Goal: Transaction & Acquisition: Purchase product/service

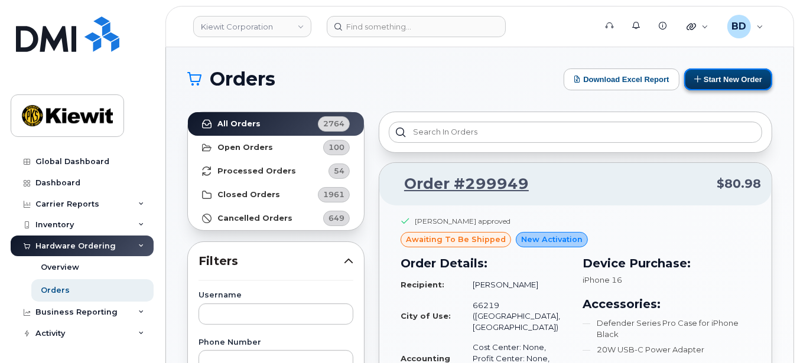
click at [722, 77] on button "Start New Order" at bounding box center [728, 80] width 88 height 22
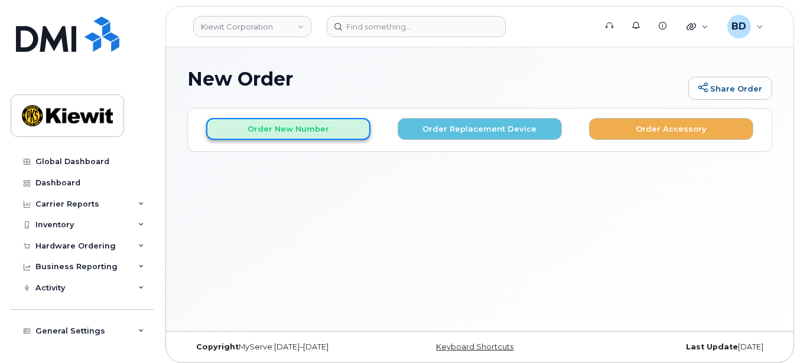
click at [256, 129] on button "Order New Number" at bounding box center [288, 129] width 164 height 22
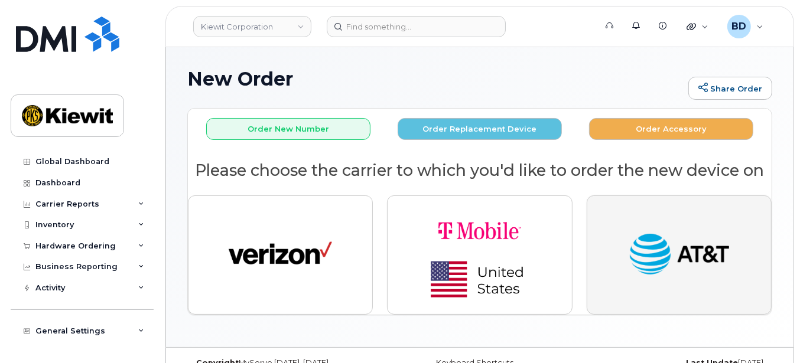
click at [692, 246] on img "button" at bounding box center [678, 255] width 103 height 53
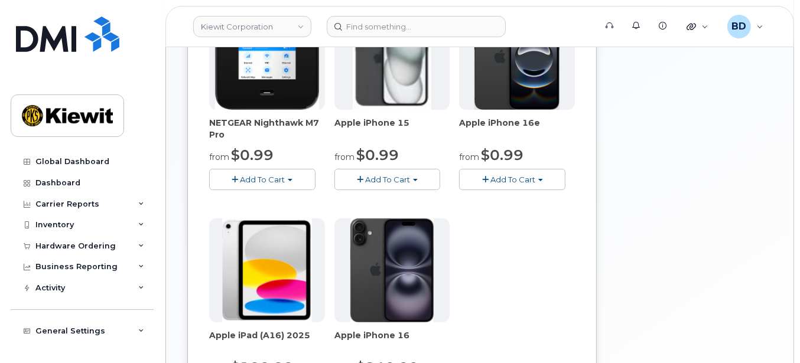
scroll to position [236, 0]
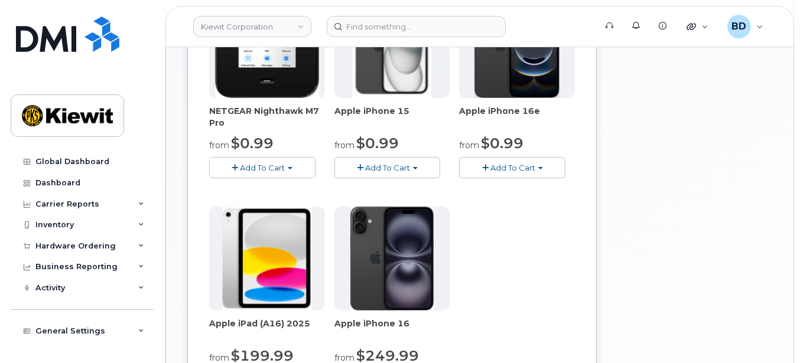
click at [375, 166] on span "Add To Cart" at bounding box center [387, 167] width 45 height 9
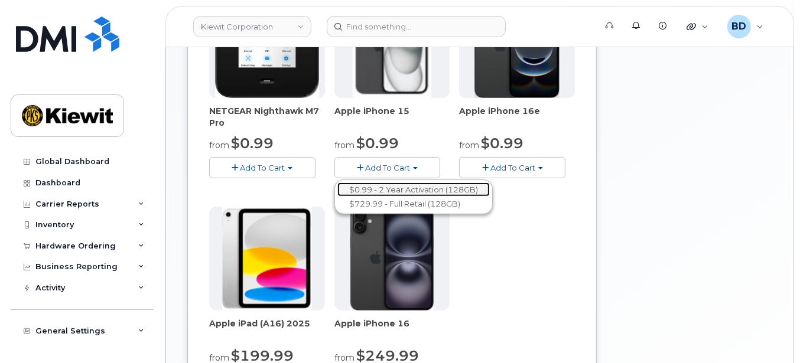
click at [380, 186] on link "$0.99 - 2 Year Activation (128GB)" at bounding box center [413, 190] width 152 height 15
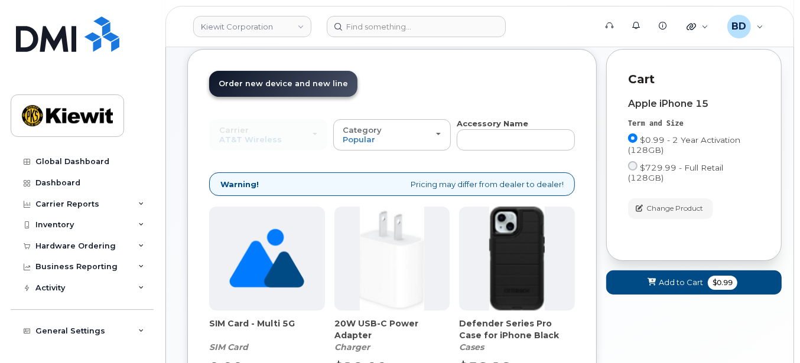
scroll to position [193, 0]
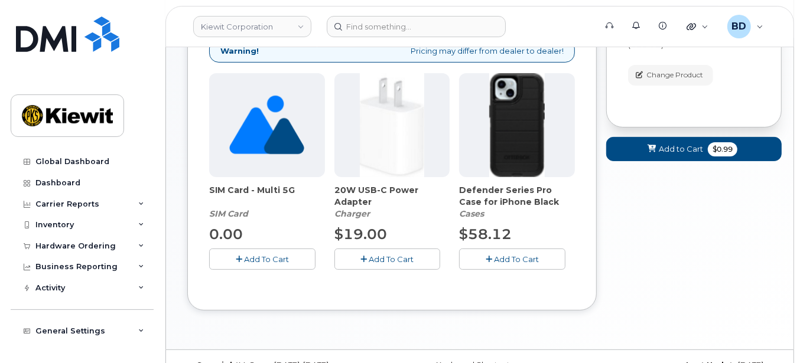
drag, startPoint x: 389, startPoint y: 259, endPoint x: 415, endPoint y: 253, distance: 26.7
click at [390, 260] on span "Add To Cart" at bounding box center [391, 259] width 45 height 9
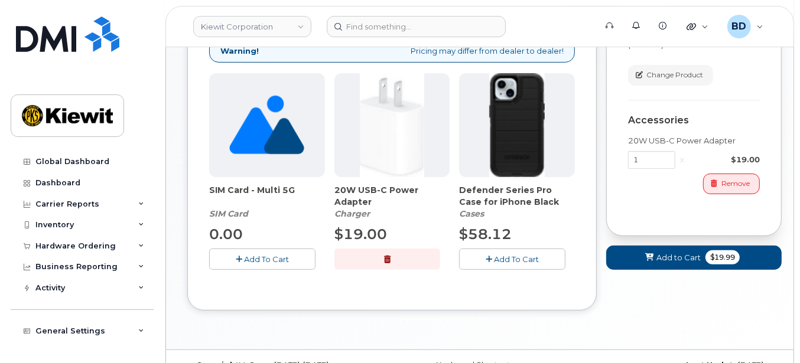
click at [502, 255] on span "Add To Cart" at bounding box center [516, 259] width 45 height 9
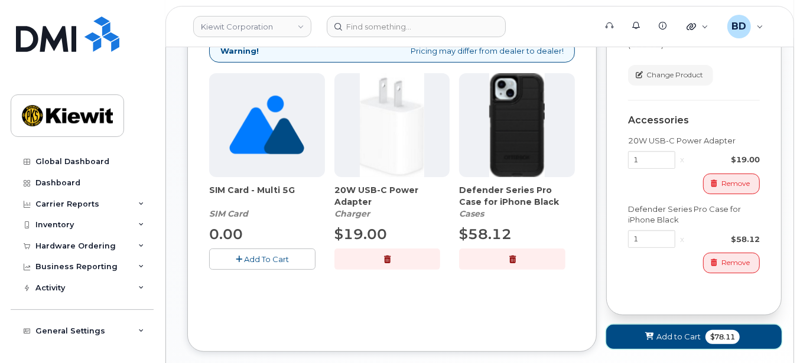
click at [678, 331] on span "Add to Cart" at bounding box center [678, 336] width 44 height 11
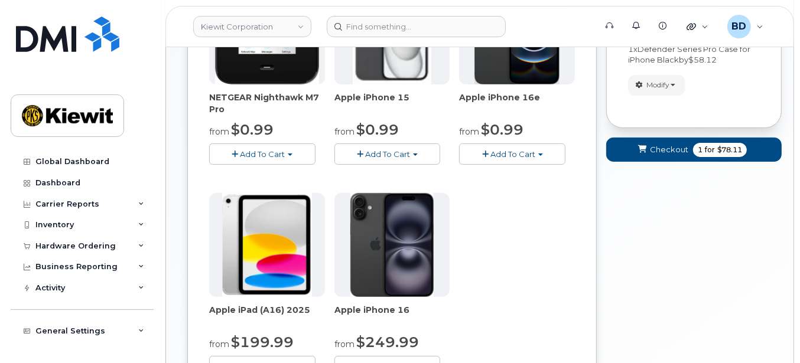
scroll to position [181, 0]
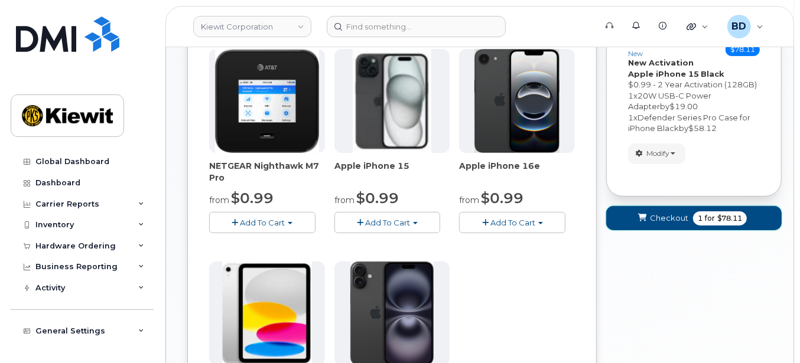
click at [662, 219] on span "Checkout" at bounding box center [669, 218] width 38 height 11
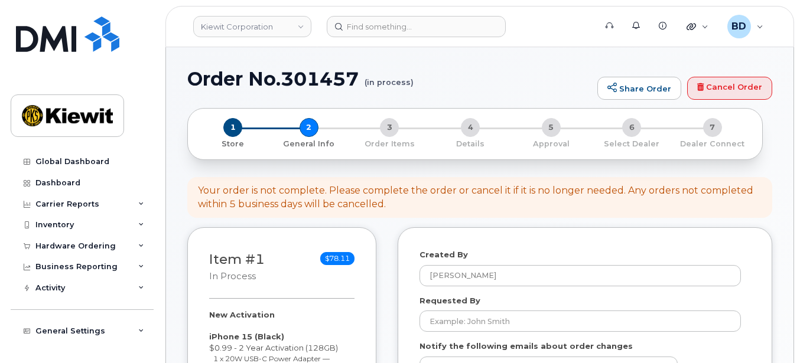
select select
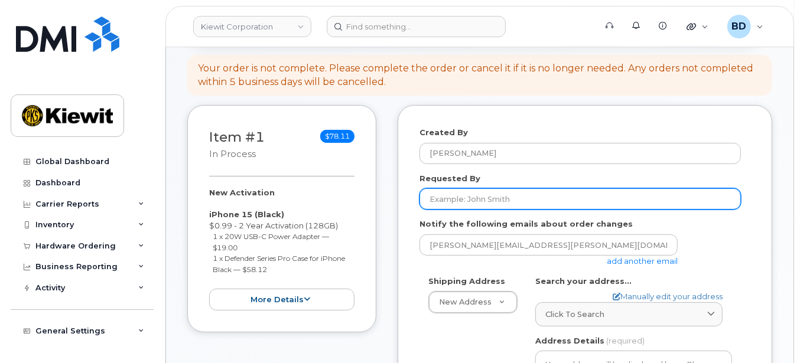
scroll to position [157, 0]
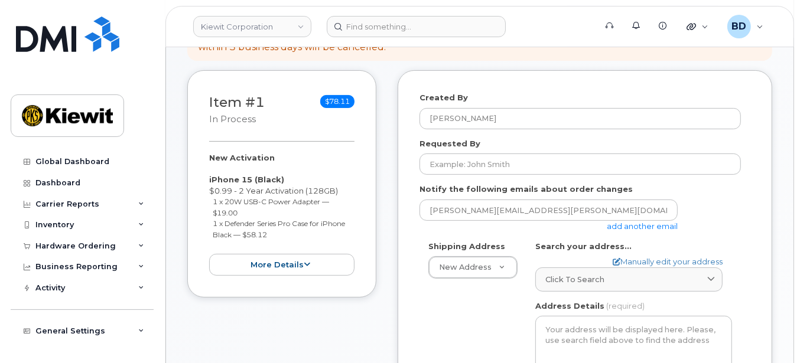
click at [652, 223] on link "add another email" at bounding box center [642, 226] width 71 height 9
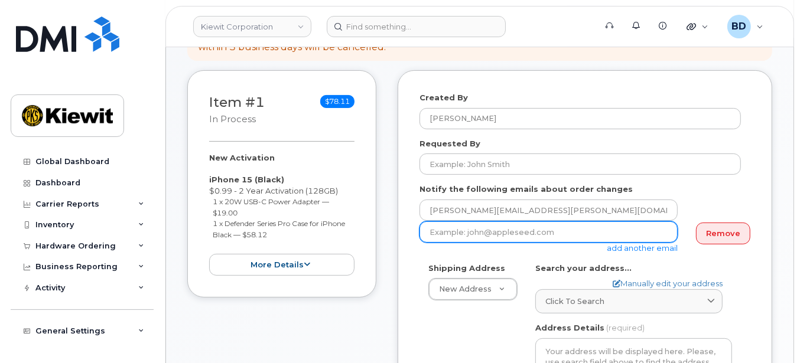
click at [471, 235] on input "email" at bounding box center [548, 232] width 258 height 21
paste input "cindy.caballero@kiewit.com"
type input "cindy.caballero@kiewit.com"
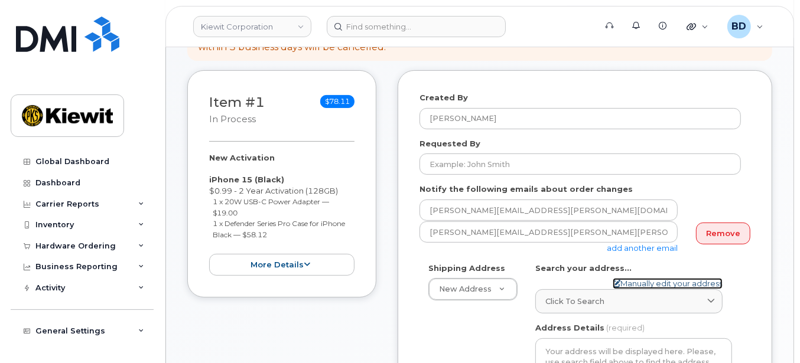
click at [632, 280] on link "Manually edit your address" at bounding box center [668, 283] width 110 height 11
select select
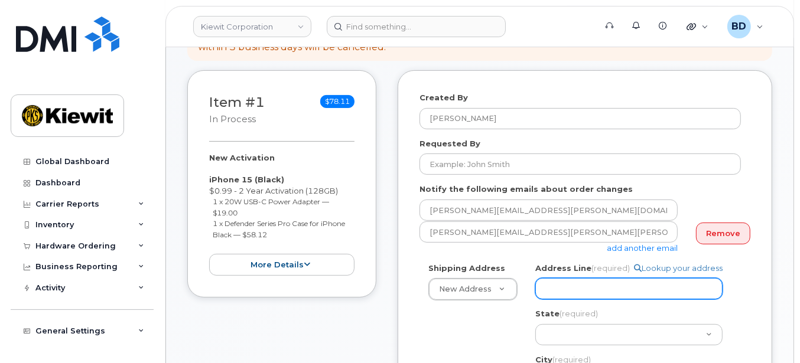
click at [558, 284] on input "Address Line (required)" at bounding box center [628, 288] width 187 height 21
paste input "107 Saint Francis St."
select select
type input "107 Saint Francis St."
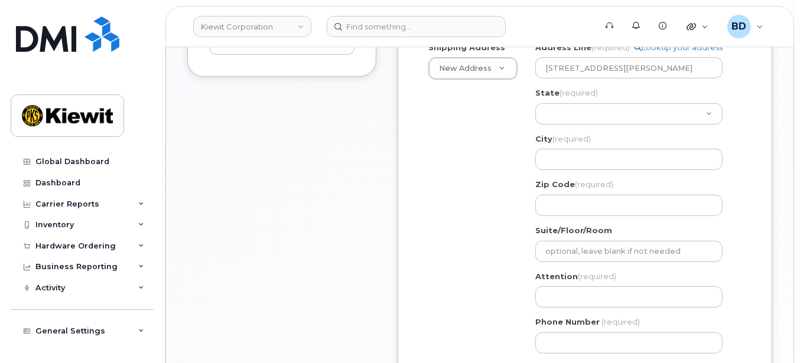
scroll to position [393, 0]
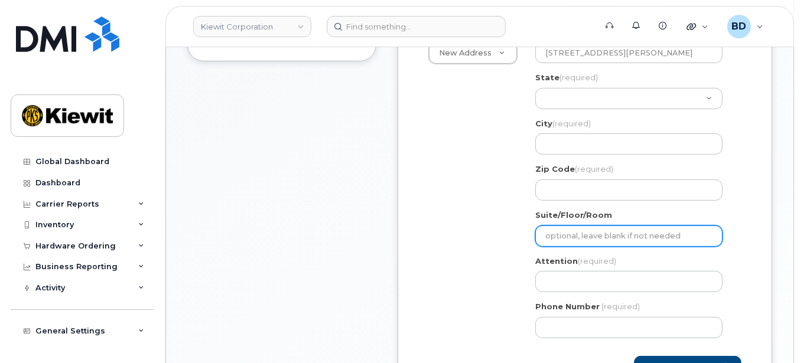
paste input "Ste 3200"
select select
click at [556, 236] on input "Ste 3200" at bounding box center [628, 236] width 187 height 21
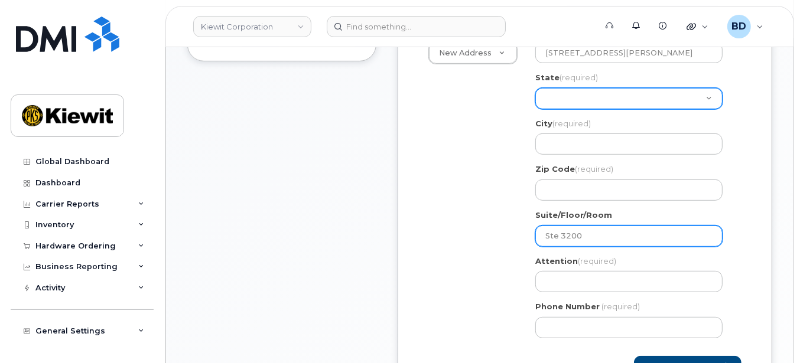
type input "Ste 3200"
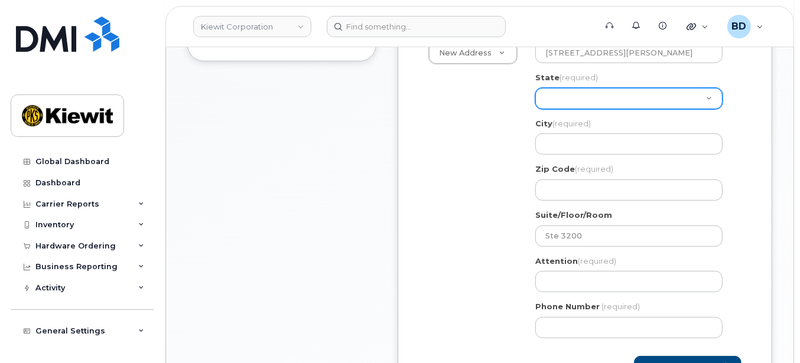
click at [546, 105] on select "Alabama Alaska American Samoa Arizona Arkansas California Colorado Connecticut …" at bounding box center [628, 98] width 187 height 21
select select "AL"
click at [579, 95] on select "Alabama Alaska American Samoa Arizona Arkansas California Colorado Connecticut …" at bounding box center [628, 98] width 187 height 21
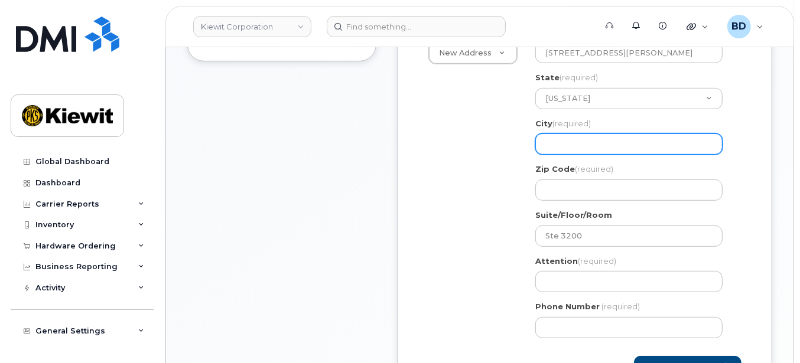
click at [564, 141] on input "City (required)" at bounding box center [628, 144] width 187 height 21
select select
type input "M"
select select
type input "Mo"
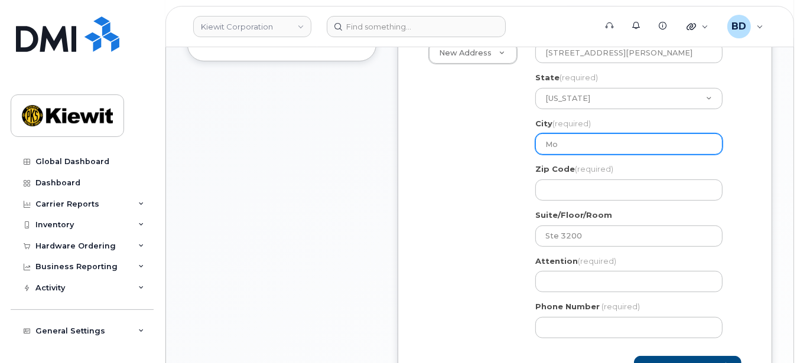
select select
type input "Mob"
select select
type input "Mobi"
select select
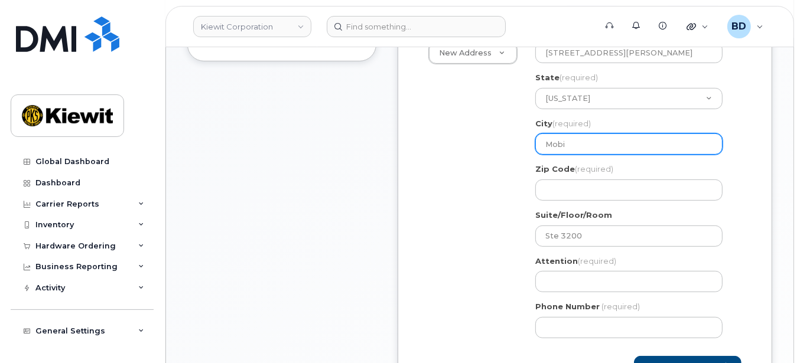
type input "Mobil"
select select
type input "Mobile"
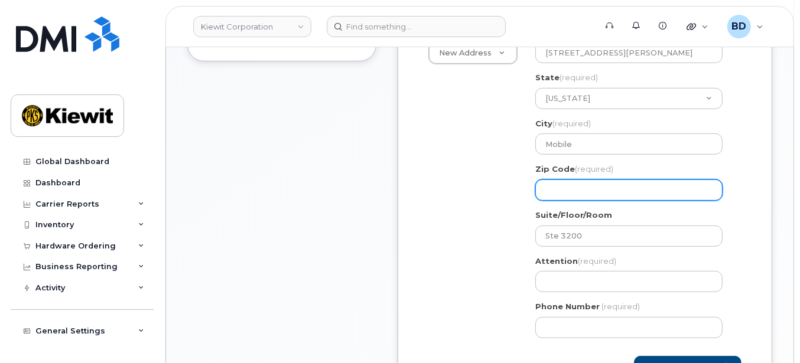
click at [566, 186] on input "Zip Code (required)" at bounding box center [628, 190] width 187 height 21
select select
type input "3"
select select
type input "36"
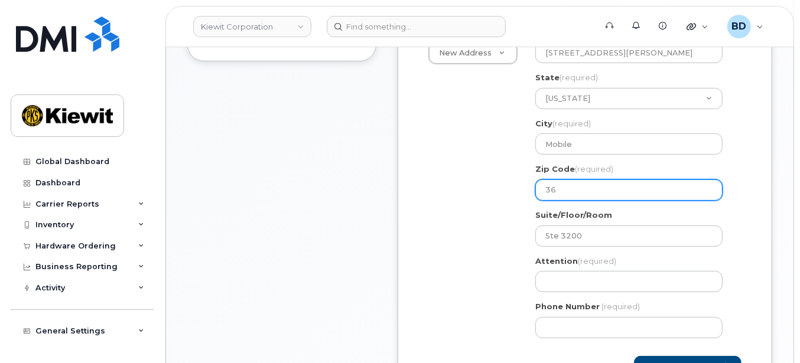
select select
type input "366"
select select
type input "3660"
select select
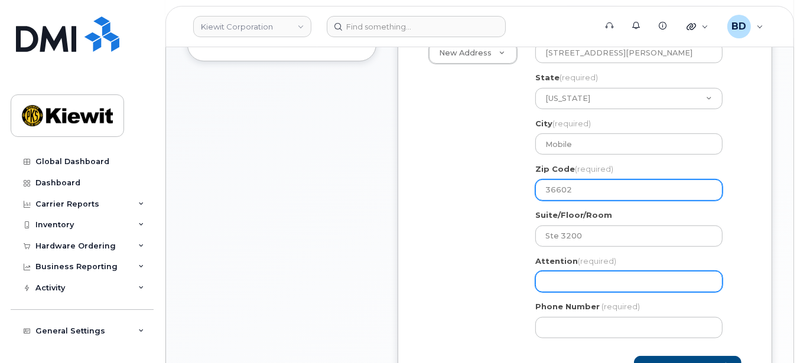
type input "36602"
drag, startPoint x: 552, startPoint y: 279, endPoint x: 331, endPoint y: 248, distance: 223.1
click at [552, 281] on input "Attention (required)" at bounding box center [628, 281] width 187 height 21
click at [543, 277] on input "Attention (required)" at bounding box center [628, 281] width 187 height 21
paste input "Ian.Cody"
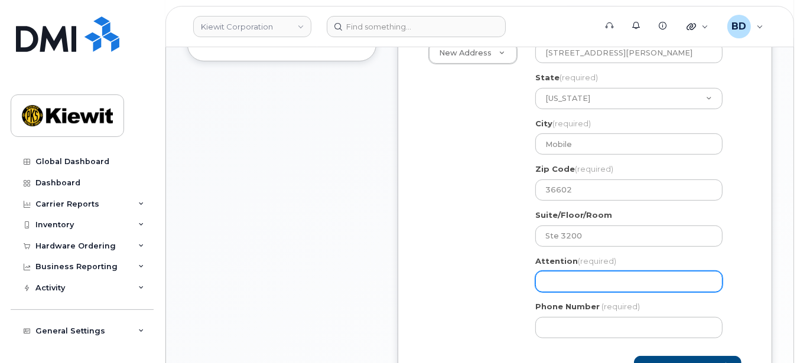
select select
type input "Ian.Cody/"
select select
type input "Ian.Cody/."
click at [603, 290] on input "Ian.Cody/." at bounding box center [628, 281] width 187 height 21
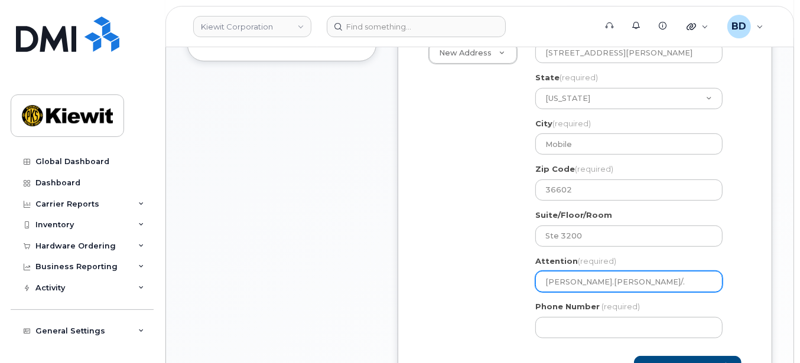
select select
type input "Ian.Cody/"
paste input "[PERSON_NAME]"
select select
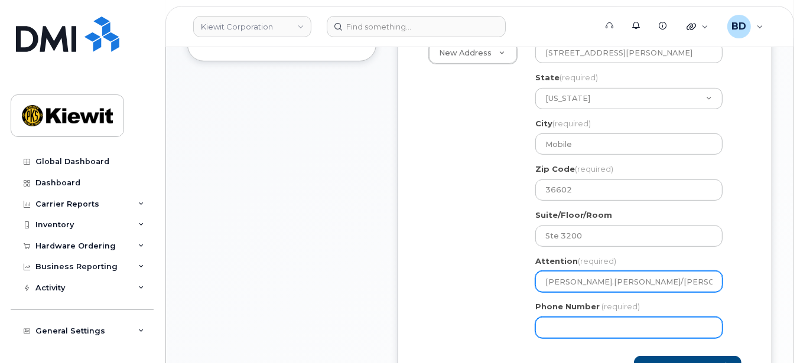
type input "[PERSON_NAME].[PERSON_NAME]/[PERSON_NAME]"
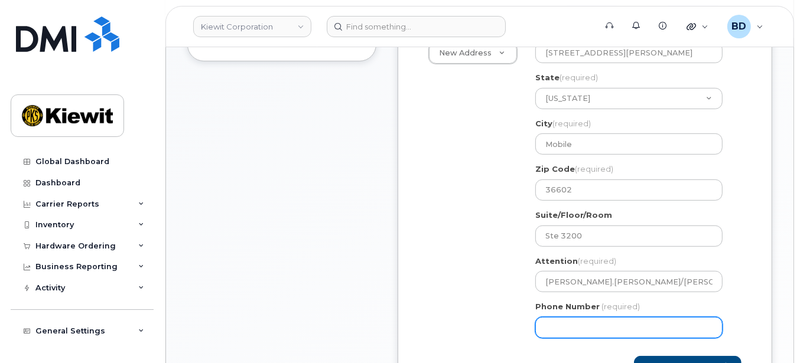
click at [543, 328] on input "Phone Number" at bounding box center [628, 327] width 187 height 21
type input "8777727707"
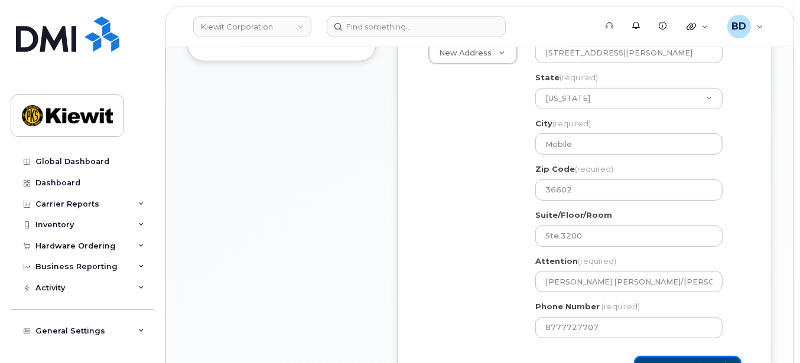
select select
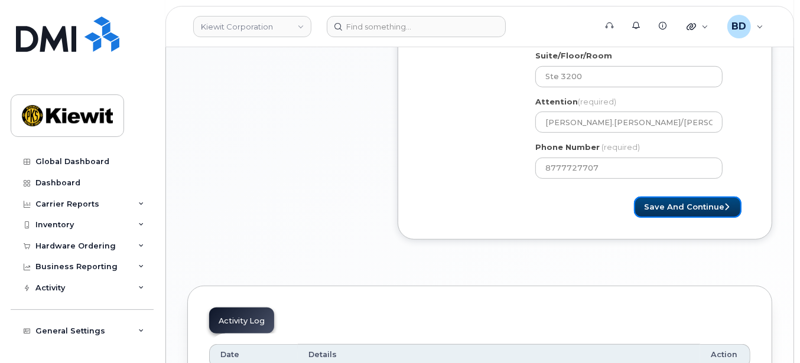
scroll to position [564, 0]
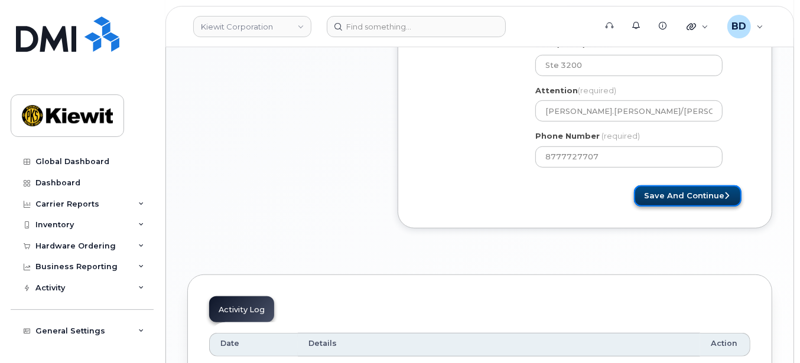
click at [689, 198] on button "Save and Continue" at bounding box center [688, 196] width 108 height 22
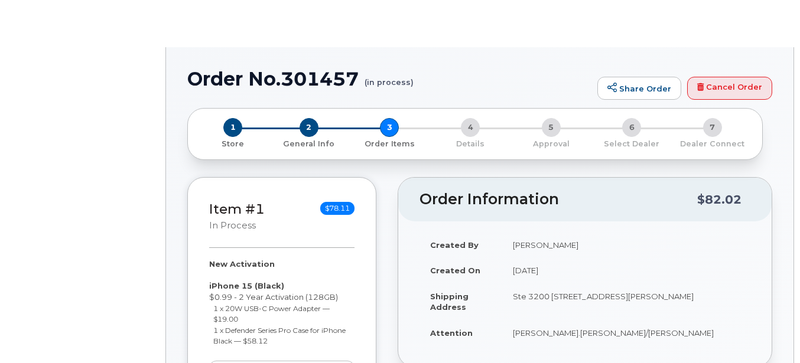
select select
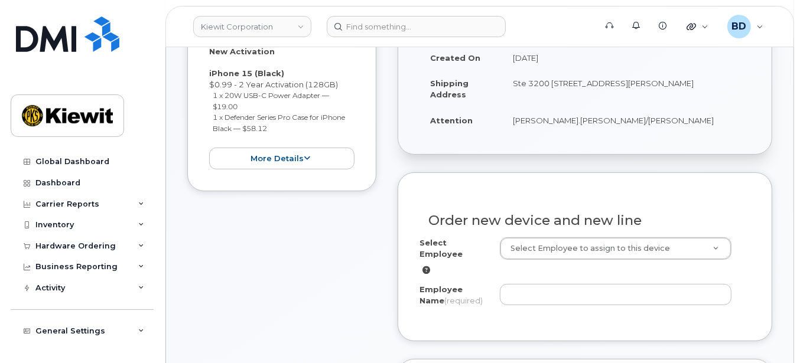
scroll to position [315, 0]
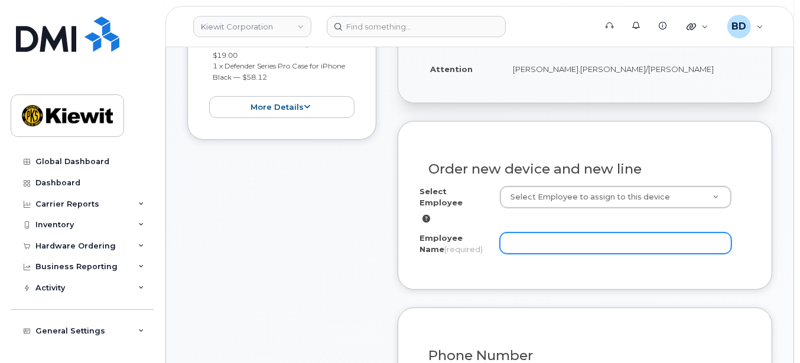
click at [515, 233] on input "Employee Name (required)" at bounding box center [616, 243] width 232 height 21
paste input "Macy Wright"
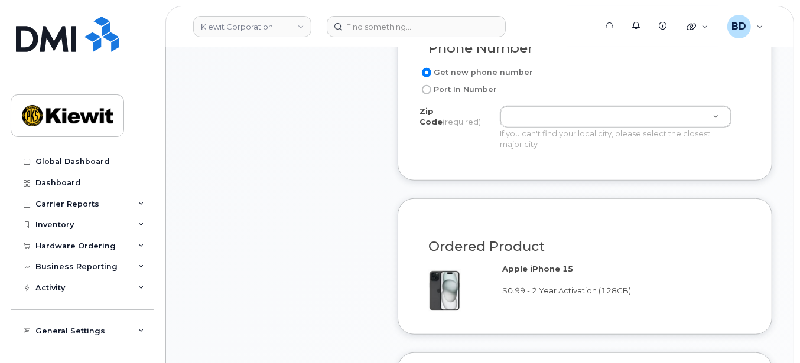
scroll to position [551, 0]
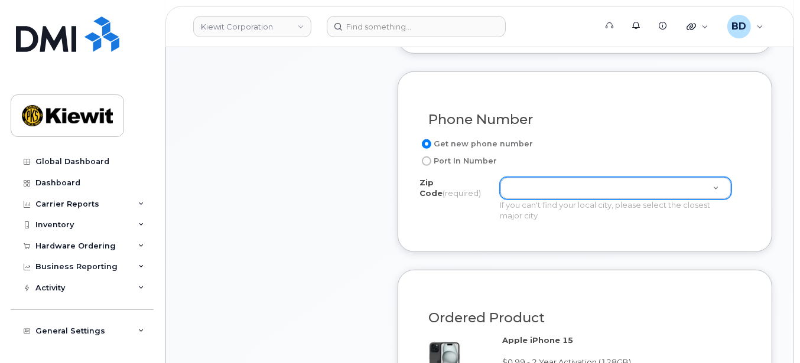
type input "Macy Wright"
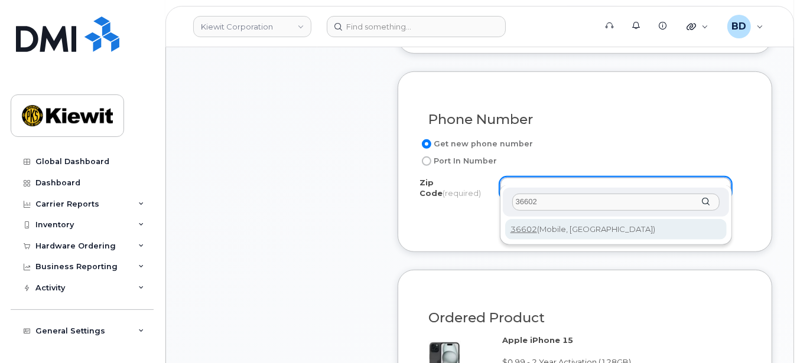
type input "36602"
type input "36602 (Mobile, AL)"
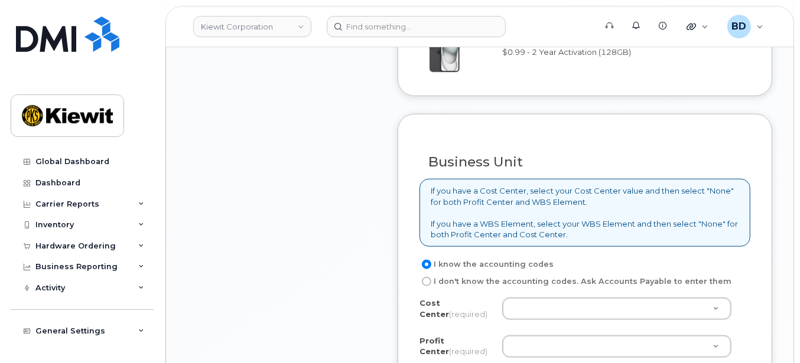
scroll to position [866, 0]
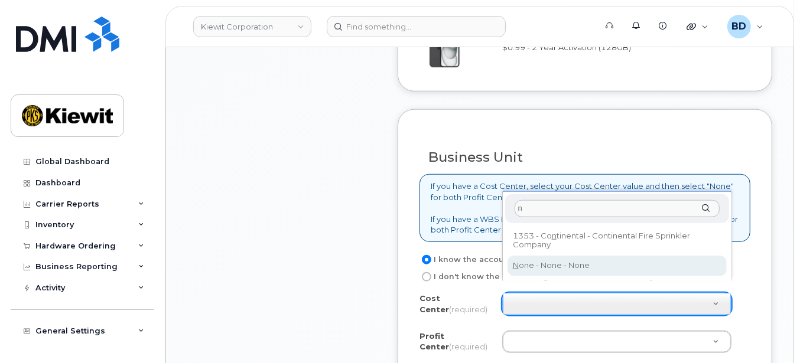
type input "n"
type input "None"
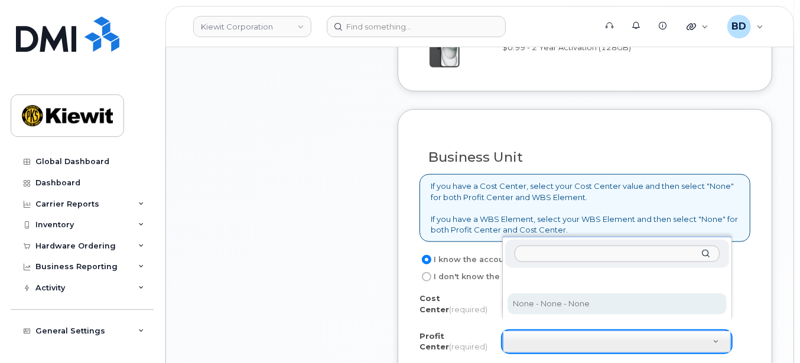
select select "None"
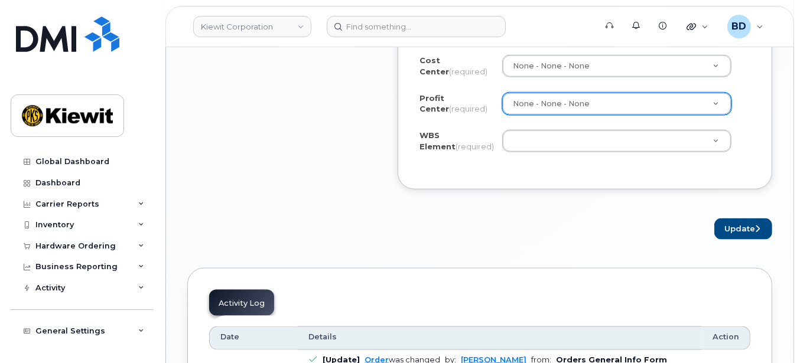
scroll to position [1102, 0]
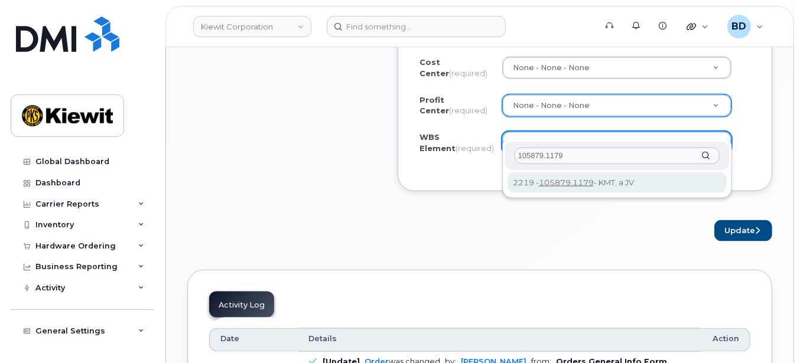
type input "105879.1179"
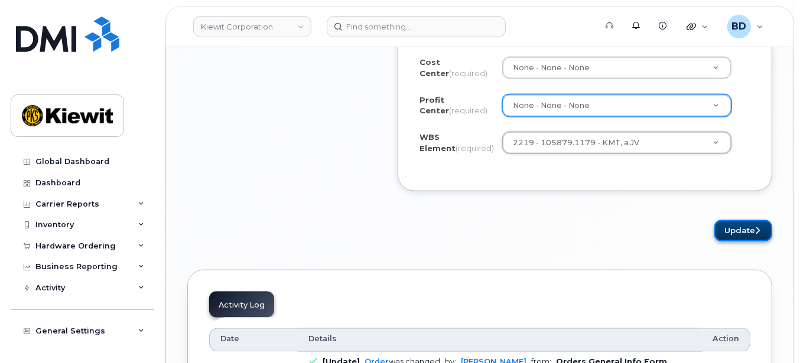
click at [733, 220] on button "Update" at bounding box center [743, 231] width 58 height 22
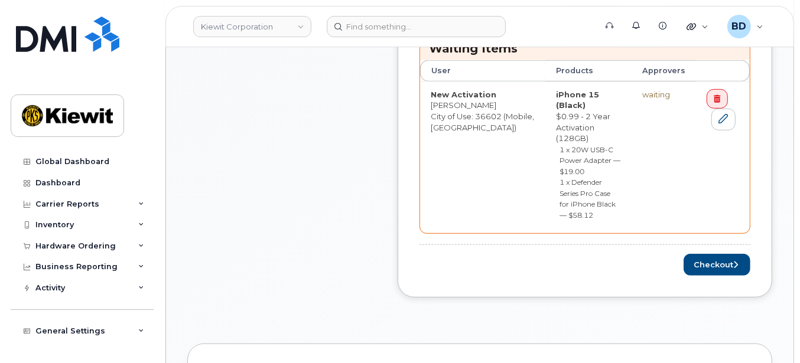
scroll to position [551, 0]
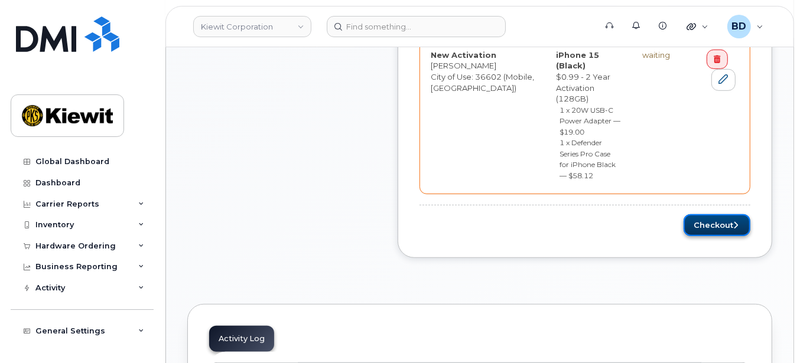
click at [720, 214] on button "Checkout" at bounding box center [716, 225] width 67 height 22
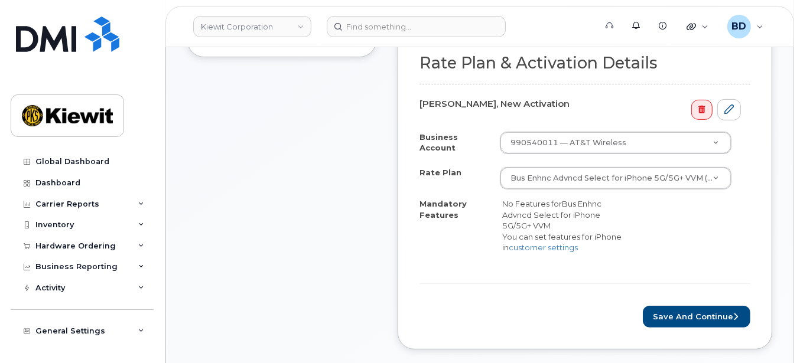
scroll to position [393, 0]
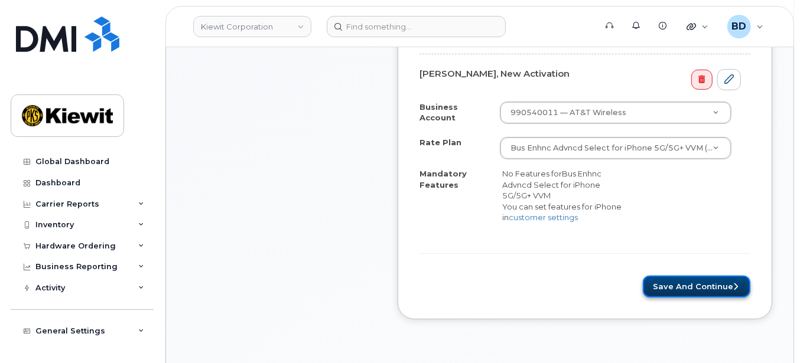
click at [681, 279] on button "Save and Continue" at bounding box center [697, 287] width 108 height 22
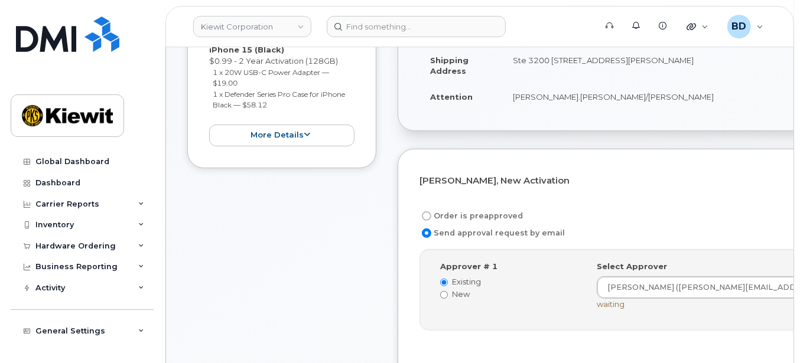
scroll to position [315, 0]
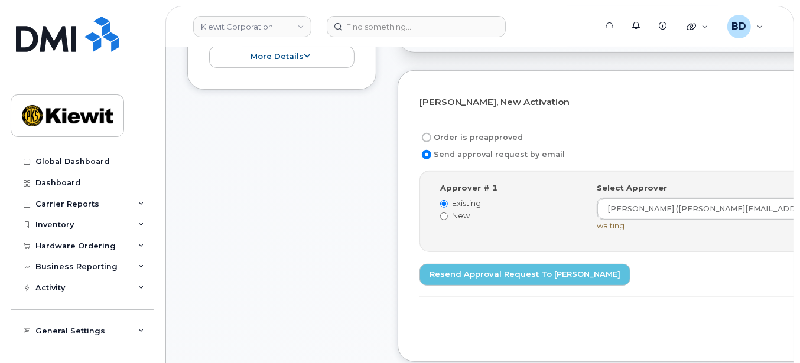
scroll to position [393, 0]
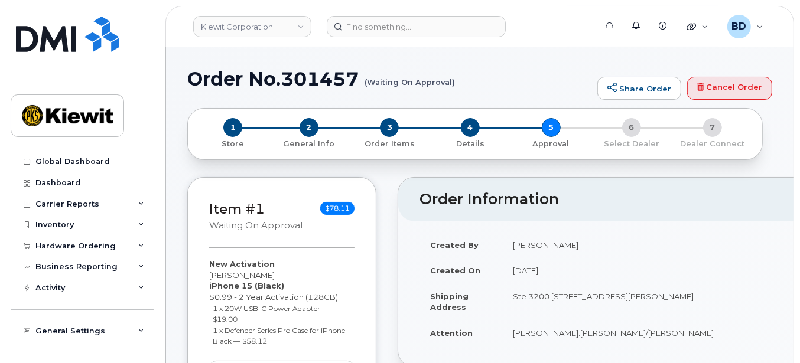
click at [318, 79] on h1 "Order No.301457 (Waiting On Approval)" at bounding box center [389, 79] width 404 height 21
copy h1 "301457"
click at [129, 245] on div "Hardware Ordering" at bounding box center [82, 246] width 143 height 21
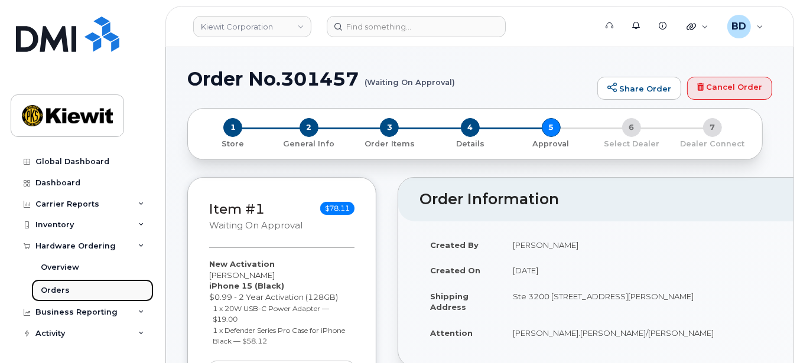
click at [98, 288] on link "Orders" at bounding box center [92, 290] width 122 height 22
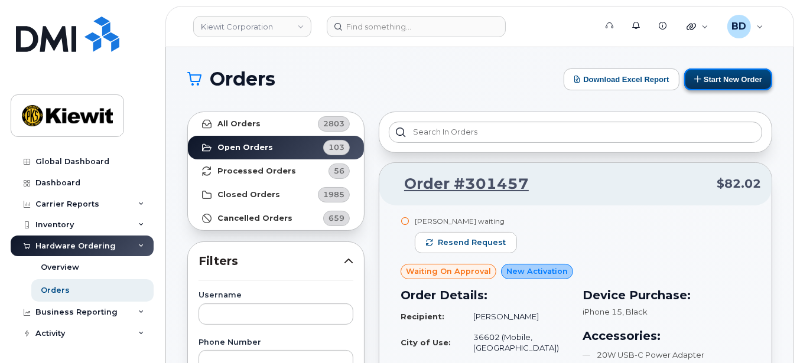
click at [722, 77] on button "Start New Order" at bounding box center [728, 80] width 88 height 22
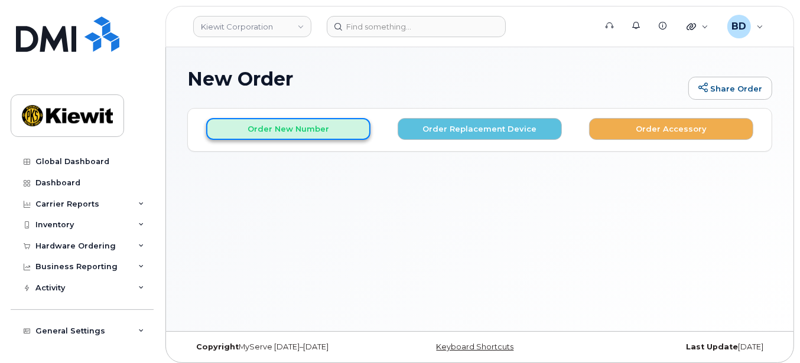
click at [260, 132] on button "Order New Number" at bounding box center [288, 129] width 164 height 22
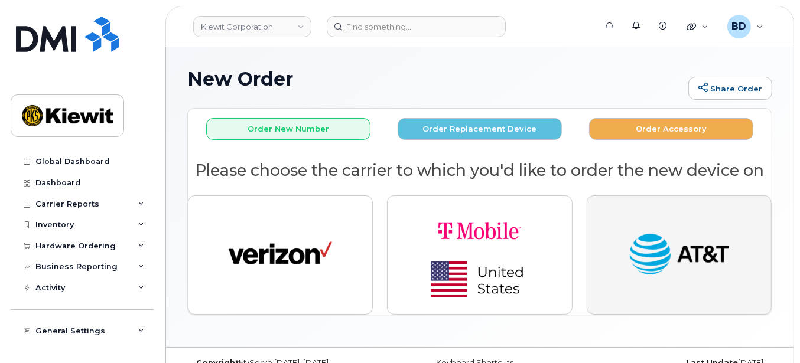
click at [720, 250] on img "button" at bounding box center [678, 255] width 103 height 53
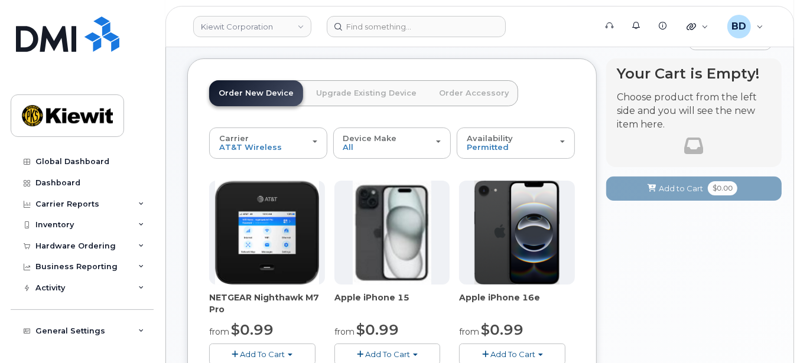
scroll to position [79, 0]
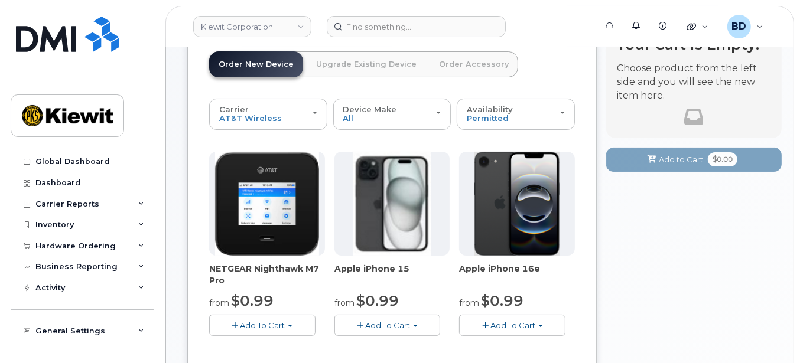
click at [407, 328] on span "Add To Cart" at bounding box center [387, 325] width 45 height 9
click at [390, 341] on link "$0.99 - 2 Year Activation (128GB)" at bounding box center [413, 347] width 152 height 15
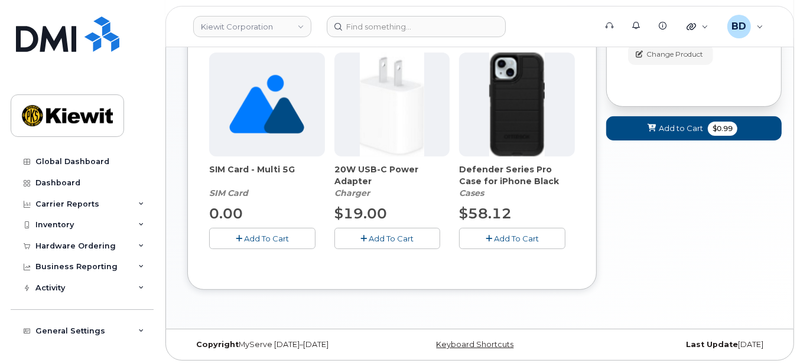
scroll to position [214, 0]
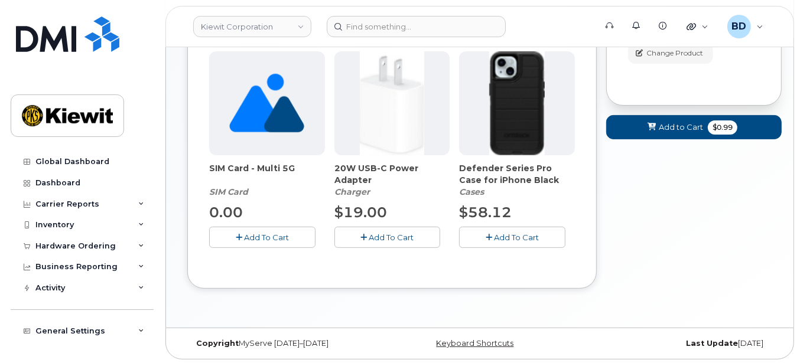
click at [387, 239] on span "Add To Cart" at bounding box center [391, 237] width 45 height 9
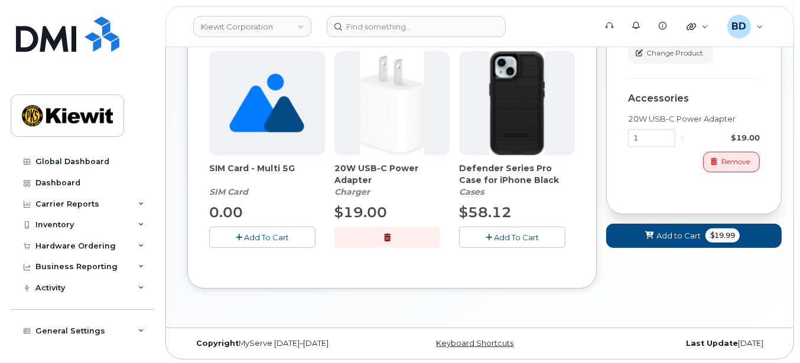
drag, startPoint x: 512, startPoint y: 235, endPoint x: 626, endPoint y: 231, distance: 114.7
click at [512, 235] on span "Add To Cart" at bounding box center [516, 237] width 45 height 9
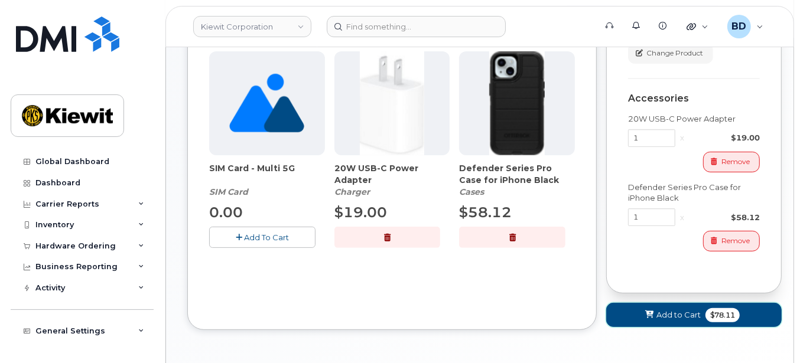
click at [675, 310] on span "Add to Cart" at bounding box center [678, 315] width 44 height 11
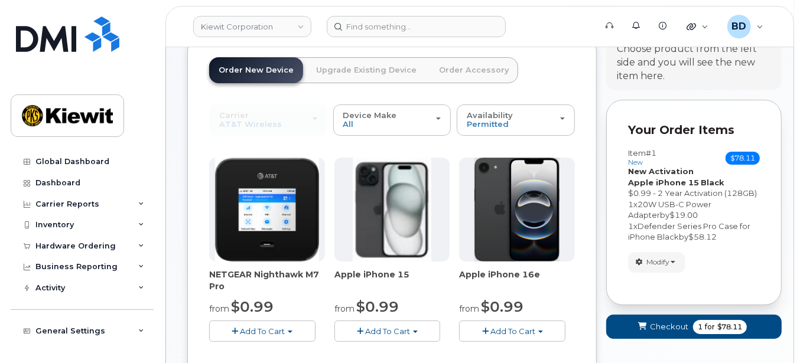
scroll to position [102, 0]
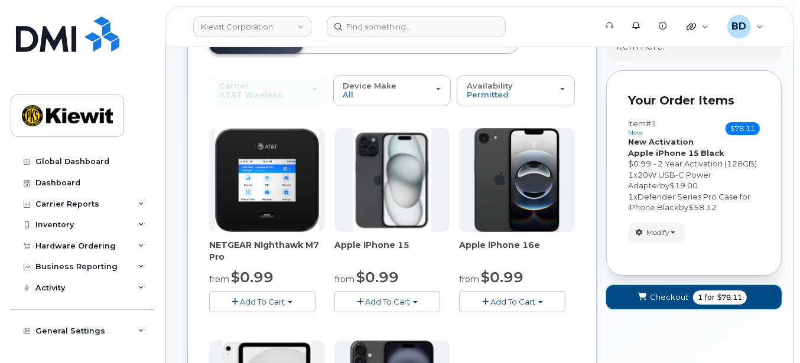
click at [662, 299] on span "Checkout" at bounding box center [669, 297] width 38 height 11
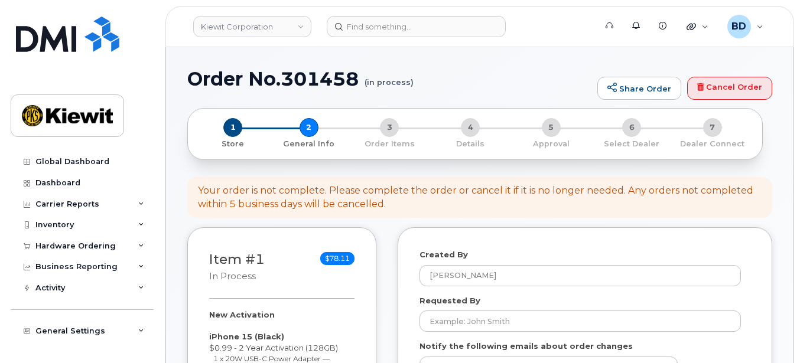
select select
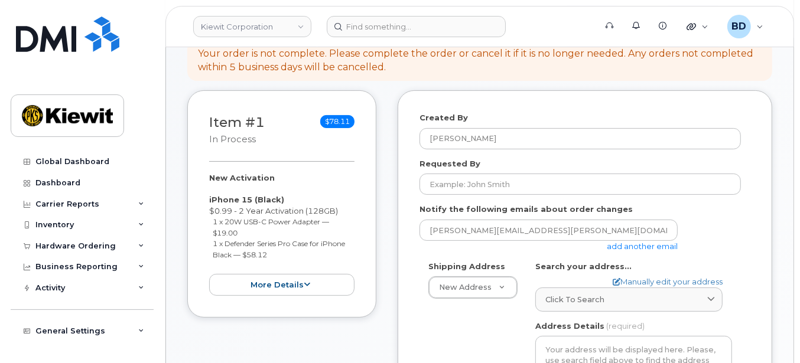
scroll to position [157, 0]
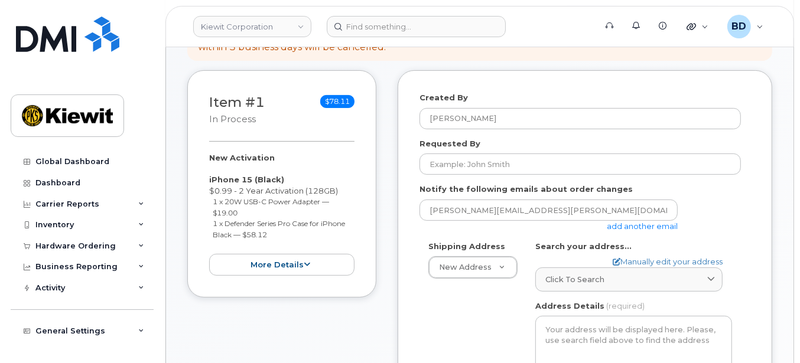
click at [627, 226] on link "add another email" at bounding box center [642, 226] width 71 height 9
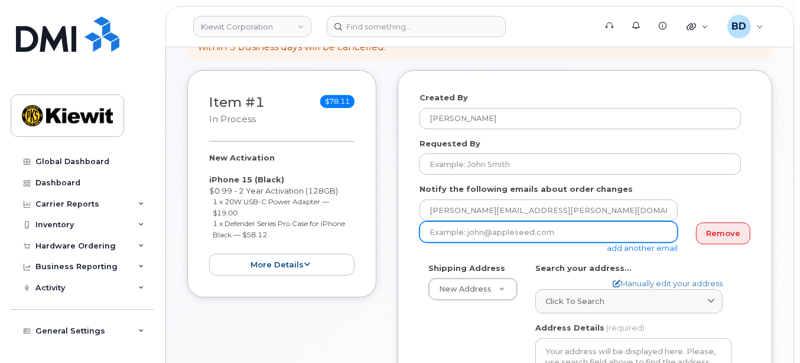
click at [425, 230] on input "email" at bounding box center [548, 232] width 258 height 21
paste input "[PERSON_NAME][EMAIL_ADDRESS][PERSON_NAME][PERSON_NAME][DOMAIN_NAME]"
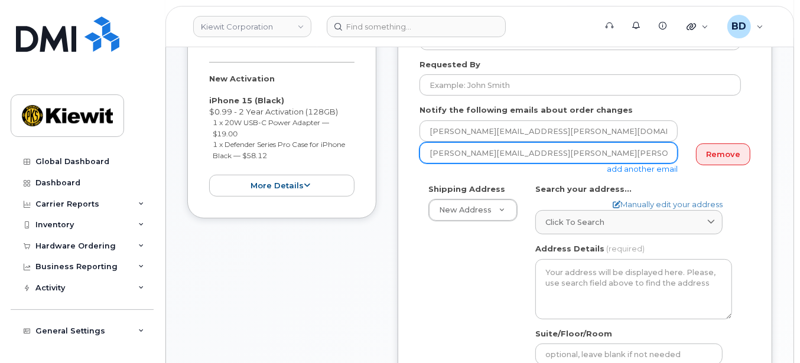
type input "[PERSON_NAME][EMAIL_ADDRESS][PERSON_NAME][PERSON_NAME][DOMAIN_NAME]"
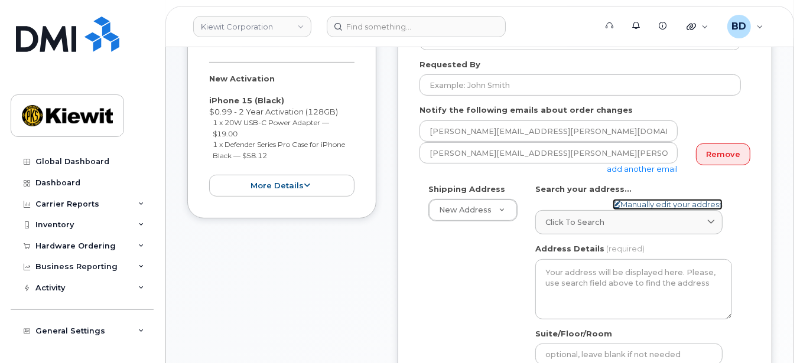
click at [626, 203] on link "Manually edit your address" at bounding box center [668, 204] width 110 height 11
select select
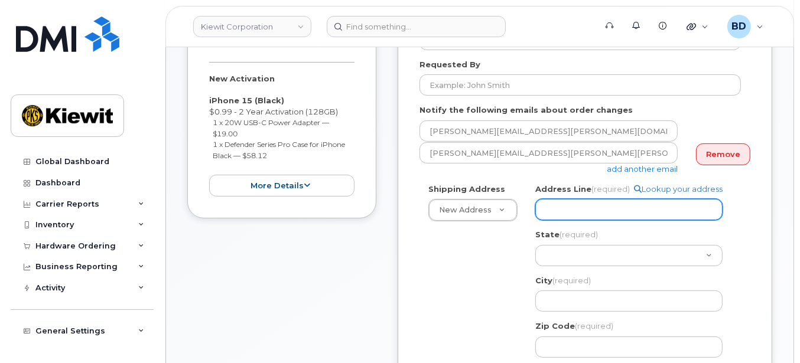
click at [585, 207] on input "Address Line (required)" at bounding box center [628, 209] width 187 height 21
paste input "[STREET_ADDRESS][PERSON_NAME]"
select select
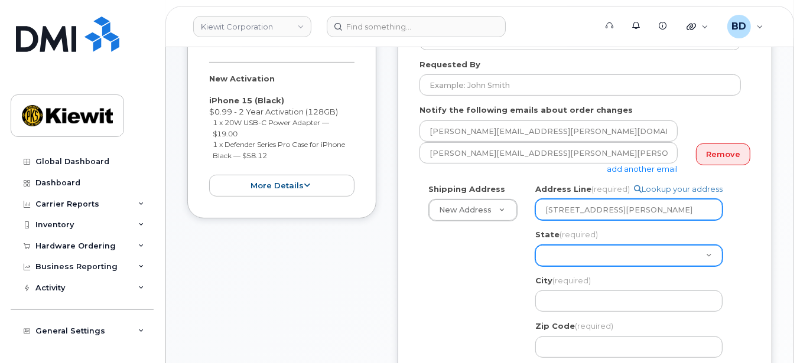
type input "[STREET_ADDRESS][PERSON_NAME]"
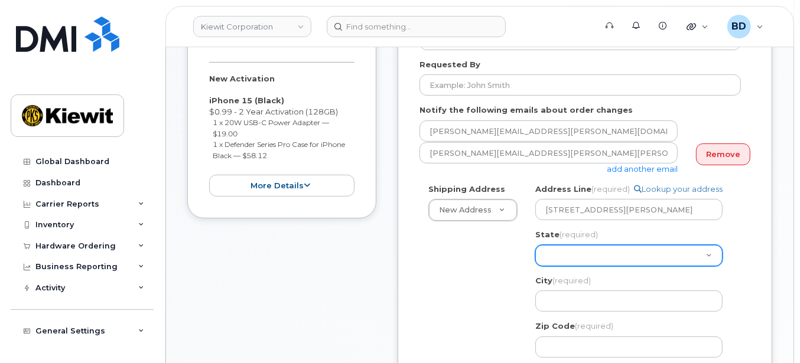
click at [554, 254] on select "[US_STATE] [US_STATE] [US_STATE] [US_STATE] [US_STATE] [US_STATE] [US_STATE] [U…" at bounding box center [628, 255] width 187 height 21
select select "NE"
click at [535, 245] on select "Alabama Alaska American Samoa Arizona Arkansas California Colorado Connecticut …" at bounding box center [628, 255] width 187 height 21
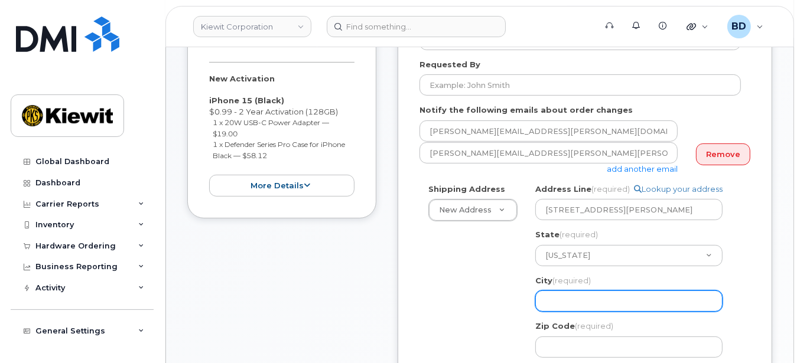
click at [556, 298] on input "City (required)" at bounding box center [628, 301] width 187 height 21
select select
type input "O"
select select
type input "Om"
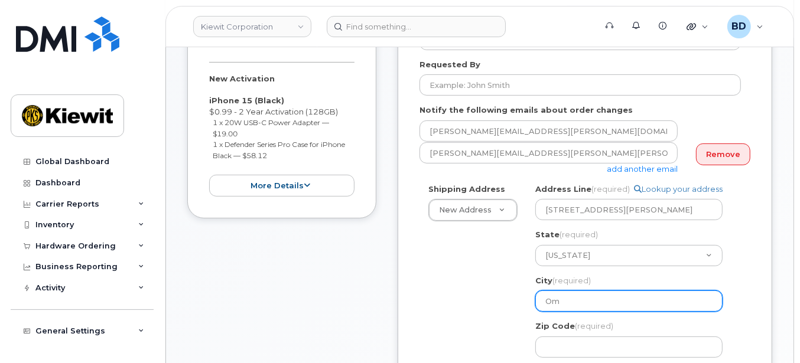
select select
type input "Oma"
select select
type input "Omah"
select select
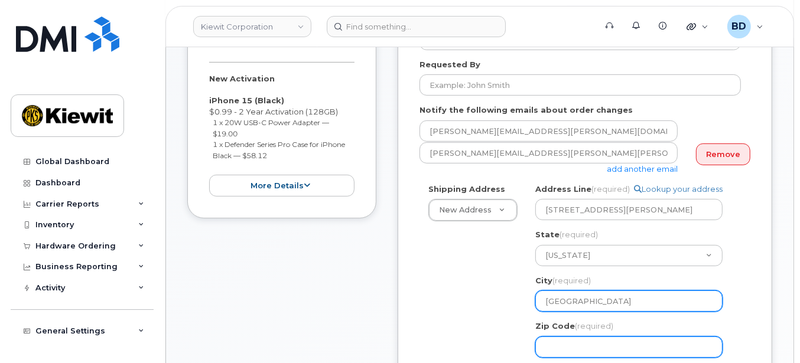
type input "Omaha"
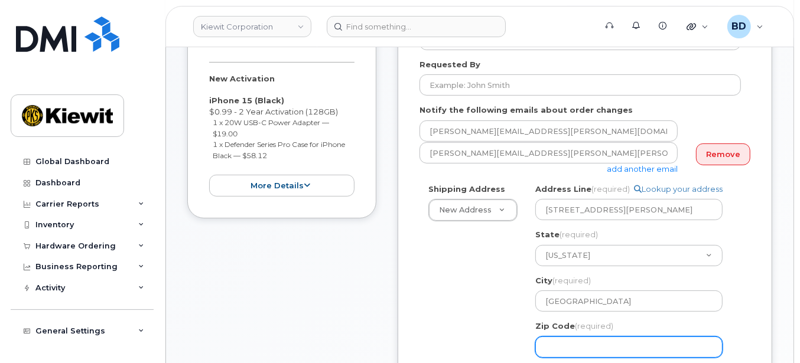
click at [575, 343] on input "Zip Code (required)" at bounding box center [628, 347] width 187 height 21
select select
type input "6"
select select
type input "68"
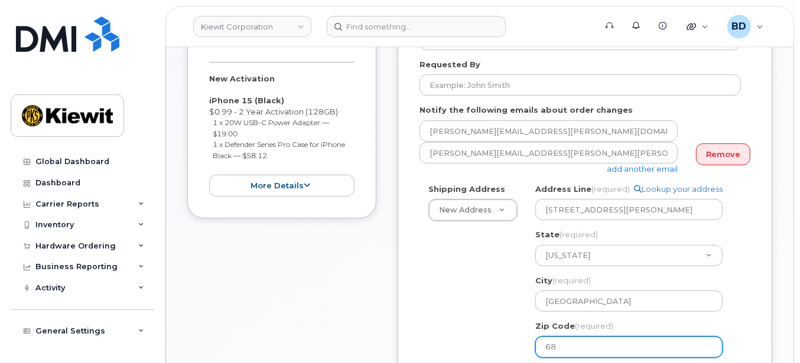
select select
type input "681"
select select
type input "6810"
select select
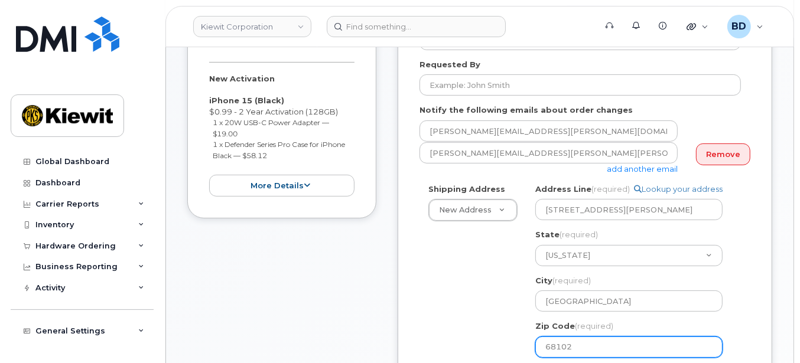
click at [591, 343] on input "68102" at bounding box center [628, 347] width 187 height 21
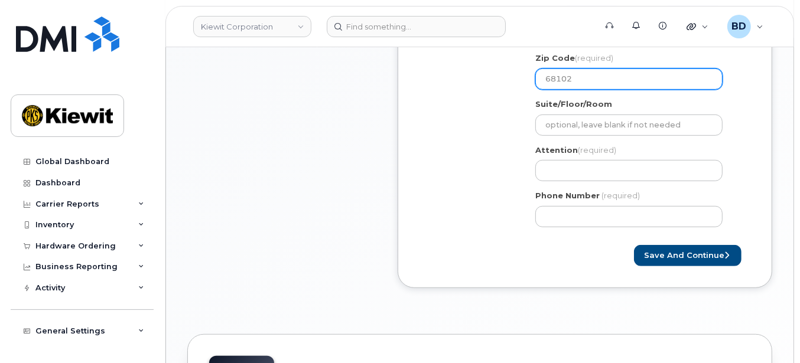
scroll to position [473, 0]
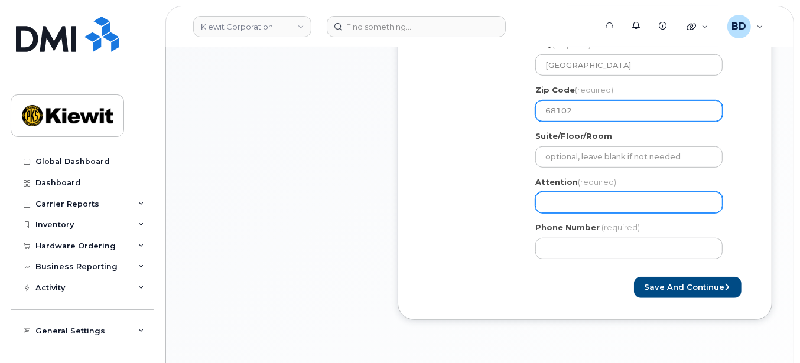
type input "68102"
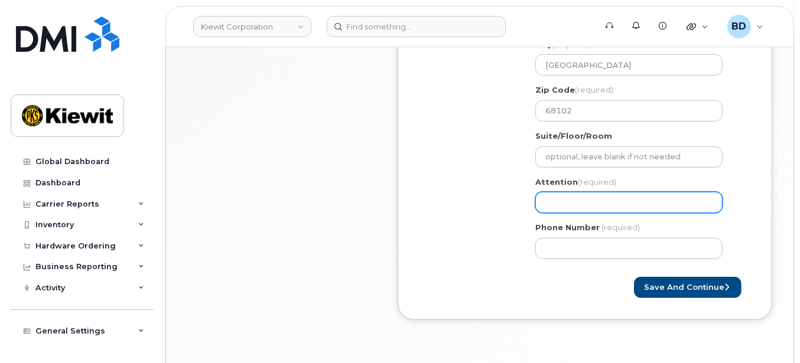
click at [549, 203] on input "Attention (required)" at bounding box center [628, 202] width 187 height 21
click at [569, 204] on input "Attention (required)" at bounding box center [628, 202] width 187 height 21
paste input "erations Supervisor:"
select select
type input "erations Supervisor:"
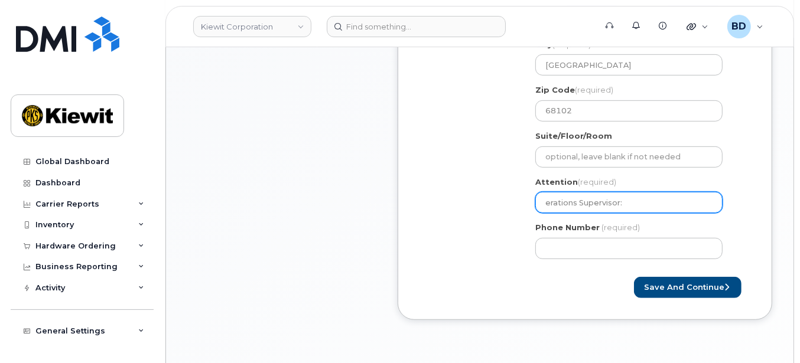
drag, startPoint x: 626, startPoint y: 202, endPoint x: 487, endPoint y: 203, distance: 139.4
click at [487, 203] on div "Shipping Address New Address New Address 10055 Trainstation Circle 11501 42nd S…" at bounding box center [579, 107] width 321 height 321
paste input "Selma.Santin"
select select
type input "Selma.Santin"
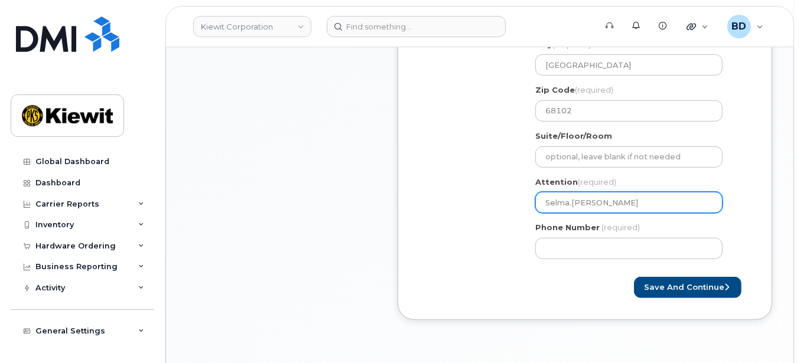
select select
type input "Selma.Santin/"
click at [616, 203] on input "Selma.Santin/" at bounding box center [628, 202] width 187 height 21
paste input "[PERSON_NAME]"
select select
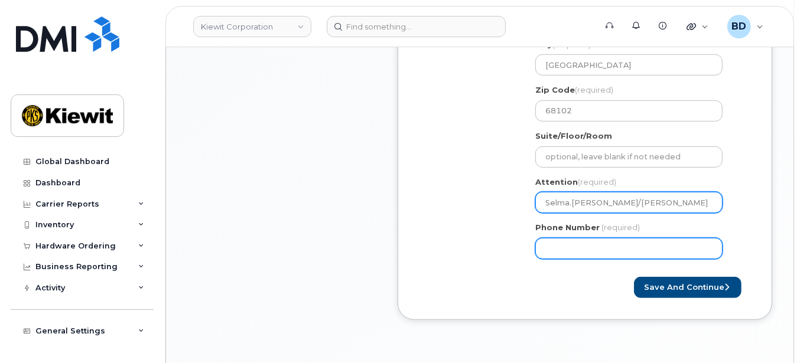
type input "Selma.[PERSON_NAME]/[PERSON_NAME]"
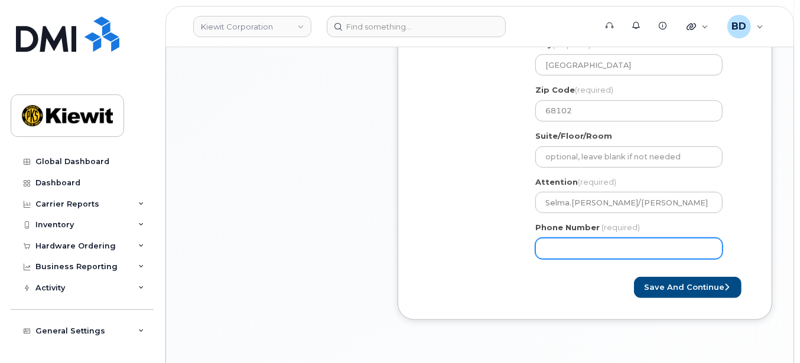
click at [568, 249] on input "Phone Number" at bounding box center [628, 248] width 187 height 21
type input "8777727707"
select select
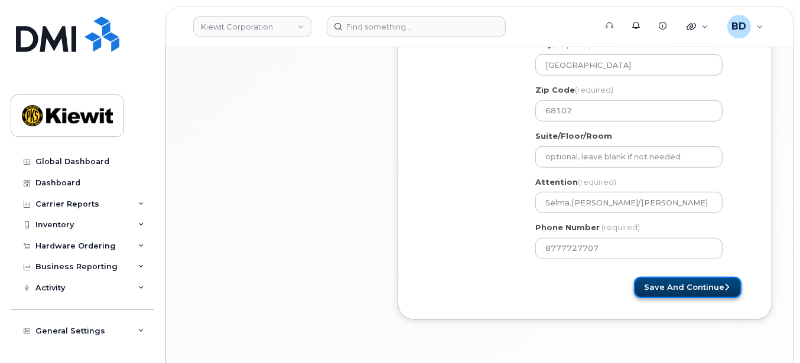
click at [684, 284] on button "Save and Continue" at bounding box center [688, 288] width 108 height 22
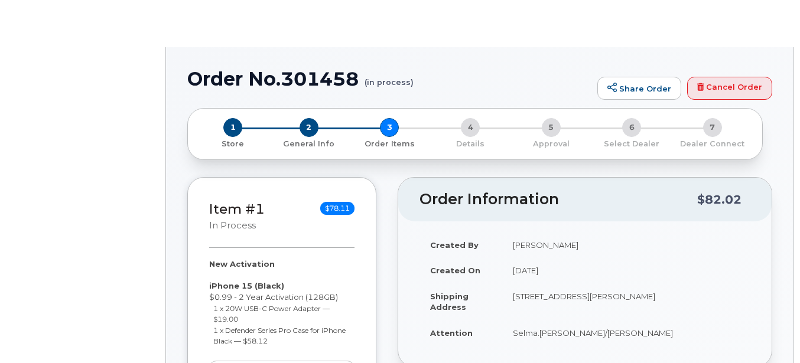
select select
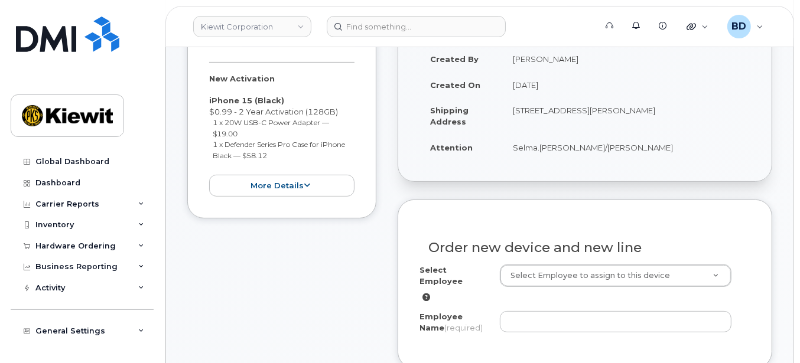
scroll to position [315, 0]
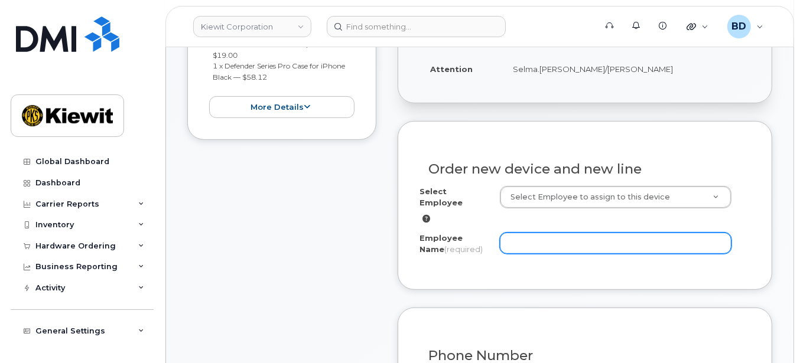
click at [549, 233] on input "Employee Name (required)" at bounding box center [616, 243] width 232 height 21
paste input "[PERSON_NAME]"
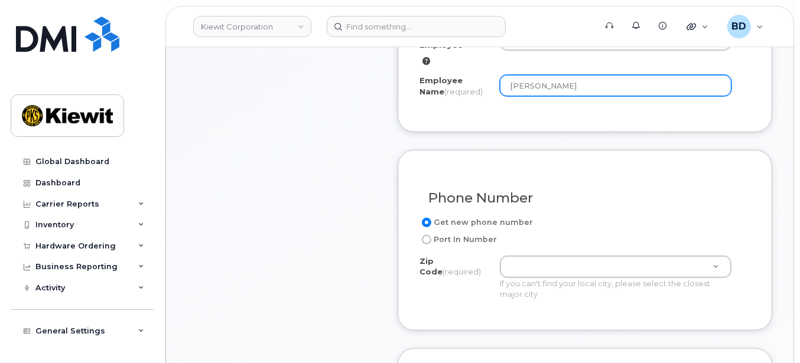
scroll to position [551, 0]
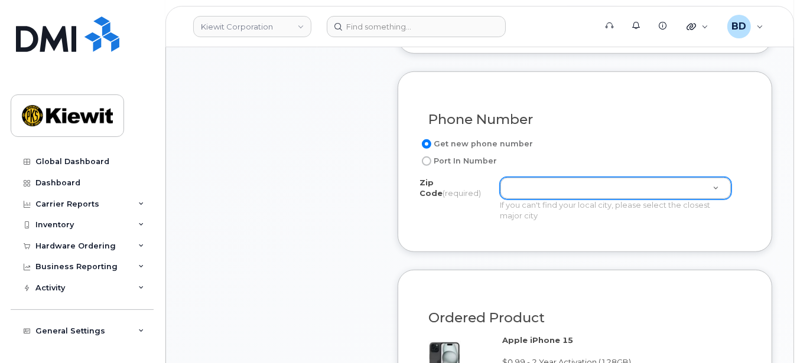
type input "[PERSON_NAME]"
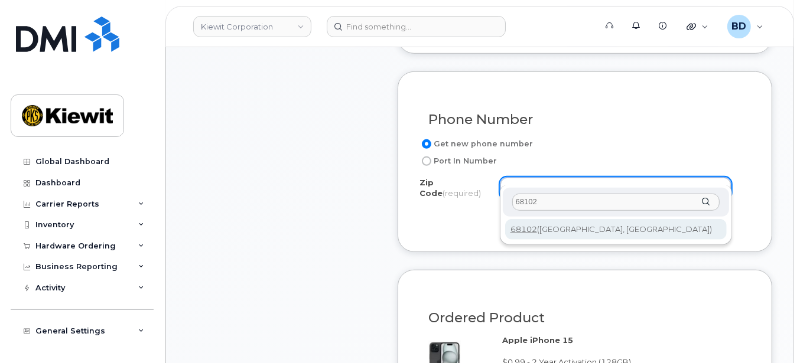
type input "68102"
type input "68102 (Omaha, NE)"
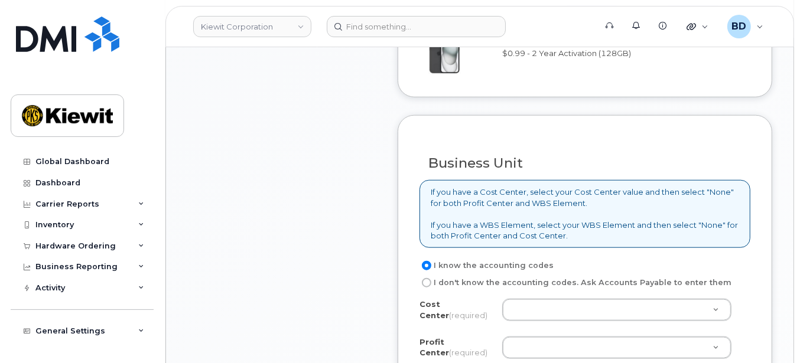
scroll to position [1024, 0]
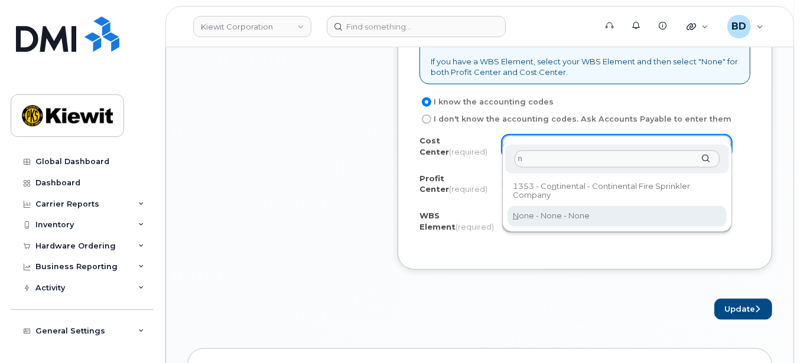
type input "n"
type input "None"
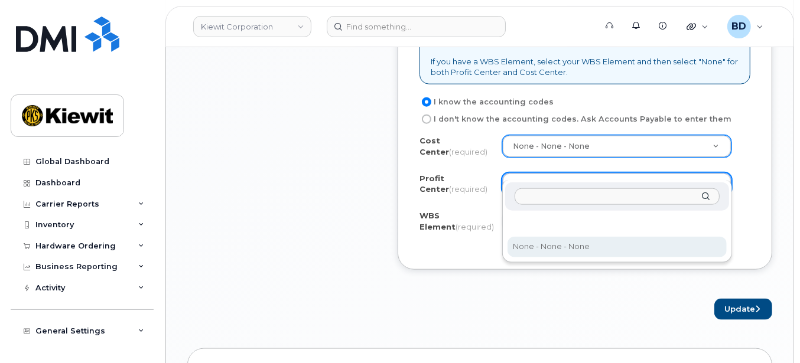
select select "None"
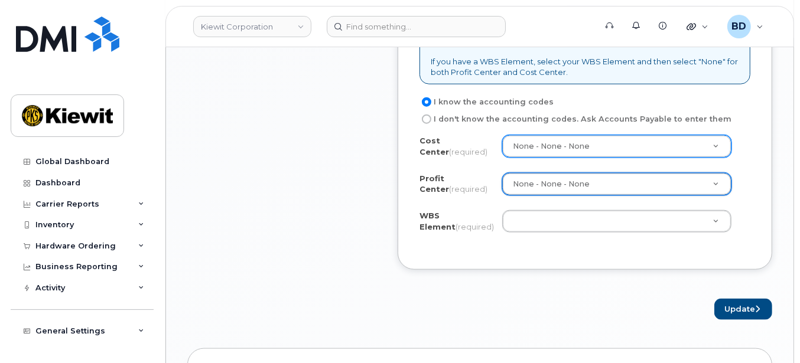
drag, startPoint x: 525, startPoint y: 213, endPoint x: 522, endPoint y: 207, distance: 6.4
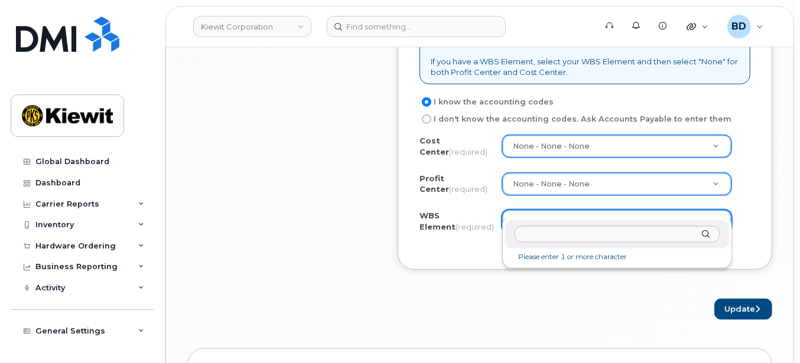
click at [543, 240] on input "text" at bounding box center [617, 234] width 205 height 17
paste input "110222.2697"
type input "110222.2697"
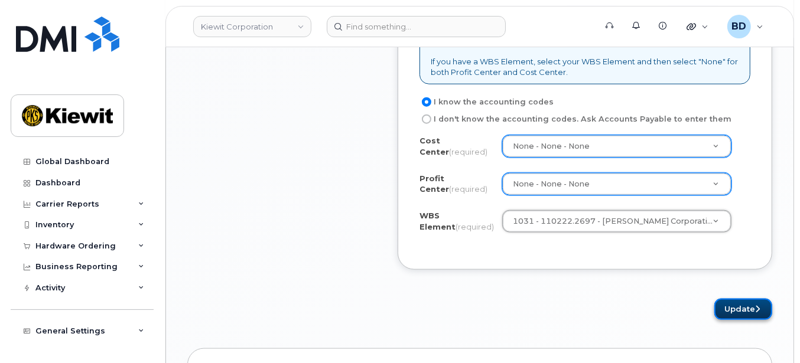
click at [743, 299] on button "Update" at bounding box center [743, 310] width 58 height 22
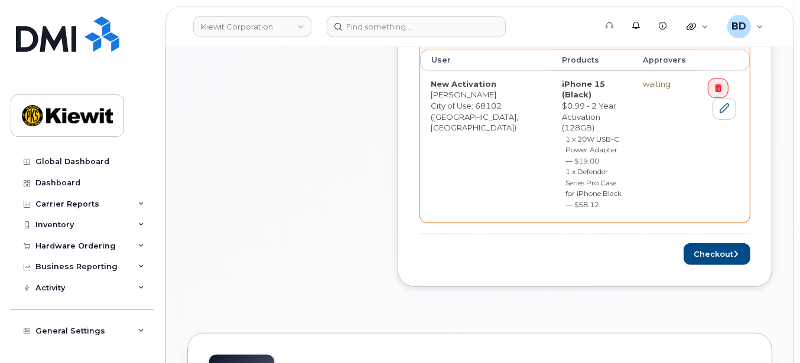
scroll to position [551, 0]
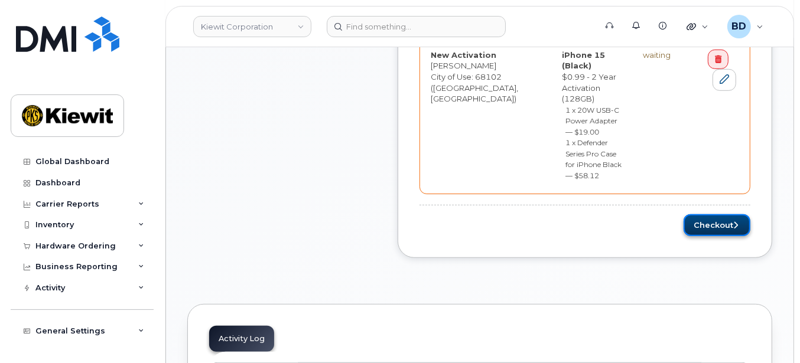
click at [715, 214] on button "Checkout" at bounding box center [716, 225] width 67 height 22
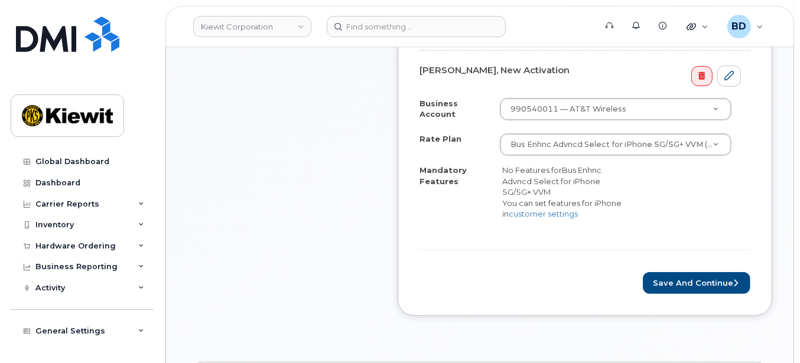
scroll to position [473, 0]
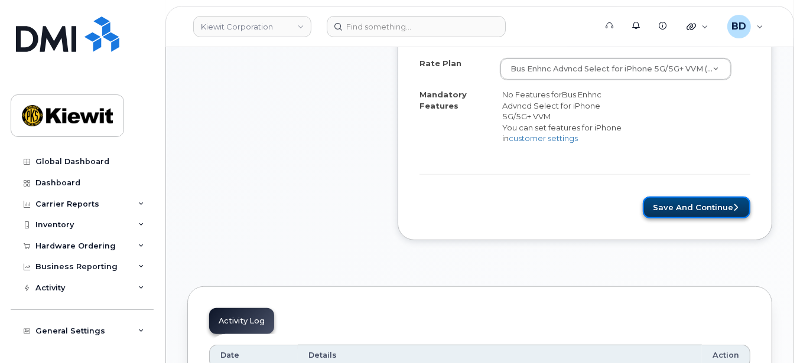
click at [691, 200] on button "Save and Continue" at bounding box center [697, 208] width 108 height 22
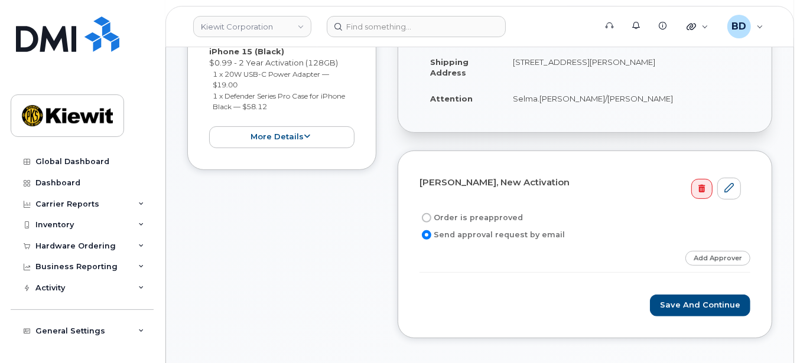
scroll to position [236, 0]
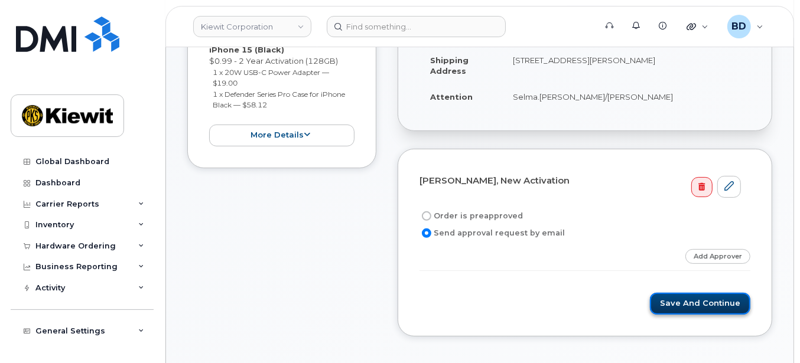
click at [682, 304] on button "Save and Continue" at bounding box center [700, 304] width 100 height 22
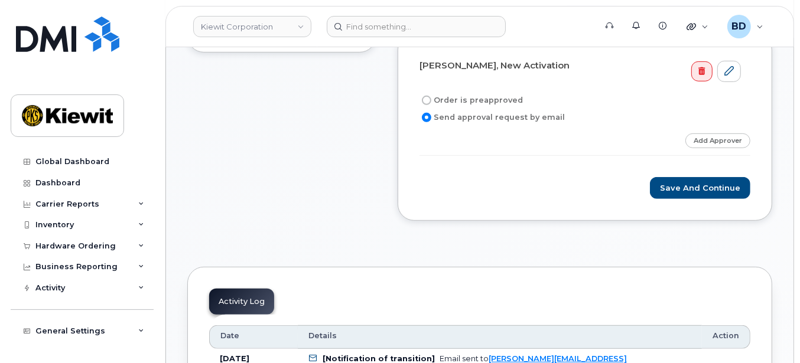
scroll to position [393, 0]
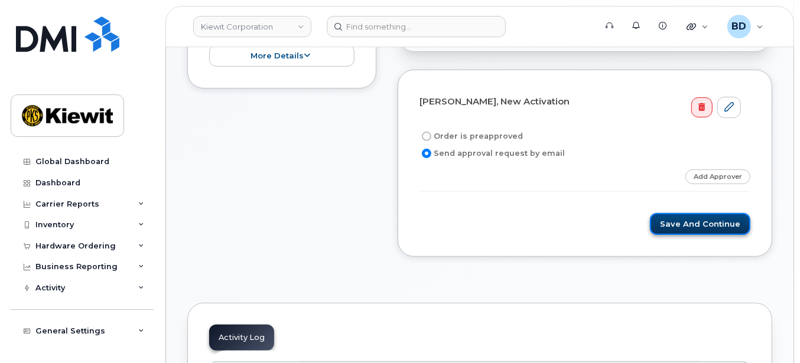
click at [675, 226] on button "Save and Continue" at bounding box center [700, 224] width 100 height 22
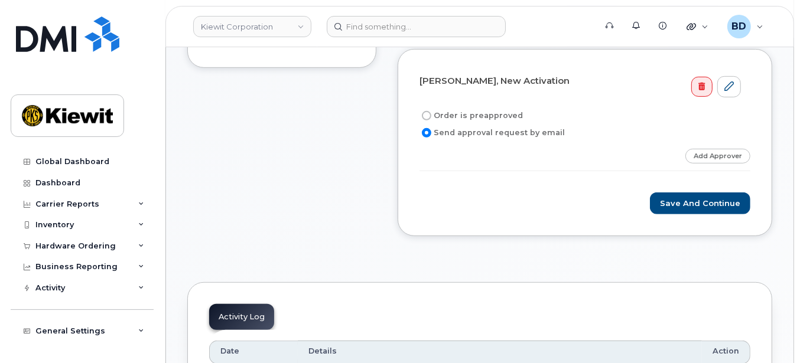
scroll to position [393, 0]
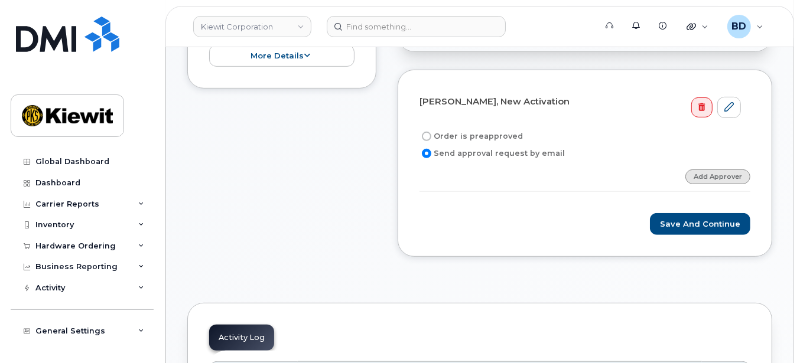
click at [723, 172] on link "Add Approver" at bounding box center [717, 177] width 65 height 15
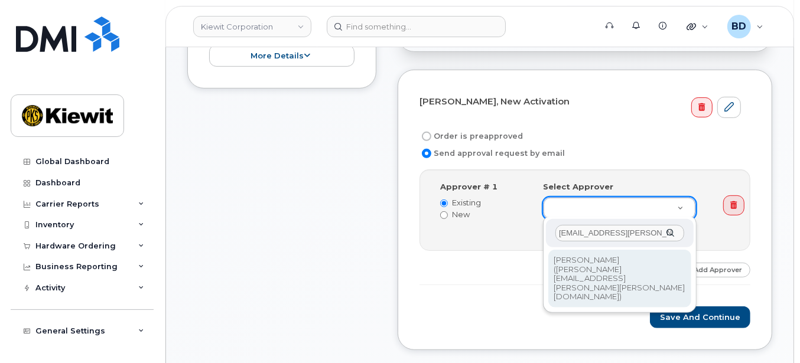
type input "paule.andrews@kiewit.com"
type input "2146672"
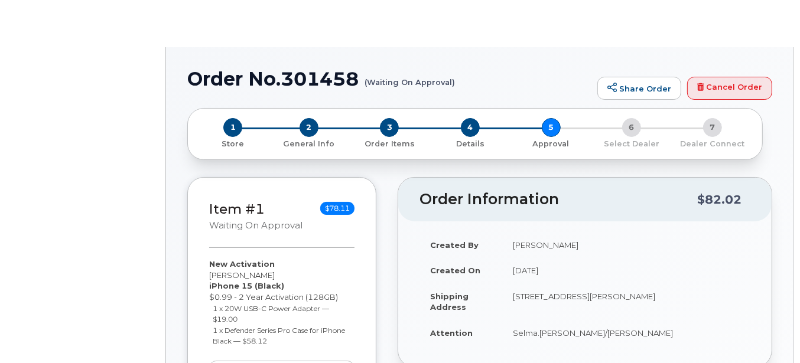
radio input "true"
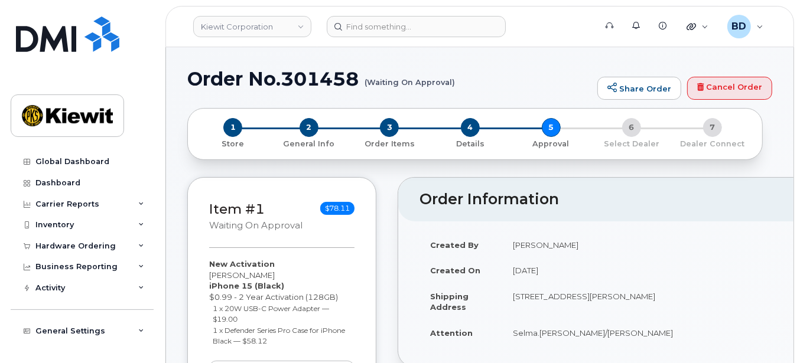
click at [319, 76] on h1 "Order No.301458 (Waiting On Approval)" at bounding box center [389, 79] width 404 height 21
copy h1 "301458"
click at [284, 74] on h1 "Order No.301458 (Waiting On Approval)" at bounding box center [389, 79] width 404 height 21
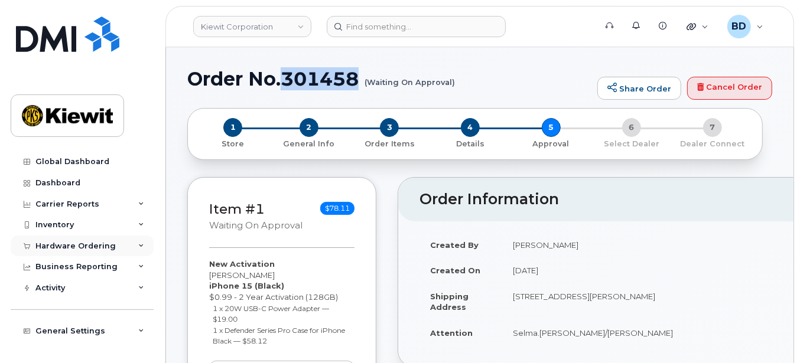
click at [130, 244] on div "Hardware Ordering" at bounding box center [82, 246] width 143 height 21
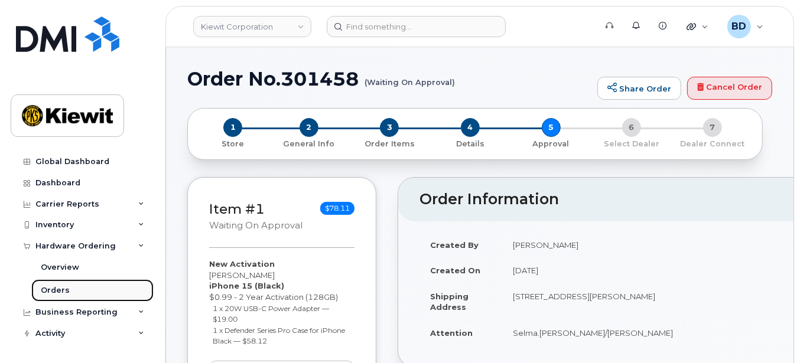
click at [76, 291] on link "Orders" at bounding box center [92, 290] width 122 height 22
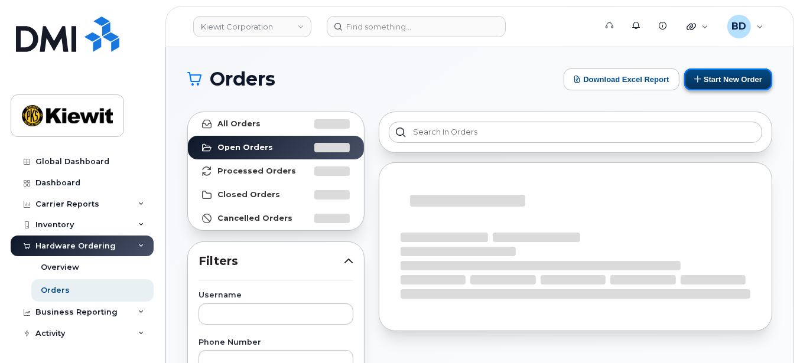
click at [733, 79] on button "Start New Order" at bounding box center [728, 80] width 88 height 22
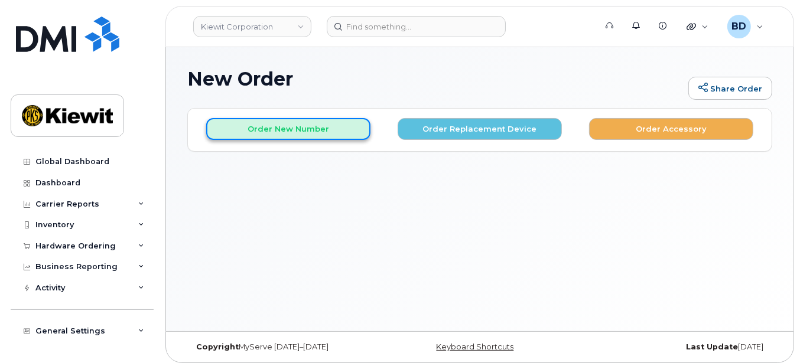
click at [262, 125] on button "Order New Number" at bounding box center [288, 129] width 164 height 22
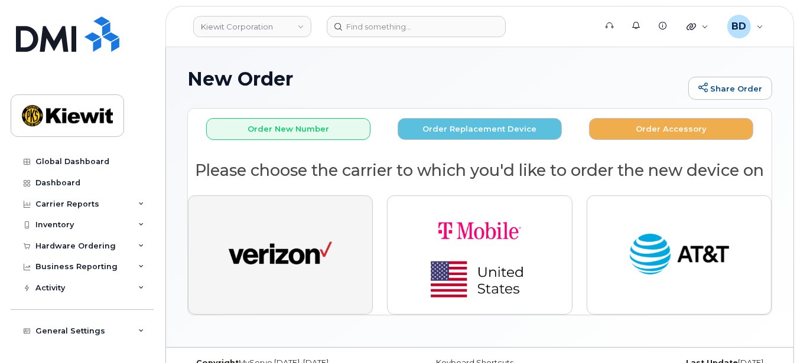
click at [314, 224] on button "button" at bounding box center [280, 255] width 185 height 119
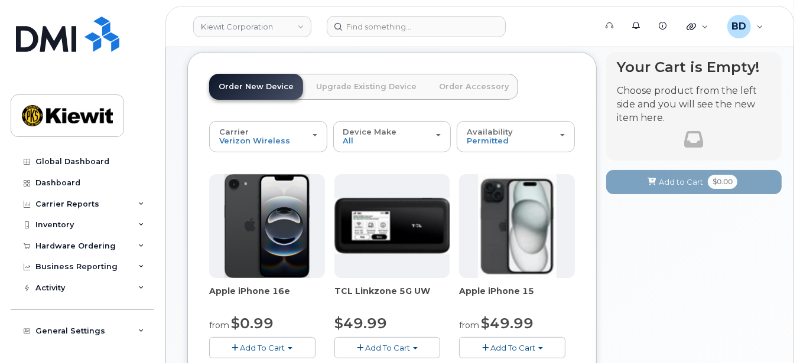
scroll to position [157, 0]
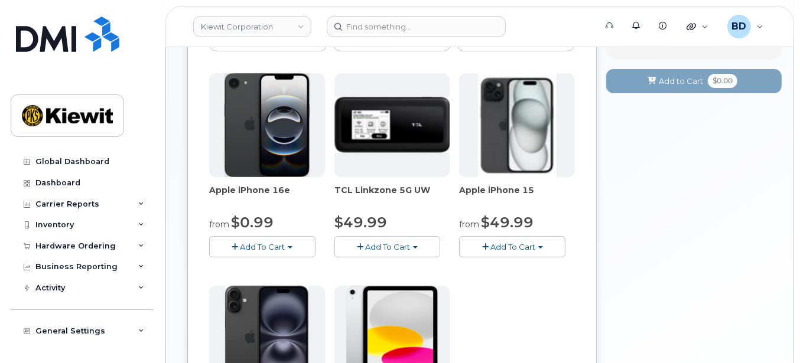
click at [504, 245] on span "Add To Cart" at bounding box center [512, 246] width 45 height 9
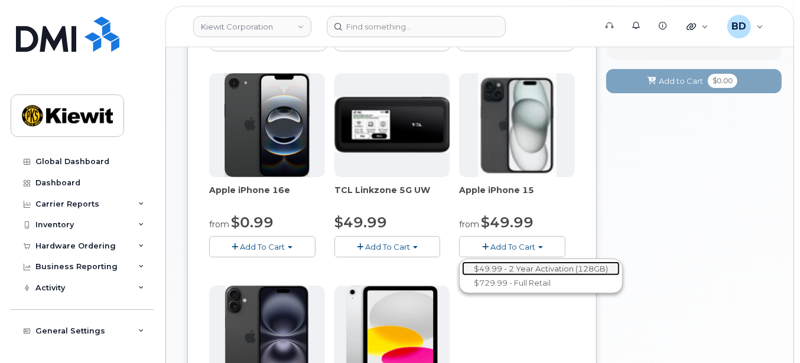
click at [507, 266] on link "$49.99 - 2 Year Activation (128GB)" at bounding box center [541, 269] width 158 height 15
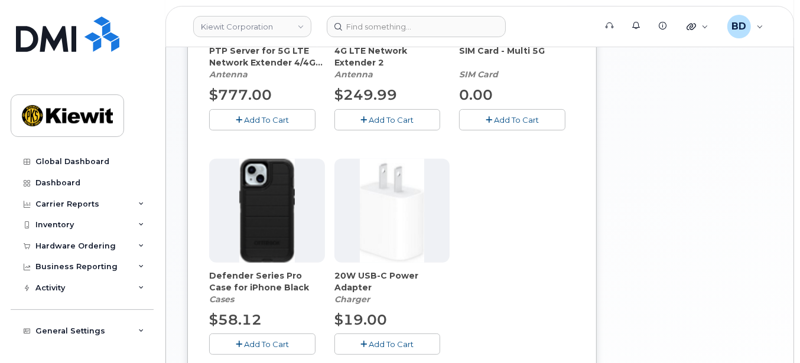
scroll to position [473, 0]
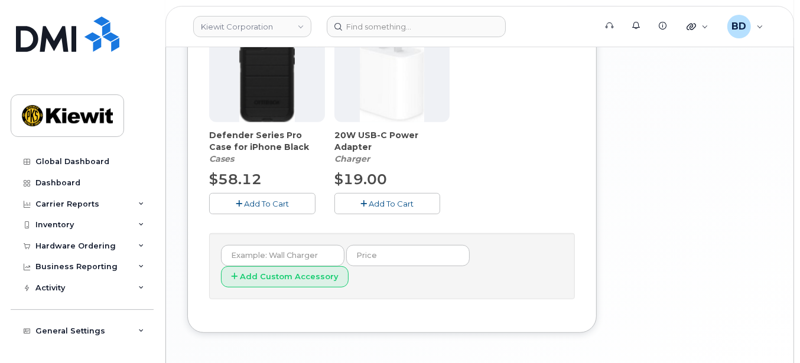
click at [280, 205] on span "Add To Cart" at bounding box center [266, 203] width 45 height 9
click at [385, 207] on button "Add To Cart" at bounding box center [387, 203] width 106 height 21
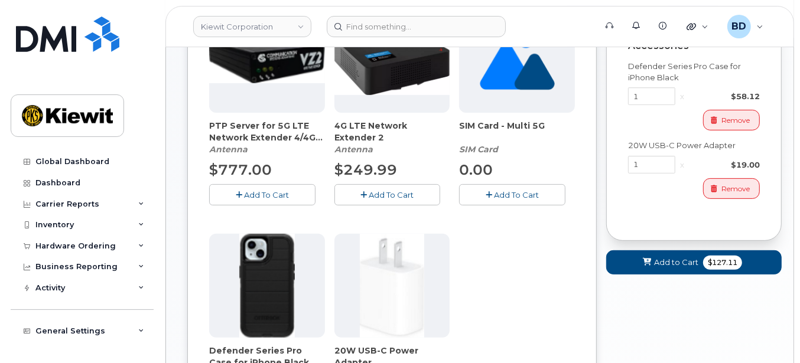
scroll to position [236, 0]
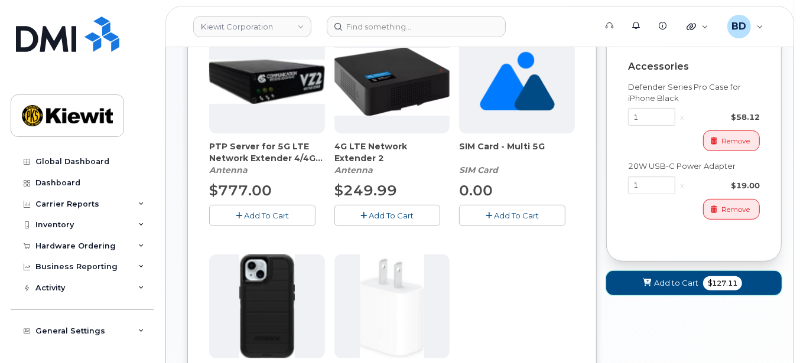
click at [670, 286] on span "Add to Cart" at bounding box center [676, 283] width 44 height 11
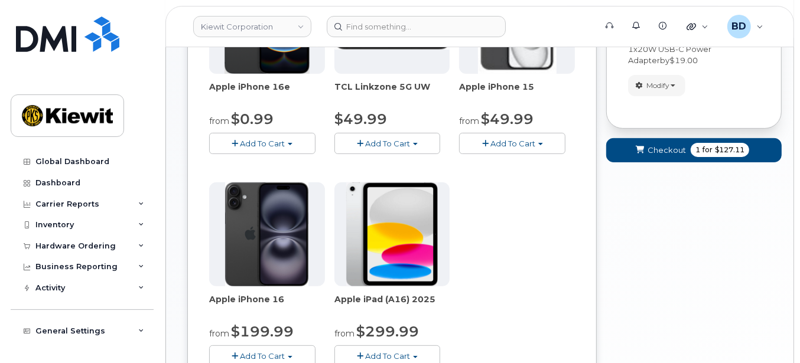
scroll to position [260, 0]
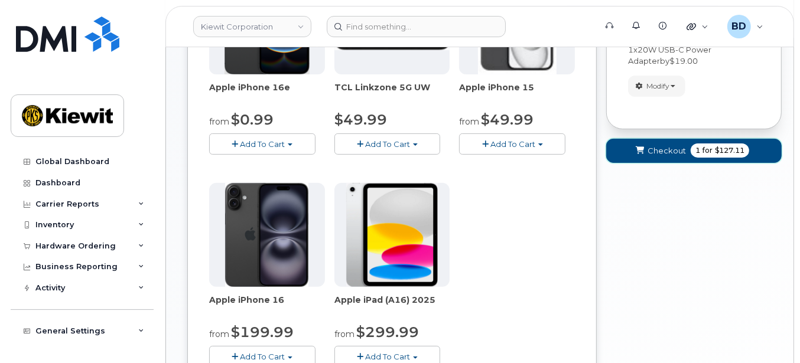
click at [675, 152] on span "Checkout" at bounding box center [666, 150] width 38 height 11
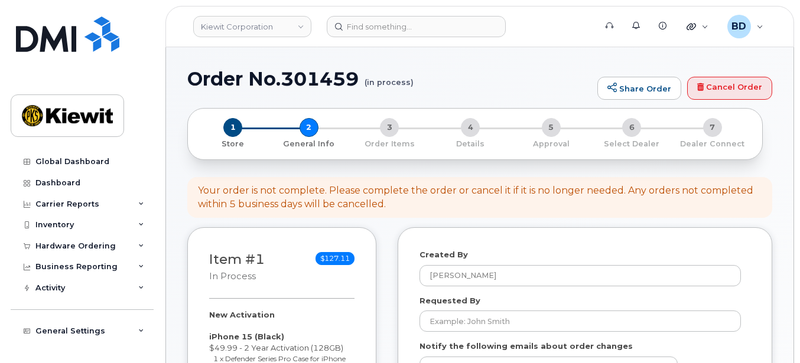
select select
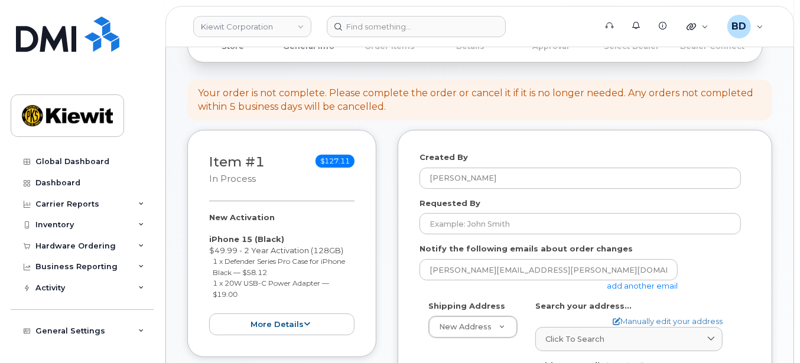
scroll to position [157, 0]
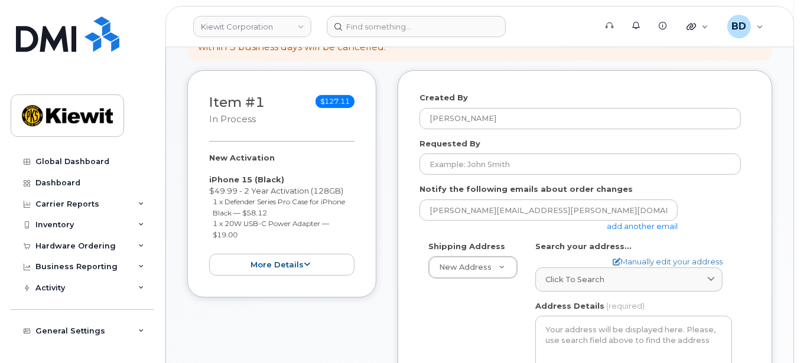
click at [621, 224] on link "add another email" at bounding box center [642, 226] width 71 height 9
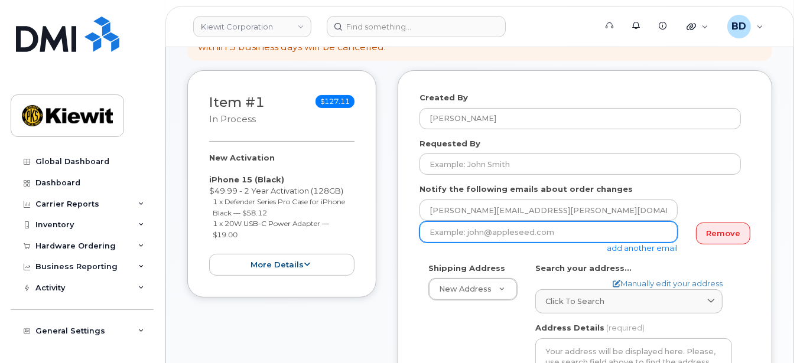
click at [483, 229] on input "email" at bounding box center [548, 232] width 258 height 21
paste input "mary.stein@kiewit.com"
type input "mary.stein@kiewit.com"
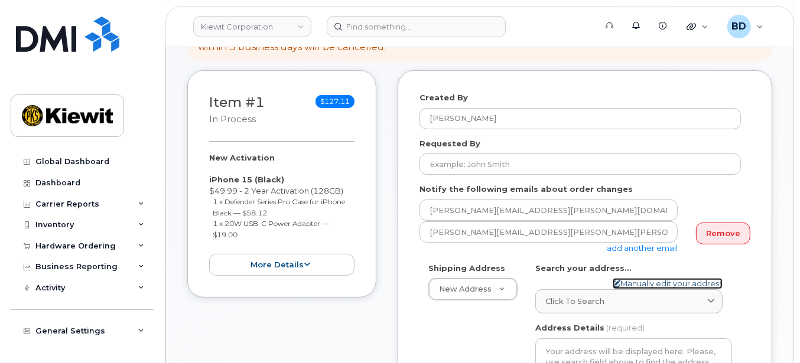
click at [632, 278] on link "Manually edit your address" at bounding box center [668, 283] width 110 height 11
select select
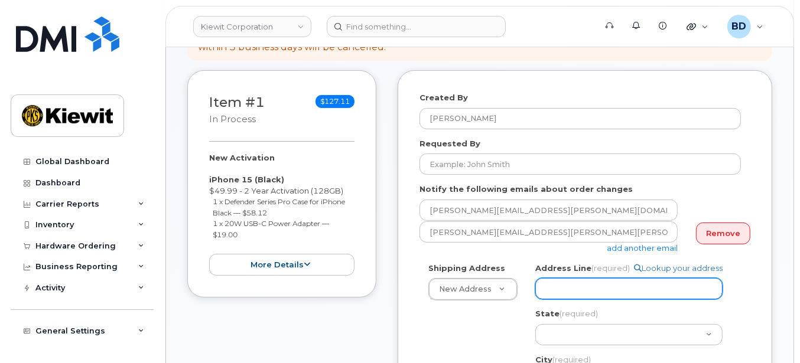
click at [595, 290] on input "Address Line (required)" at bounding box center [628, 288] width 187 height 21
paste input "3831 Technology Forest Blvd"
select select
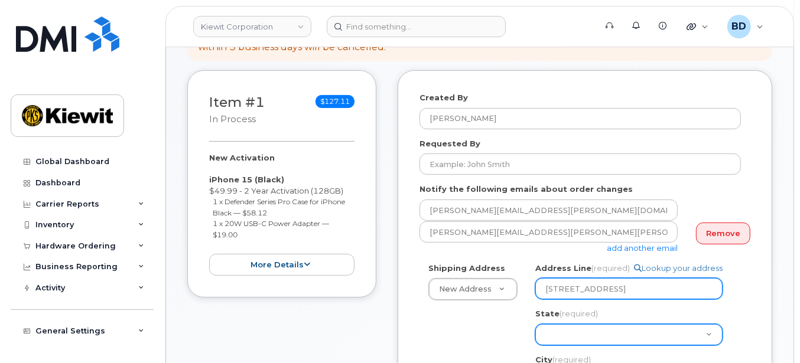
type input "3831 Technology Forest Blvd"
click at [574, 332] on select "Alabama Alaska American Samoa Arizona Arkansas California Colorado Connecticut …" at bounding box center [628, 334] width 187 height 21
select select "TX"
click at [575, 332] on select "Alabama Alaska American Samoa Arizona Arkansas California Colorado Connecticut …" at bounding box center [628, 334] width 187 height 21
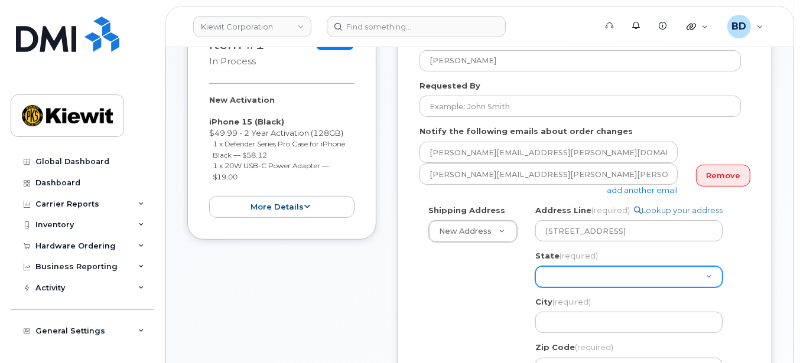
scroll to position [315, 0]
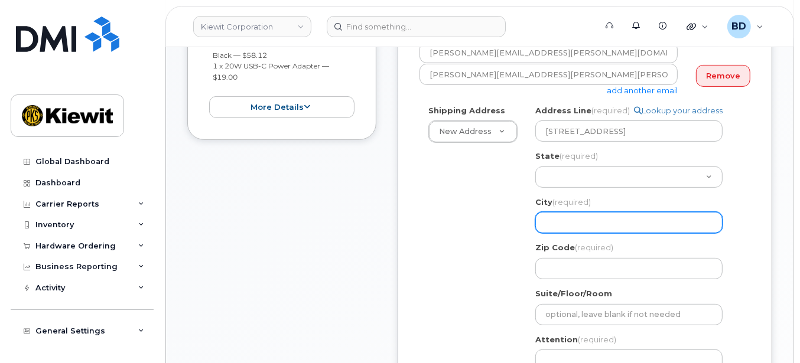
click at [564, 219] on input "City (required)" at bounding box center [628, 222] width 187 height 21
paste input "The Woodlands"
drag, startPoint x: 560, startPoint y: 215, endPoint x: 554, endPoint y: 215, distance: 6.5
click at [560, 215] on input "City (required)" at bounding box center [628, 222] width 187 height 21
select select
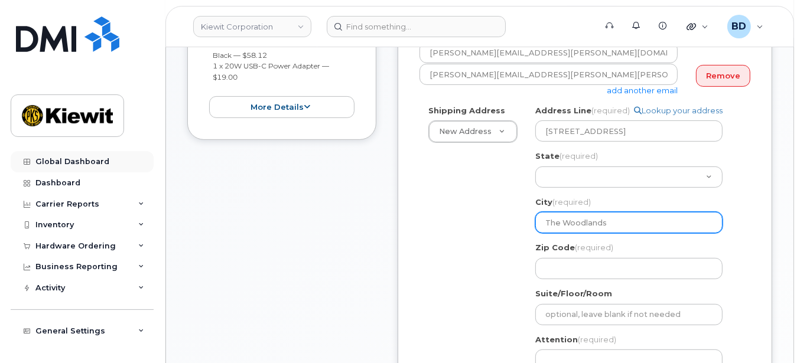
type input "The Woodlands"
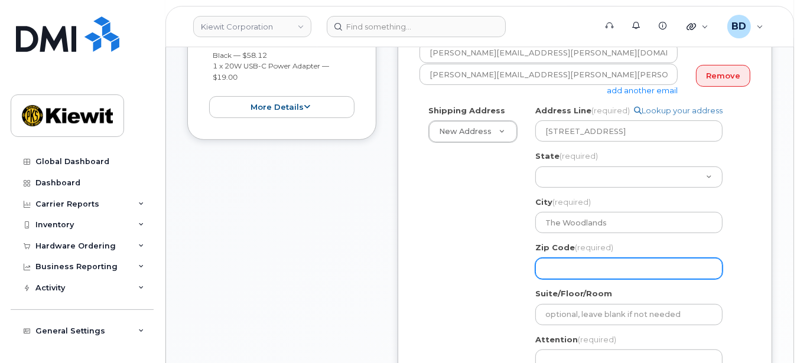
click at [554, 258] on input "Zip Code (required)" at bounding box center [628, 268] width 187 height 21
paste input "77381"
select select
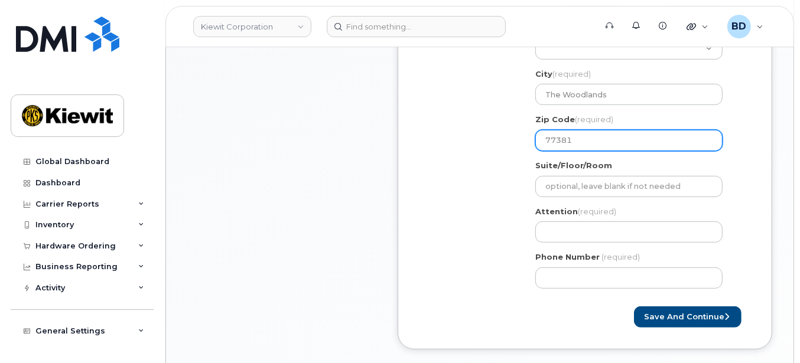
scroll to position [473, 0]
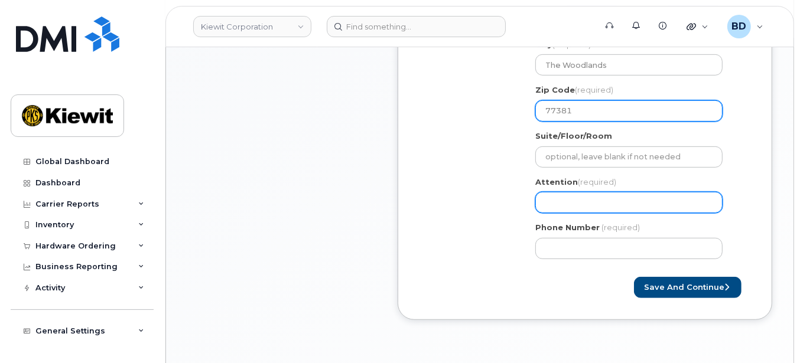
type input "77381"
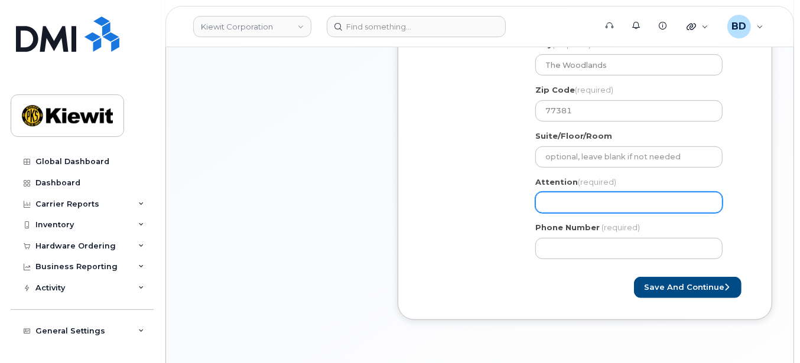
drag, startPoint x: 546, startPoint y: 197, endPoint x: 538, endPoint y: 196, distance: 8.9
click at [546, 197] on input "Attention (required)" at bounding box center [628, 202] width 187 height 21
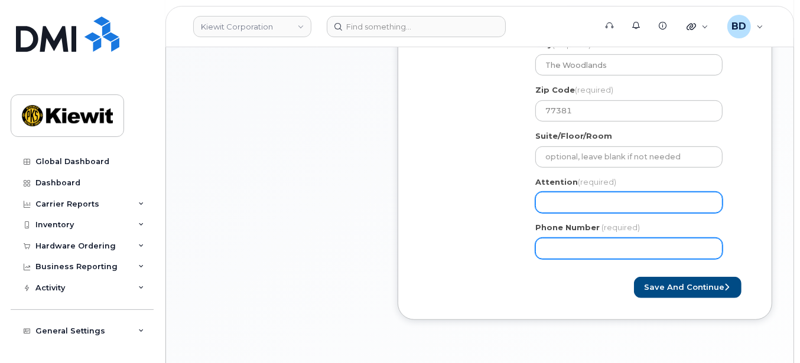
drag, startPoint x: 552, startPoint y: 245, endPoint x: 537, endPoint y: 205, distance: 42.5
click at [546, 231] on div "Phone Number (required)" at bounding box center [633, 240] width 197 height 37
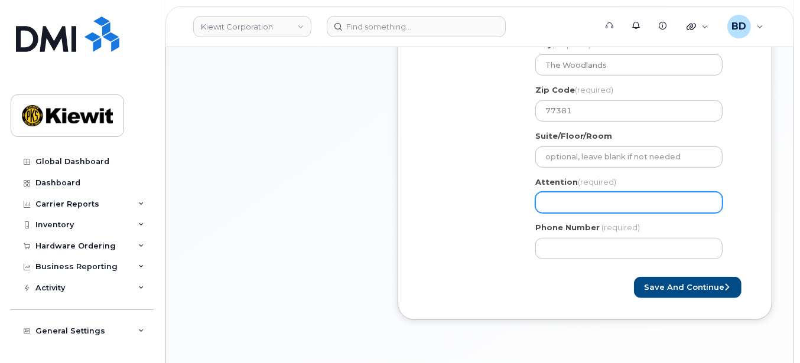
click at [537, 204] on input "Attention (required)" at bounding box center [628, 202] width 187 height 21
paste input "Marcus.Bray"
select select
type input "Marcus.Bray"
select select
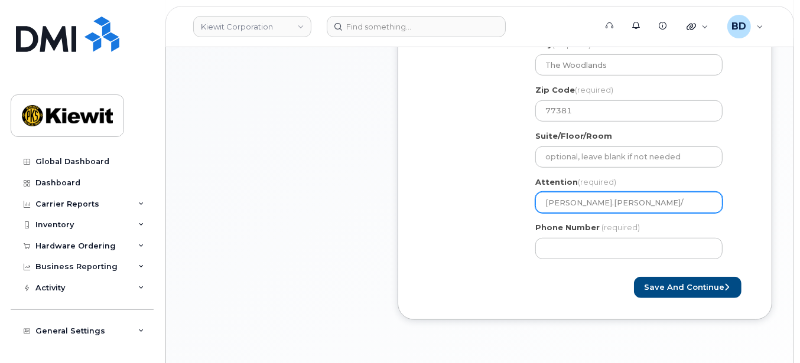
type input "Marcus.Bray/"
click at [602, 204] on input "Marcus.Bray/" at bounding box center [628, 202] width 187 height 21
paste input "Nigel.Ramsubagh"
select select
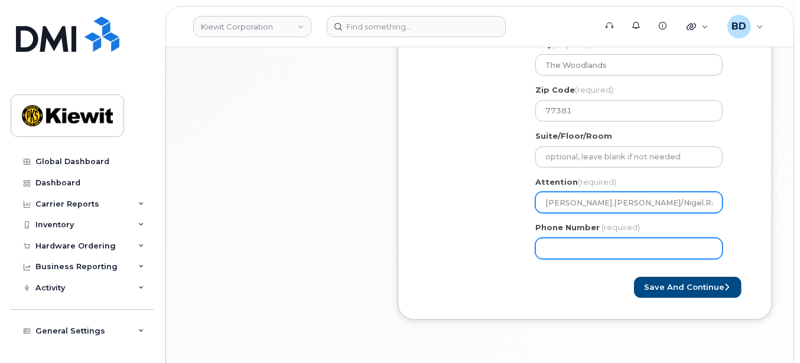
type input "Marcus.Bray/Nigel.Ramsubagh"
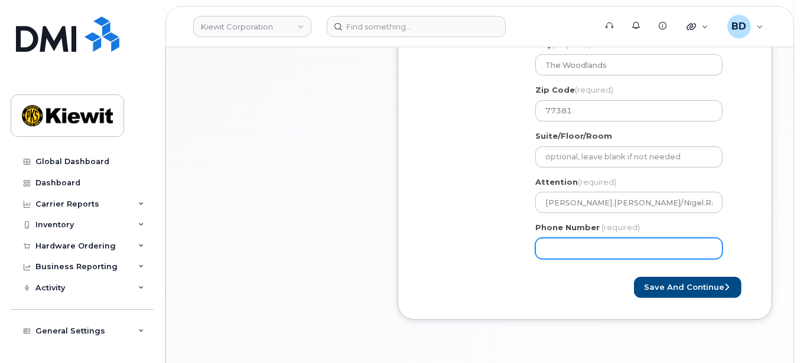
click at [566, 250] on input "Phone Number" at bounding box center [628, 248] width 187 height 21
type input "8777727707"
select select
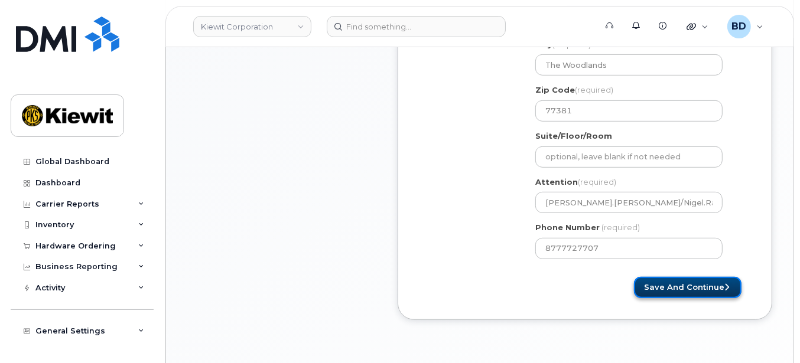
click at [673, 289] on button "Save and Continue" at bounding box center [688, 288] width 108 height 22
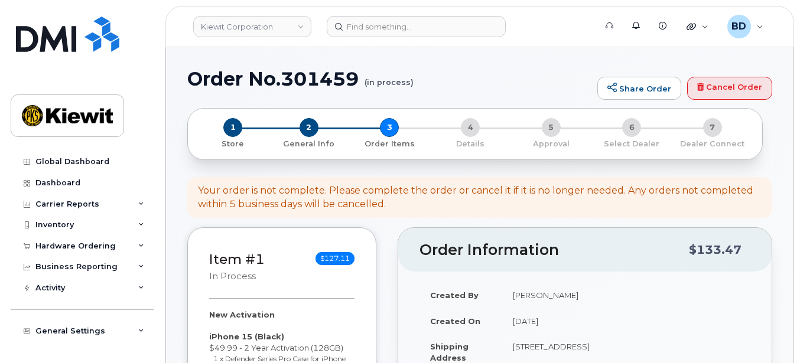
select select
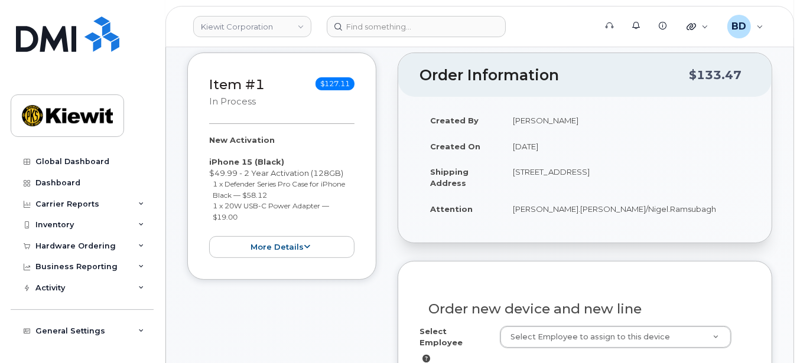
scroll to position [315, 0]
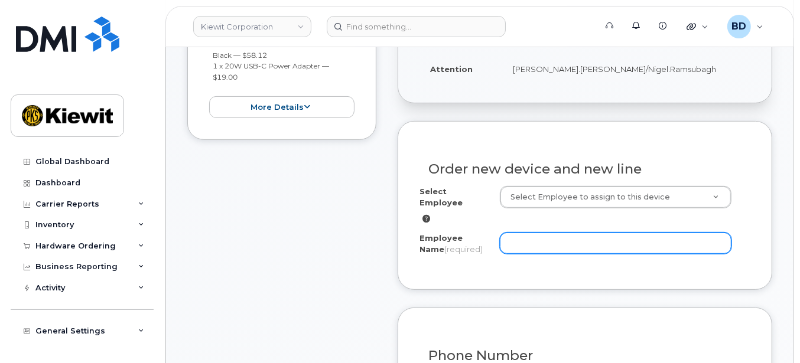
click at [518, 233] on input "Employee Name (required)" at bounding box center [616, 243] width 232 height 21
paste input "[PERSON_NAME].Ramsubagh"
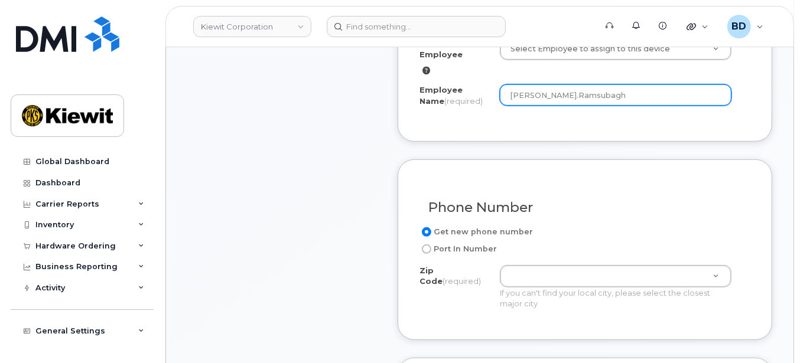
scroll to position [473, 0]
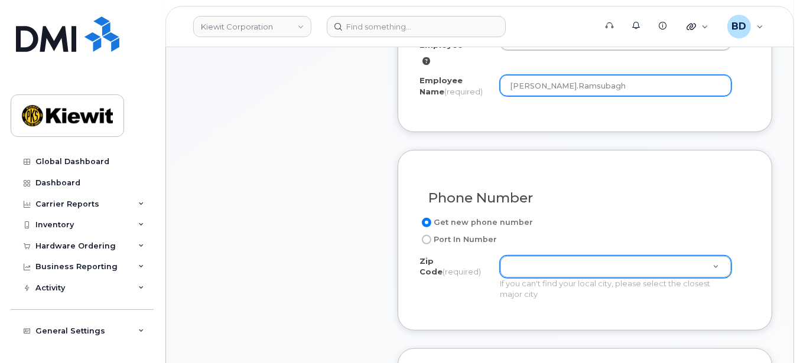
type input "[PERSON_NAME].Ramsubagh"
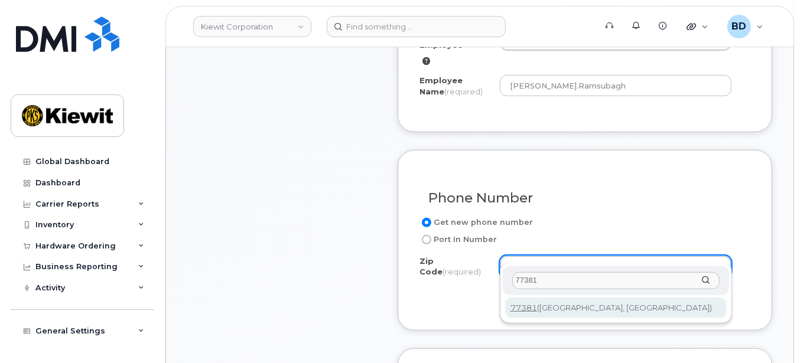
type input "77381"
type input "77381 (Spring, [GEOGRAPHIC_DATA])"
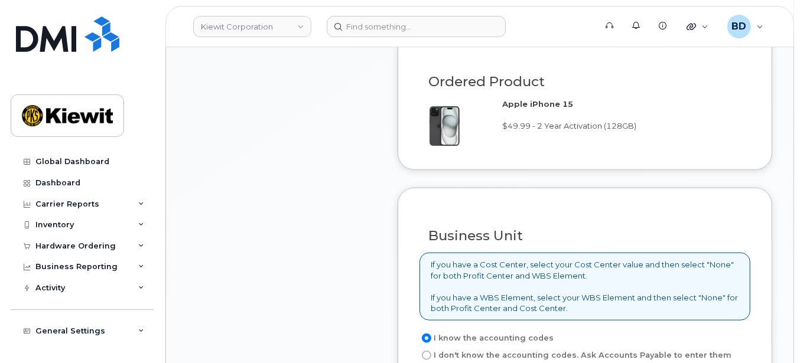
scroll to position [945, 0]
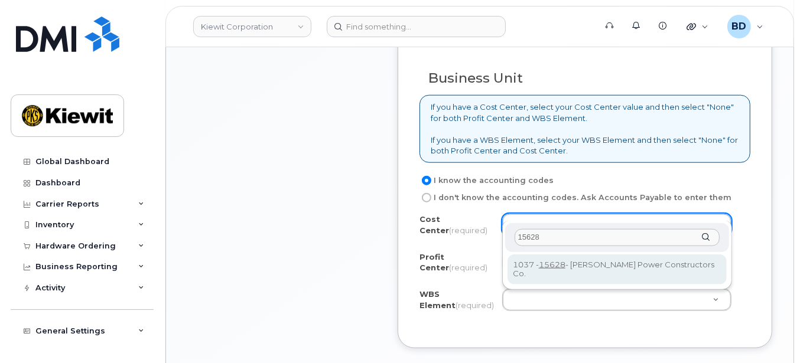
type input "15628"
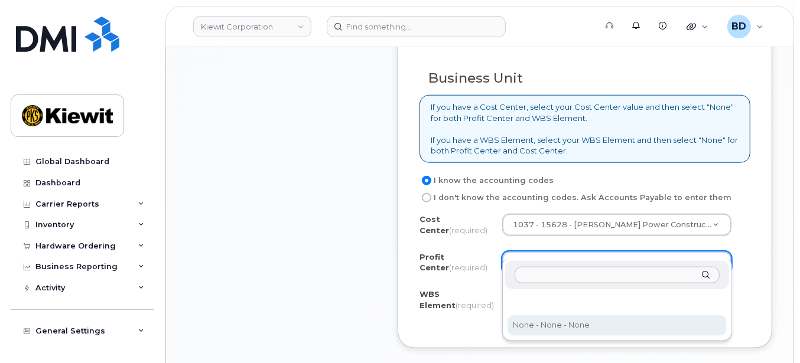
select select "None"
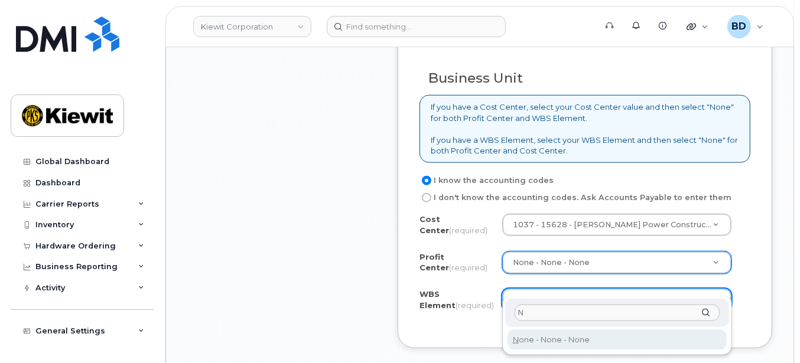
type input "N"
type input "None"
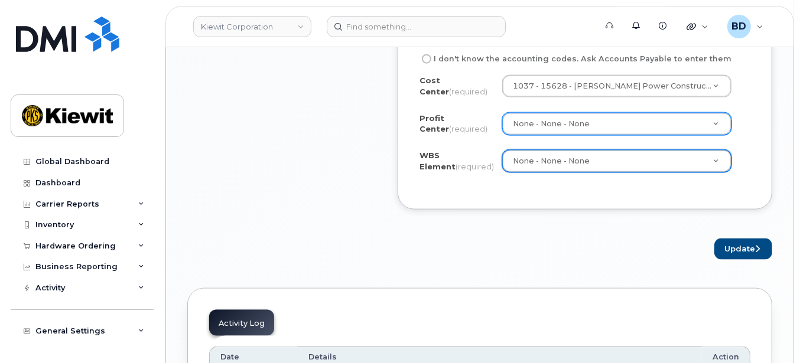
scroll to position [1102, 0]
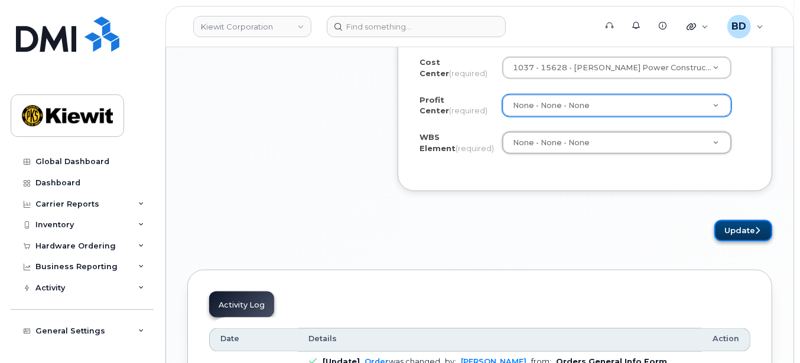
click at [748, 220] on button "Update" at bounding box center [743, 231] width 58 height 22
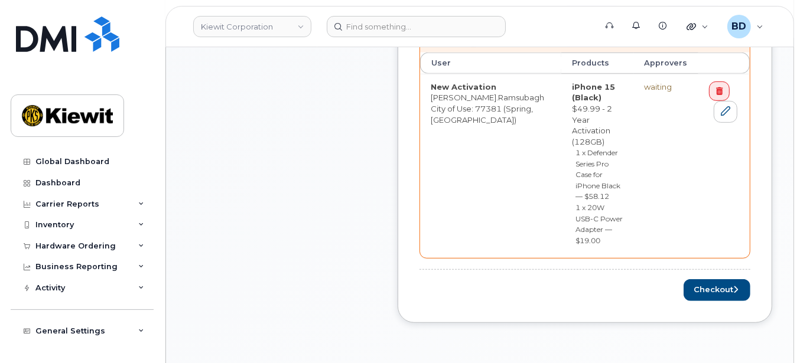
scroll to position [551, 0]
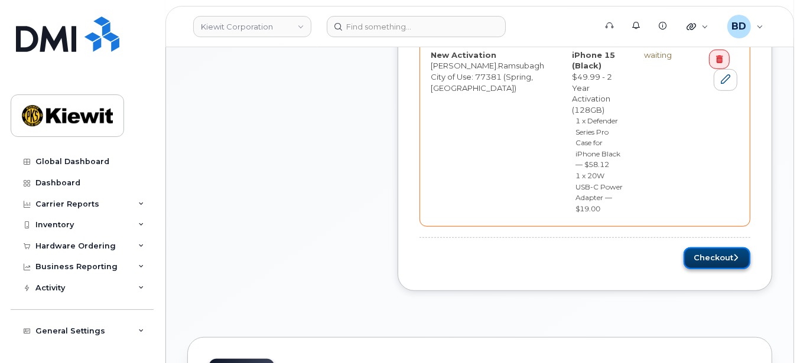
click at [714, 248] on button "Checkout" at bounding box center [716, 259] width 67 height 22
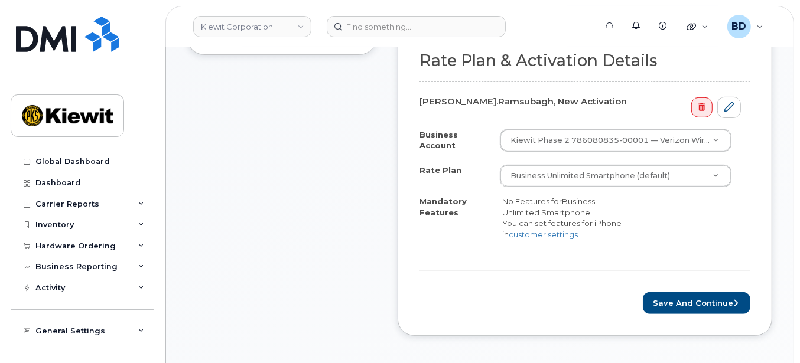
scroll to position [473, 0]
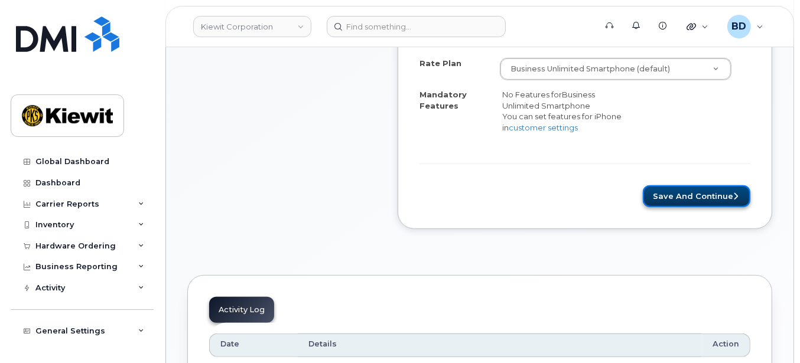
click at [683, 194] on button "Save and Continue" at bounding box center [697, 196] width 108 height 22
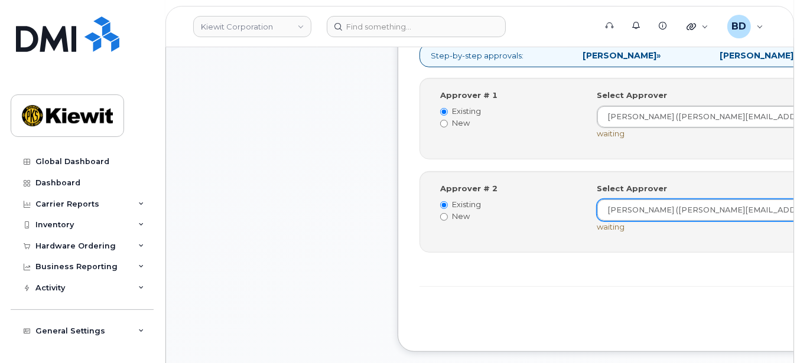
scroll to position [473, 0]
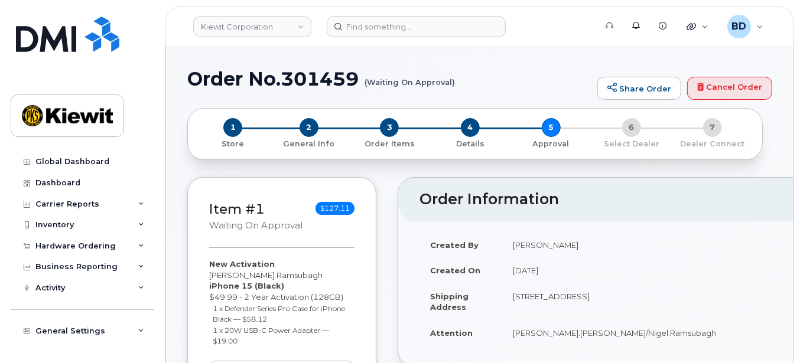
click at [321, 74] on h1 "Order No.301459 (Waiting On Approval)" at bounding box center [389, 79] width 404 height 21
copy h1 "301459"
click at [138, 245] on icon at bounding box center [141, 246] width 6 height 6
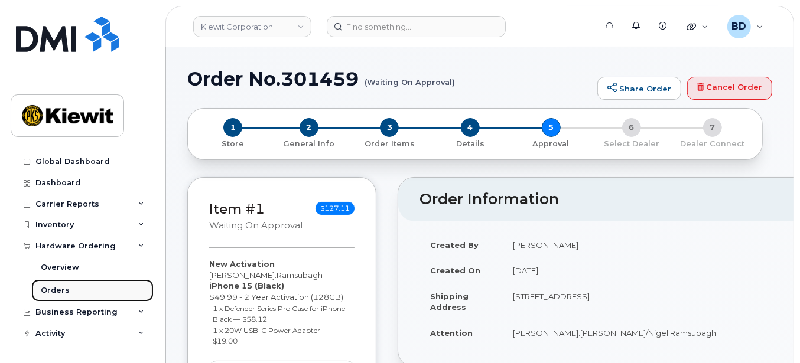
drag, startPoint x: 70, startPoint y: 289, endPoint x: 87, endPoint y: 283, distance: 18.7
click at [70, 289] on link "Orders" at bounding box center [92, 290] width 122 height 22
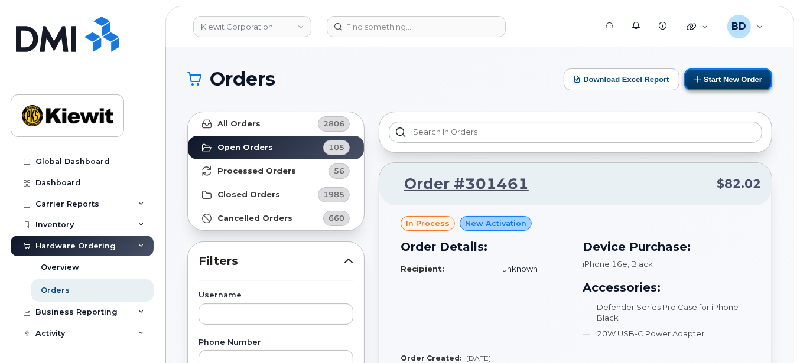
click at [724, 76] on button "Start New Order" at bounding box center [728, 80] width 88 height 22
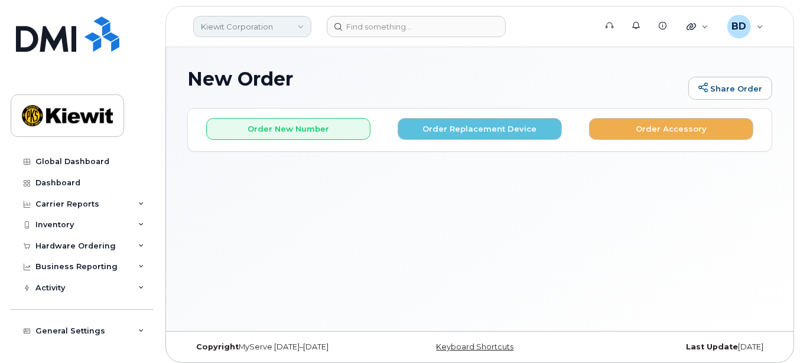
click at [268, 28] on link "Kiewit Corporation" at bounding box center [252, 26] width 118 height 21
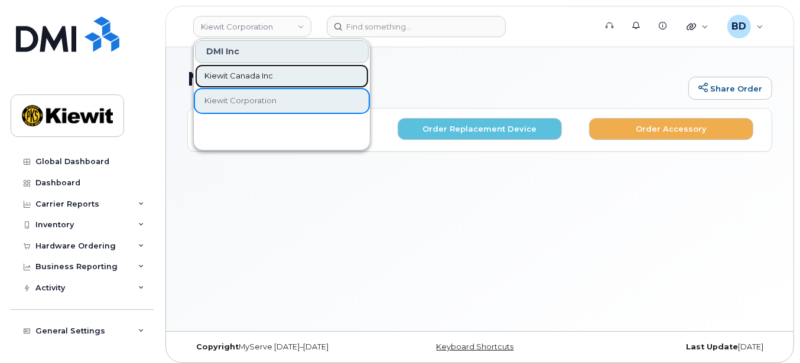
click at [252, 80] on span "Kiewit Canada Inc" at bounding box center [238, 76] width 69 height 12
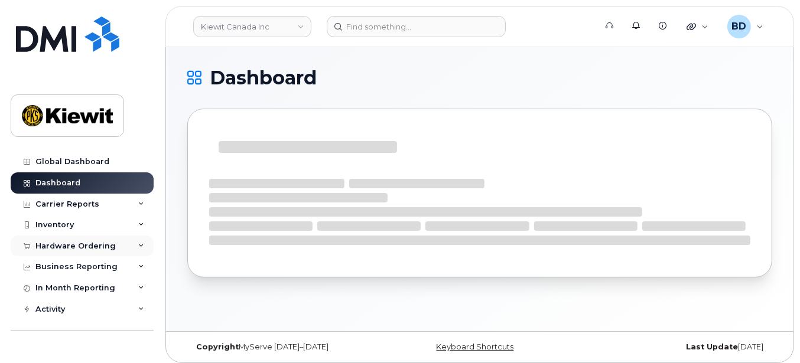
click at [142, 246] on div "Hardware Ordering" at bounding box center [82, 246] width 143 height 21
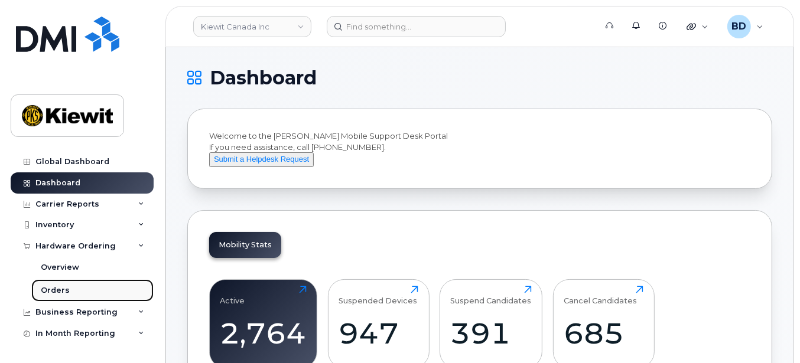
click at [110, 288] on link "Orders" at bounding box center [92, 290] width 122 height 22
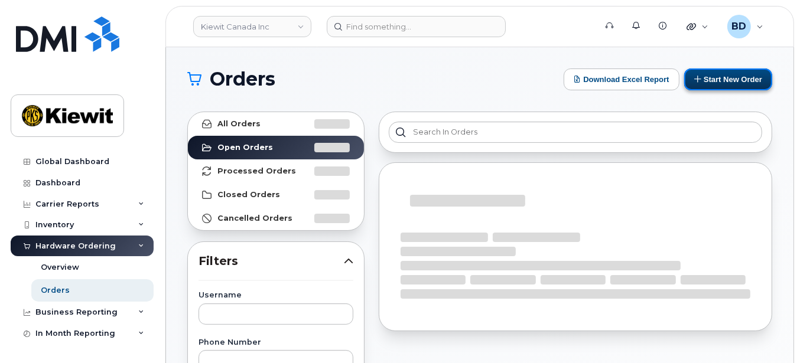
click at [728, 77] on button "Start New Order" at bounding box center [728, 80] width 88 height 22
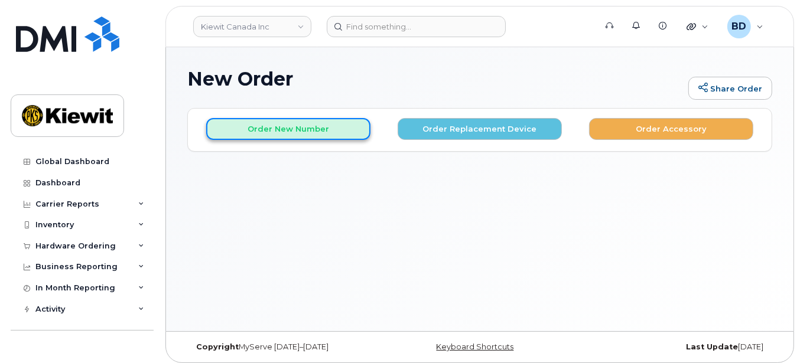
click at [310, 128] on button "Order New Number" at bounding box center [288, 129] width 164 height 22
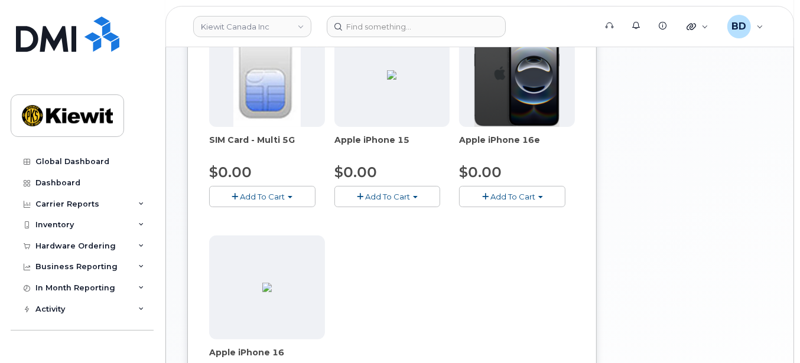
scroll to position [236, 0]
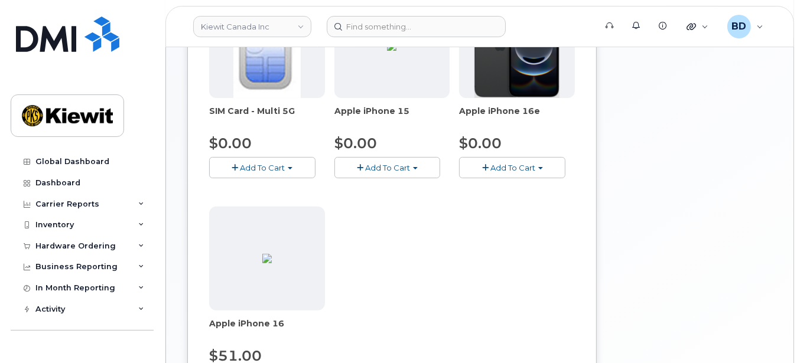
click at [386, 169] on span "Add To Cart" at bounding box center [387, 167] width 45 height 9
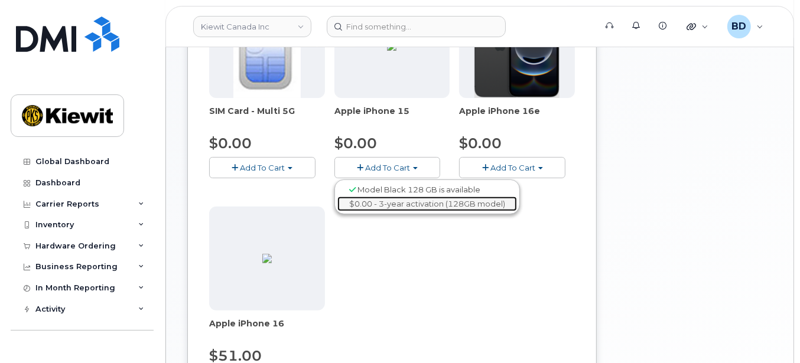
click at [410, 200] on link "$0.00 - 3-year activation (128GB model)" at bounding box center [427, 204] width 180 height 15
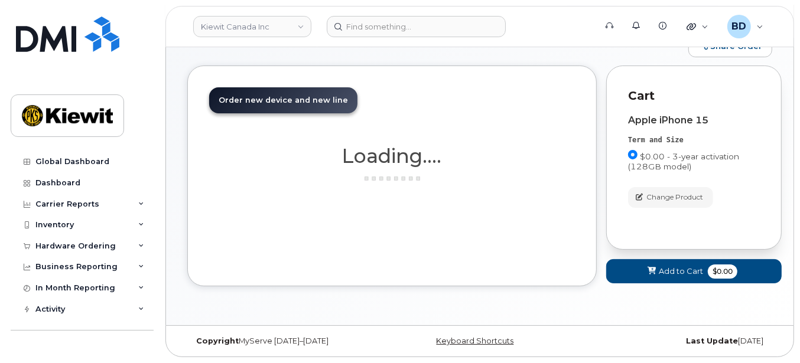
scroll to position [41, 0]
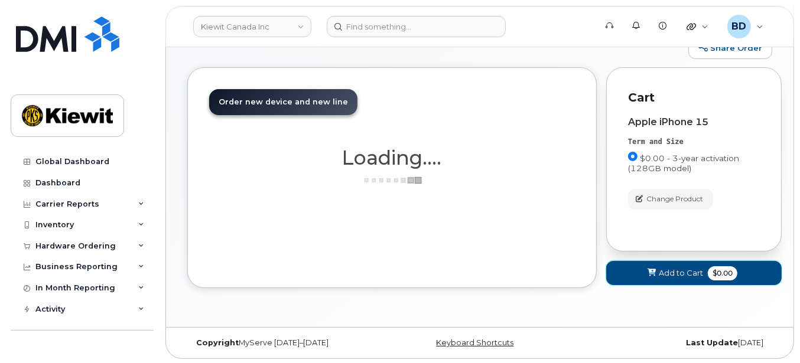
click at [666, 272] on span "Add to Cart" at bounding box center [681, 273] width 44 height 11
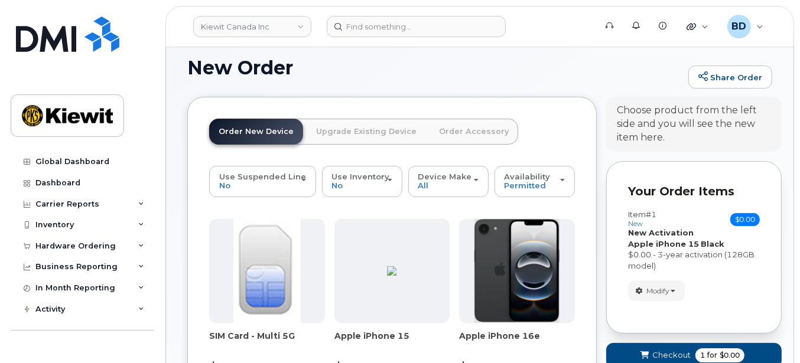
scroll to position [0, 0]
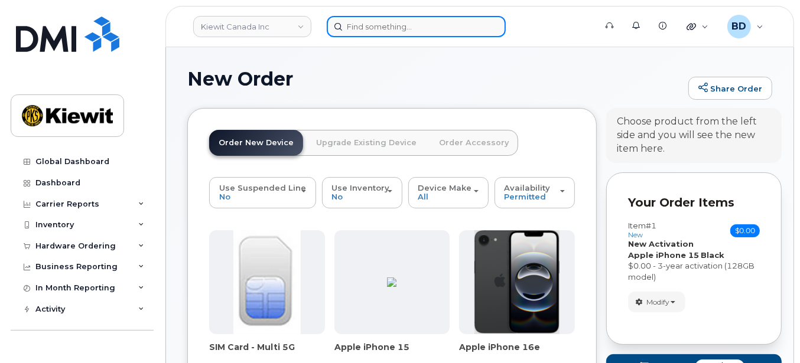
click at [374, 22] on input at bounding box center [416, 26] width 179 height 21
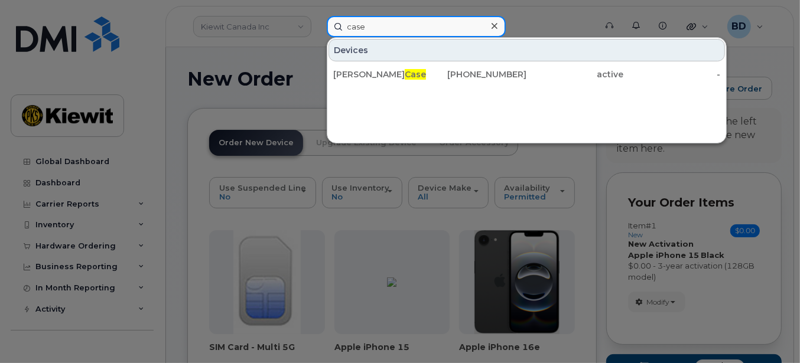
type input "case"
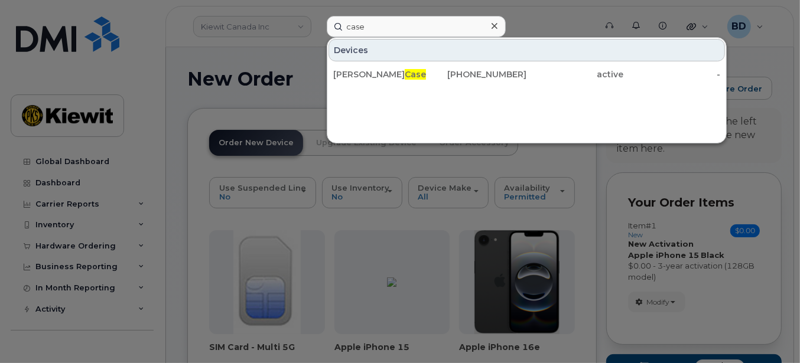
click at [491, 25] on icon at bounding box center [494, 25] width 6 height 9
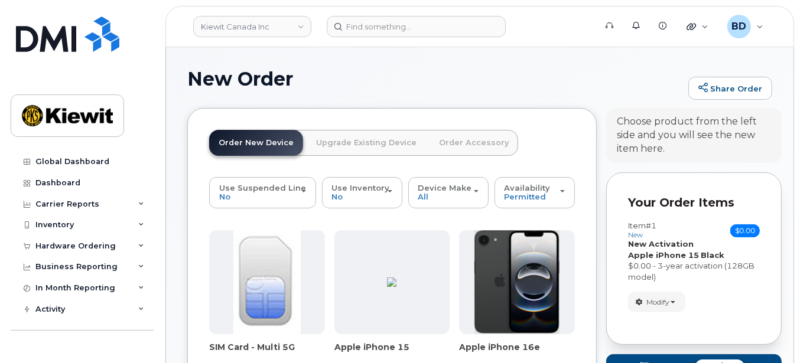
click at [460, 144] on link "Order Accessory" at bounding box center [473, 143] width 89 height 26
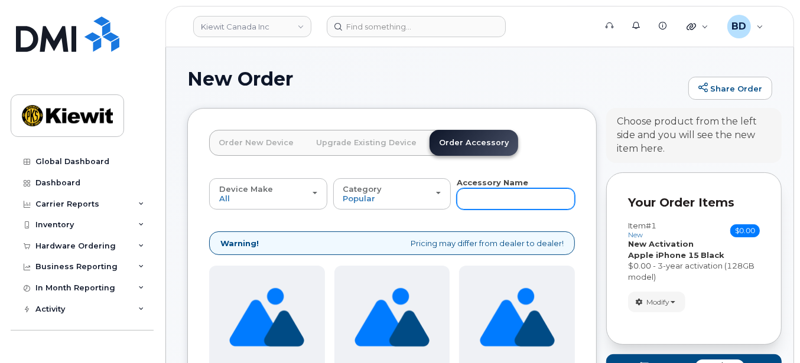
click at [470, 203] on input "text" at bounding box center [516, 198] width 118 height 21
type input "case"
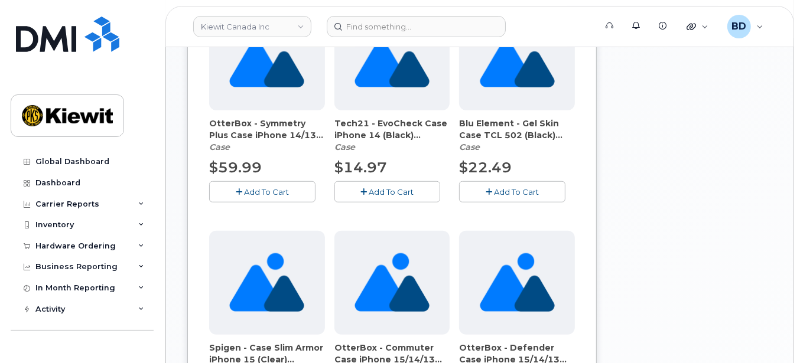
scroll to position [787, 0]
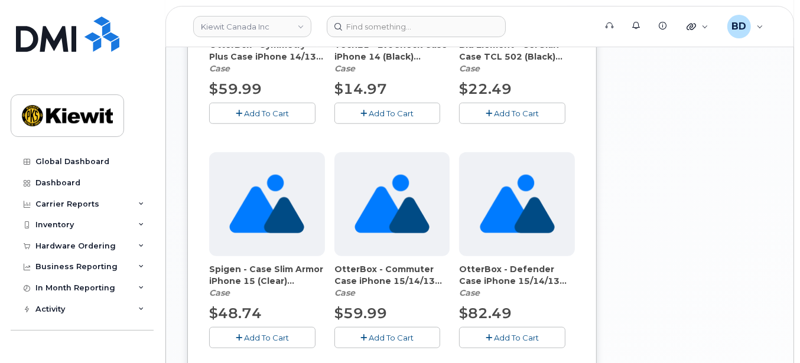
click at [250, 110] on span "Add To Cart" at bounding box center [266, 113] width 45 height 9
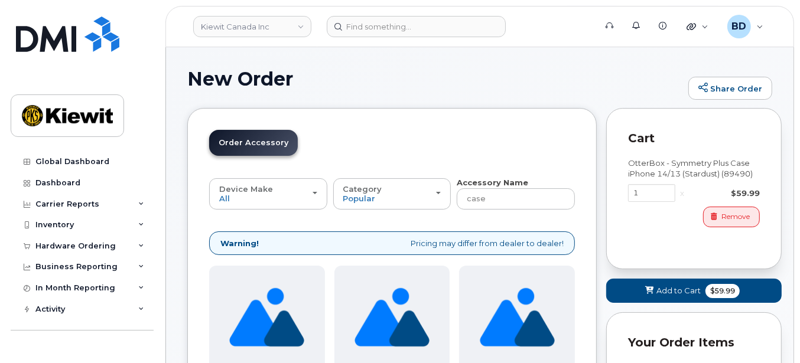
scroll to position [0, 0]
click at [678, 289] on span "Add to Cart" at bounding box center [678, 290] width 44 height 11
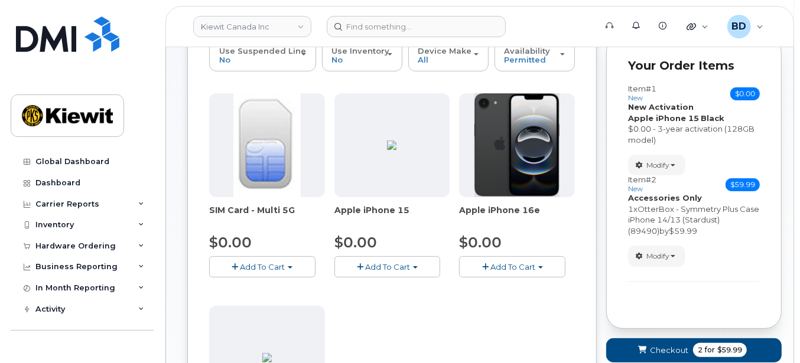
scroll to position [157, 0]
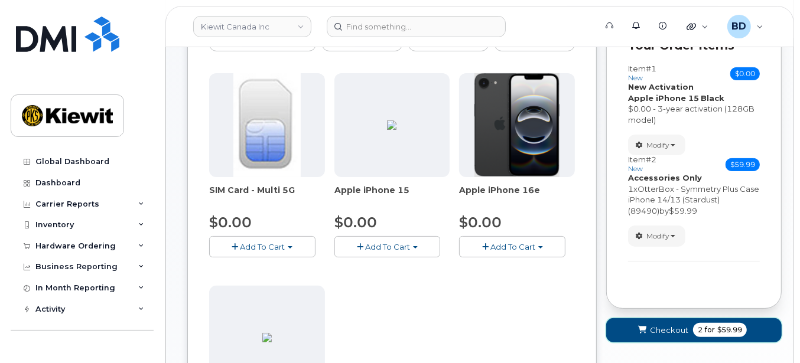
click at [656, 325] on span "Checkout" at bounding box center [669, 330] width 38 height 11
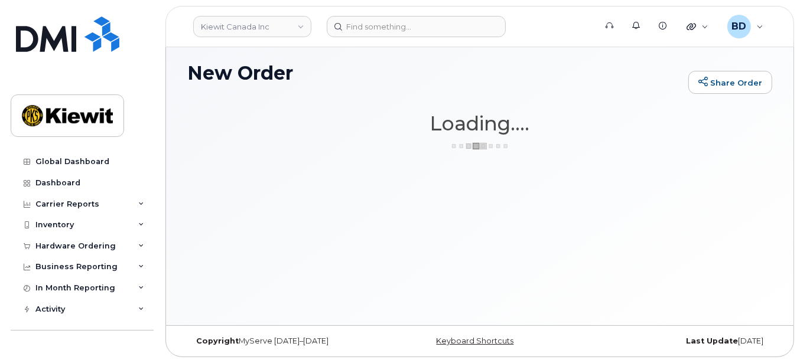
scroll to position [5, 0]
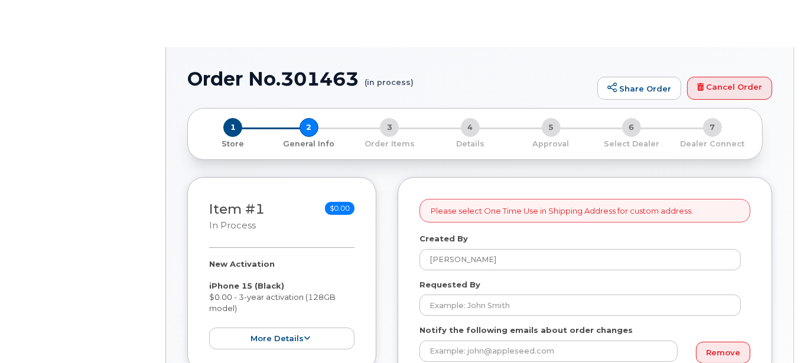
select select
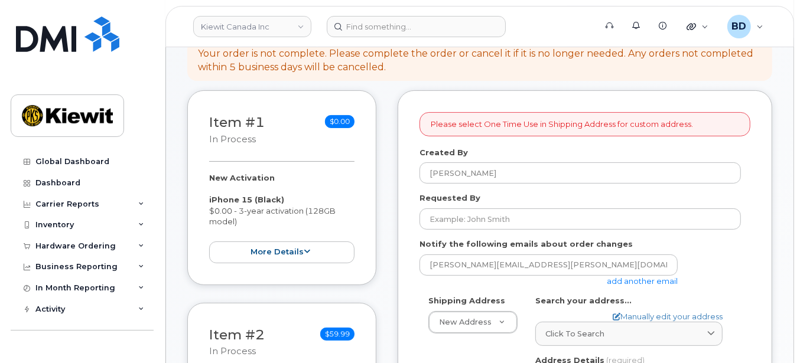
scroll to position [157, 0]
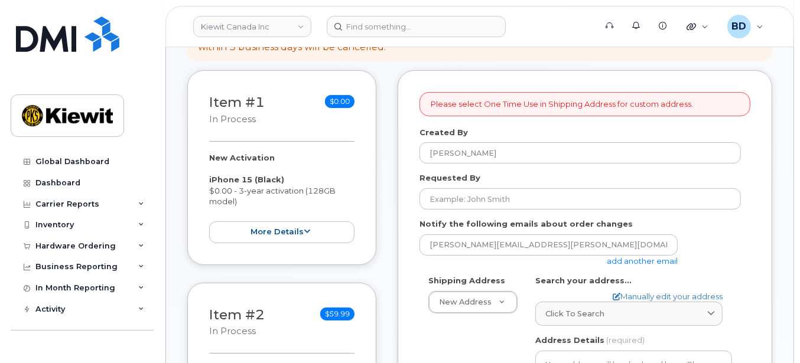
click at [633, 257] on link "add another email" at bounding box center [642, 260] width 71 height 9
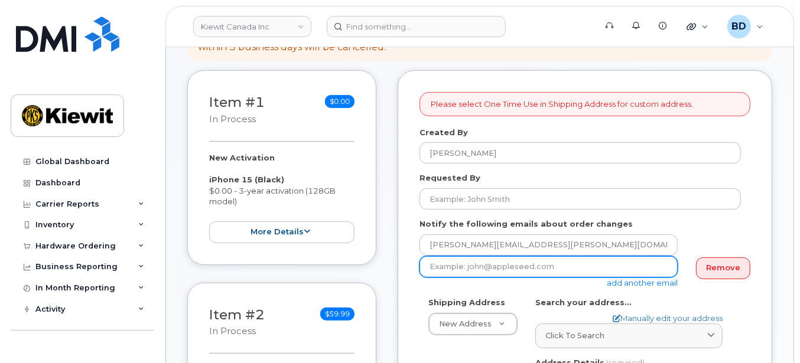
click at [477, 269] on input "email" at bounding box center [548, 266] width 258 height 21
paste input "[EMAIL_ADDRESS][PERSON_NAME][PERSON_NAME][DOMAIN_NAME]"
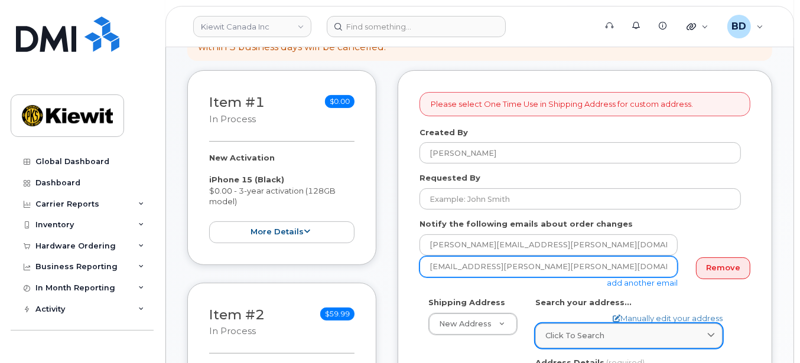
scroll to position [236, 0]
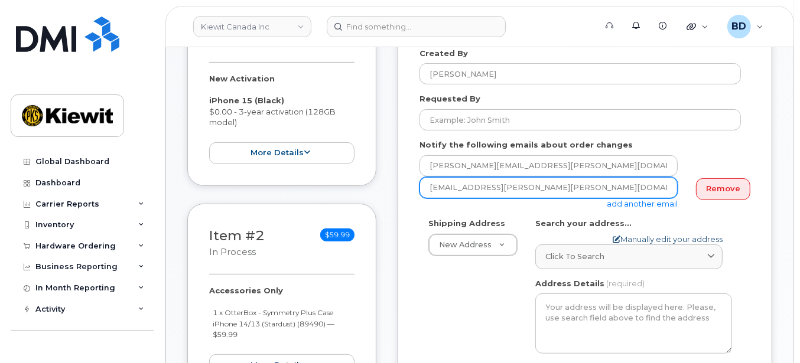
type input "[EMAIL_ADDRESS][PERSON_NAME][PERSON_NAME][DOMAIN_NAME]"
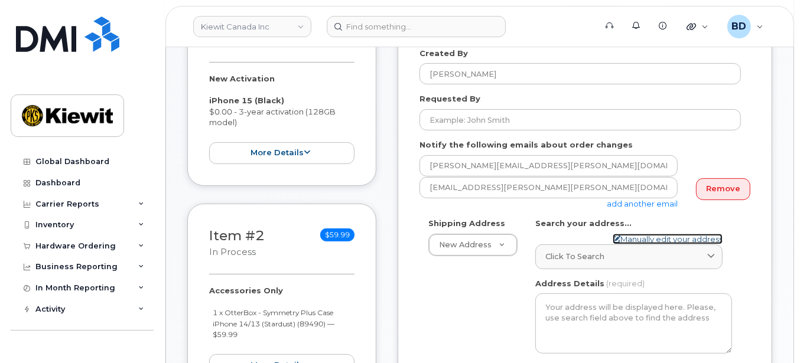
click at [613, 236] on icon at bounding box center [617, 240] width 8 height 8
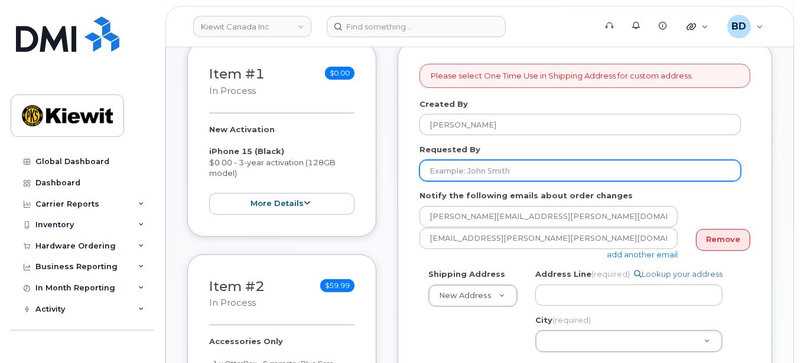
scroll to position [157, 0]
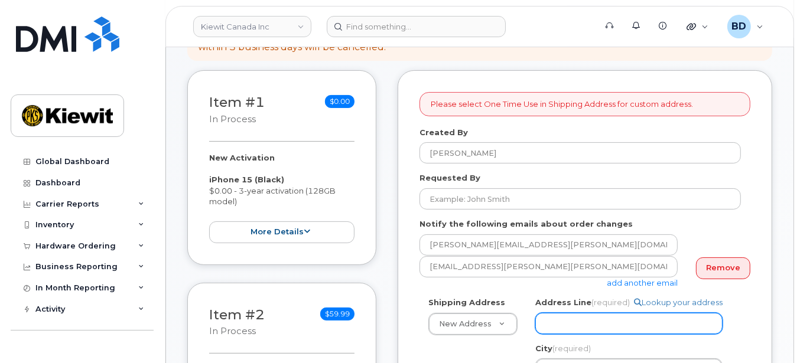
paste input "[STREET_ADDRESS]"
click at [556, 323] on input "Address Line (required)" at bounding box center [628, 323] width 187 height 21
select select
type input "[STREET_ADDRESS]"
select select
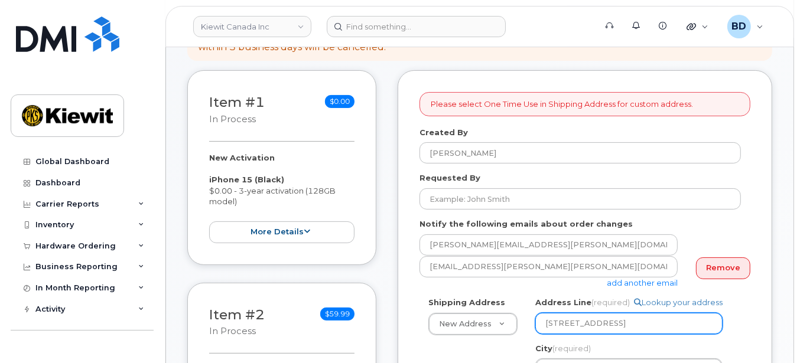
scroll to position [236, 0]
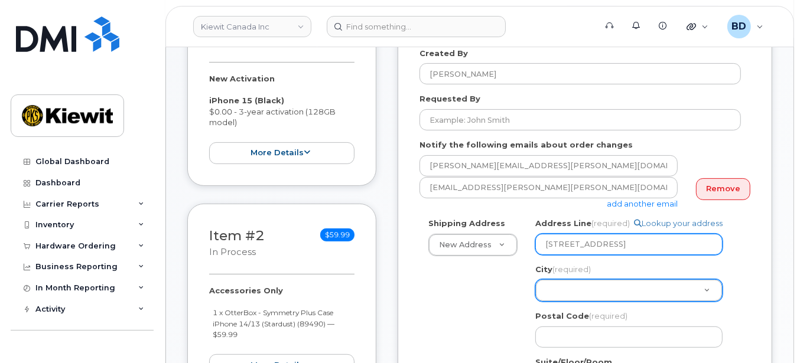
type input "[STREET_ADDRESS]"
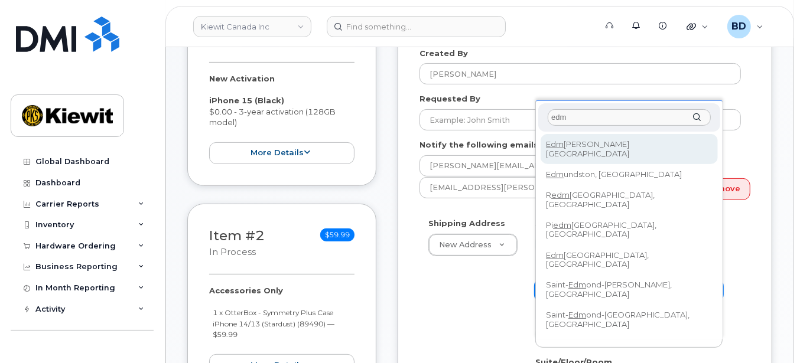
type input "edm"
select select
type input "182"
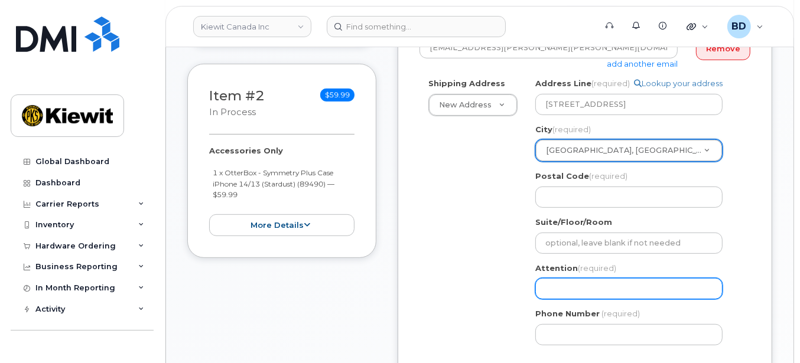
scroll to position [393, 0]
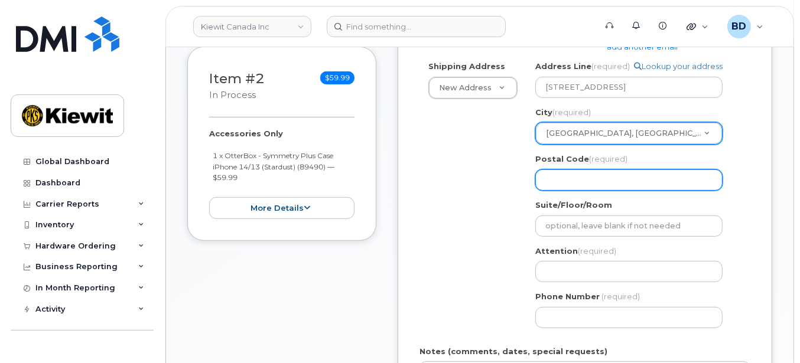
click at [561, 173] on input "Postal Code (required)" at bounding box center [628, 180] width 187 height 21
paste input "T6S 1H6"
select select
type input "T6S 1H6"
click at [565, 180] on input "T6S 1H6" at bounding box center [628, 180] width 187 height 21
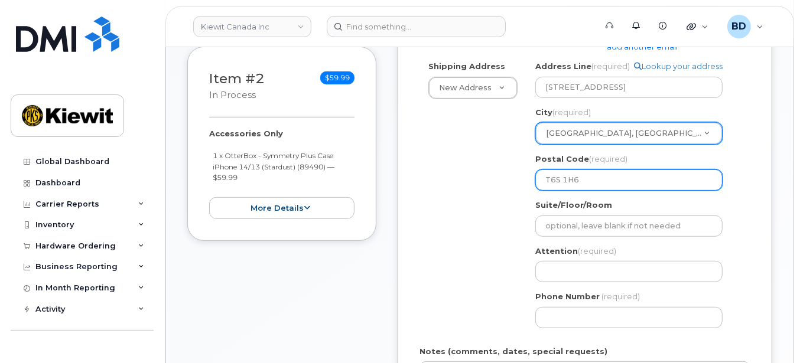
select select
type input "T6S1H6"
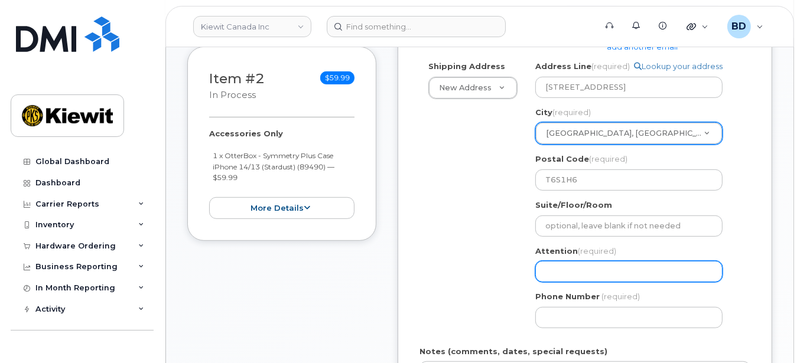
click at [560, 272] on input "Attention (required)" at bounding box center [628, 271] width 187 height 21
paste input "Matthew.Sulich"
select select
type input "Matthew.Sulich"
select select
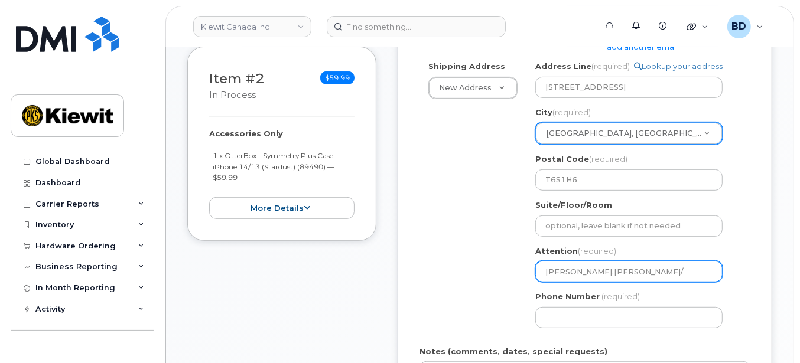
type input "Matthew.Sulich/"
click at [616, 266] on input "Matthew.Sulich/" at bounding box center [628, 271] width 187 height 21
paste input "[PERSON_NAME]"
select select
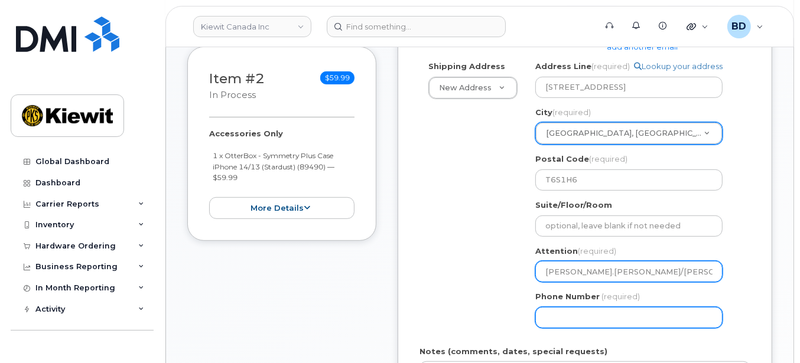
type input "[PERSON_NAME].[PERSON_NAME]/[PERSON_NAME]"
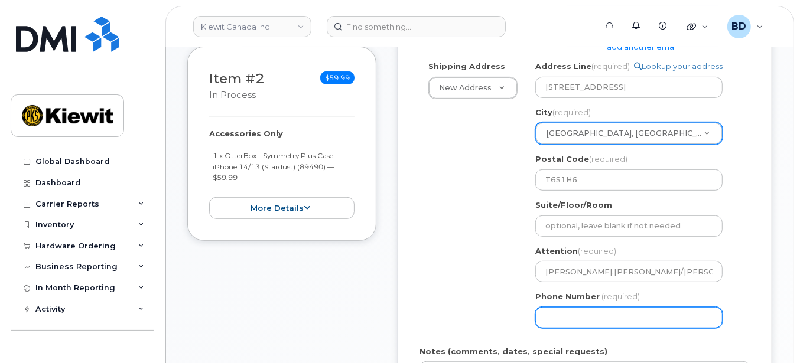
click at [574, 318] on input "Phone Number" at bounding box center [628, 317] width 187 height 21
type input "877772770"
select select
type input "8777727707"
type input "2300 Curry County Road L,"
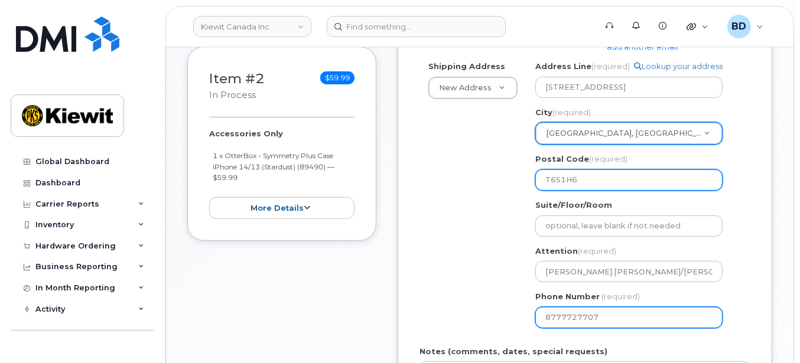
select select
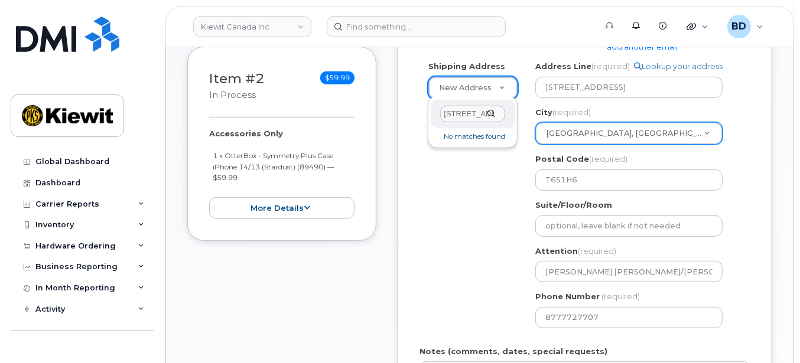
scroll to position [0, 45]
type input "Clovis"
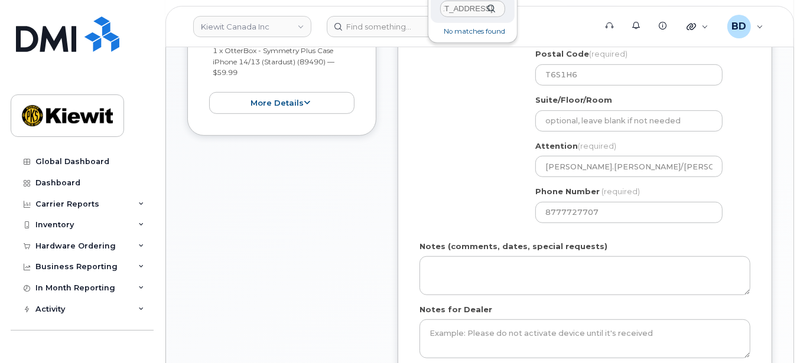
scroll to position [0, 71]
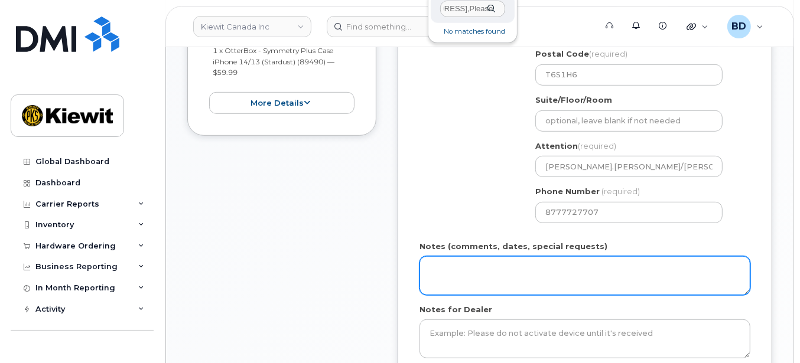
click at [448, 266] on textarea "Notes (comments, dates, special requests)" at bounding box center [584, 275] width 331 height 39
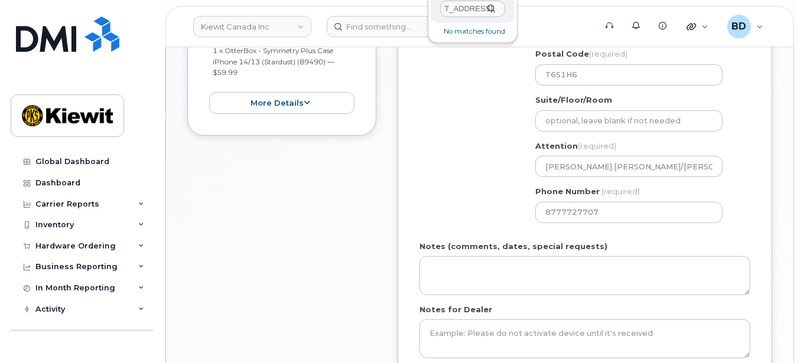
type input "2300 Curry County Road L,Please Ple"
click at [468, 27] on li "No matches found" at bounding box center [472, 31] width 79 height 12
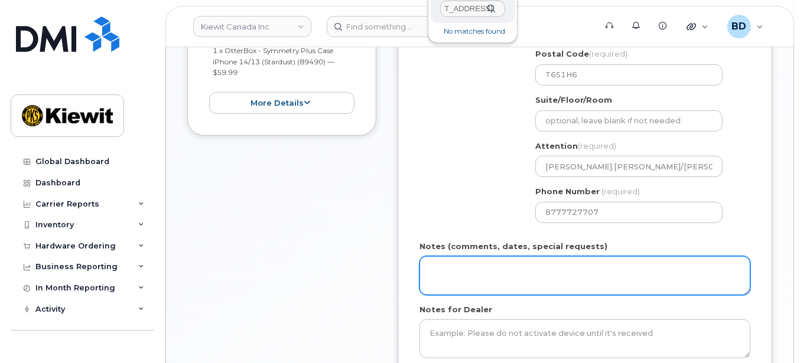
click at [463, 282] on textarea "Notes (comments, dates, special requests)" at bounding box center [584, 275] width 331 height 39
click at [443, 269] on textarea "Notes (comments, dates, special requests)" at bounding box center [584, 275] width 331 height 39
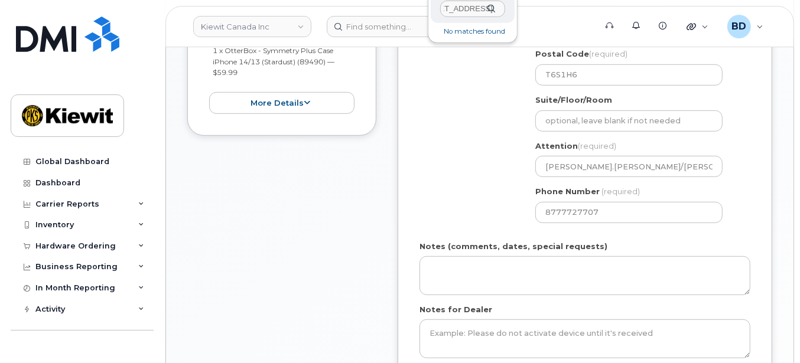
scroll to position [0, 83]
click at [421, 142] on div "Shipping Address New Address New Address 200 10333 Southport Road SW 200 10333 …" at bounding box center [579, 94] width 321 height 276
click at [384, 129] on div "Item #1 in process $0.00 New Activation iPhone 15 (Black) $0.00 - 3-year activa…" at bounding box center [479, 78] width 585 height 699
drag, startPoint x: 344, startPoint y: 171, endPoint x: 344, endPoint y: 154, distance: 17.1
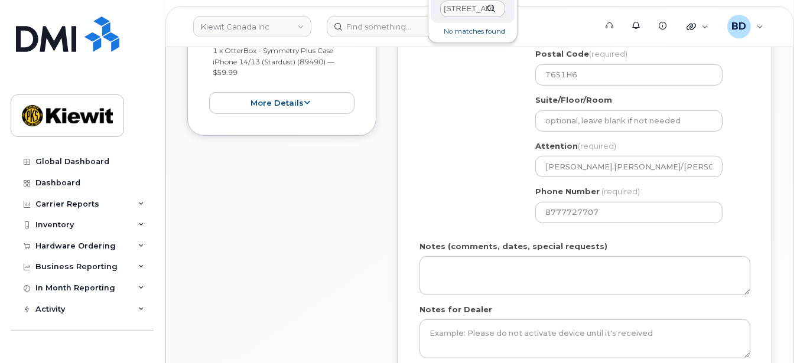
click at [344, 166] on div "Item #1 in process $0.00 New Activation iPhone 15 (Black) $0.00 - 3-year activa…" at bounding box center [281, 78] width 189 height 699
click at [471, 30] on li "No matches found" at bounding box center [472, 31] width 79 height 12
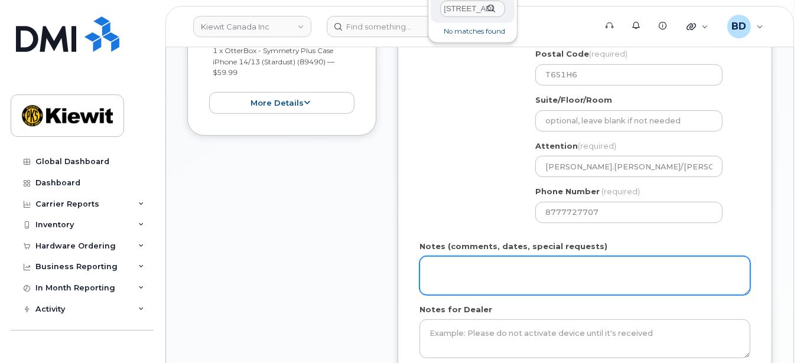
click at [484, 276] on textarea "Notes (comments, dates, special requests)" at bounding box center [584, 275] width 331 height 39
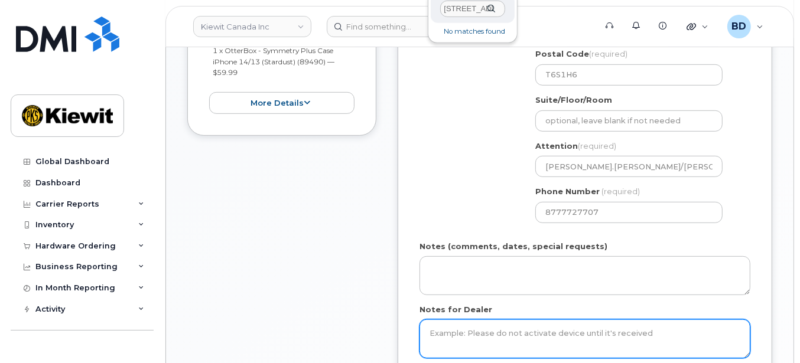
click at [470, 331] on textarea "Notes for Dealer" at bounding box center [584, 339] width 331 height 39
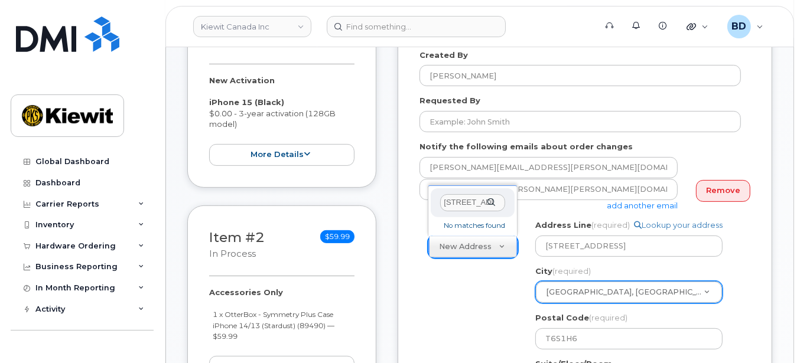
scroll to position [236, 0]
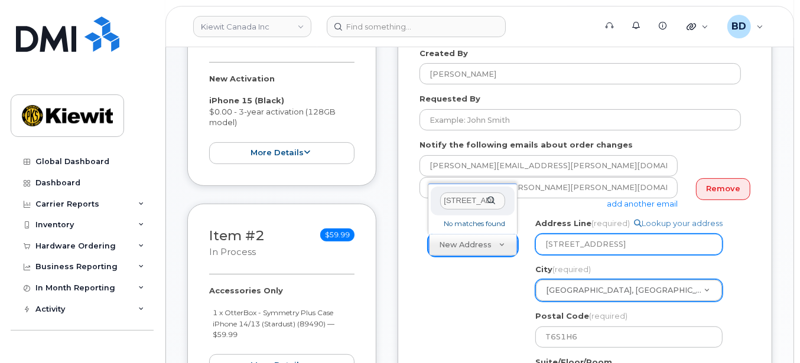
click at [646, 239] on input "12250 33 Street N.E." at bounding box center [628, 244] width 187 height 21
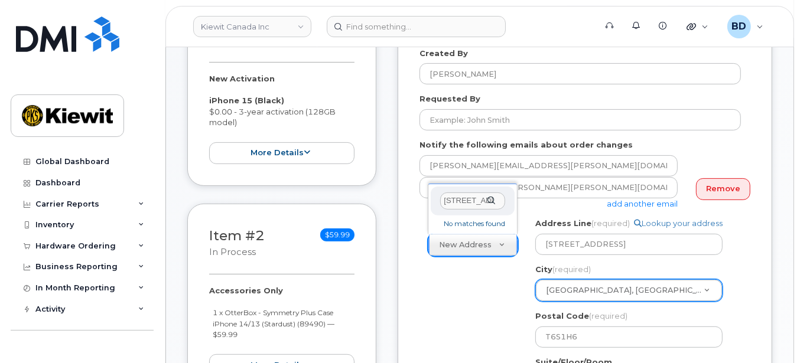
drag, startPoint x: 444, startPoint y: 200, endPoint x: 676, endPoint y: 106, distance: 250.2
click at [675, 106] on div "Requested By" at bounding box center [584, 111] width 331 height 37
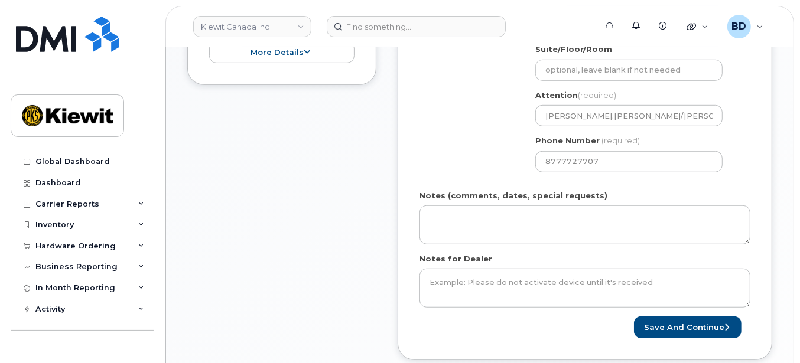
scroll to position [473, 0]
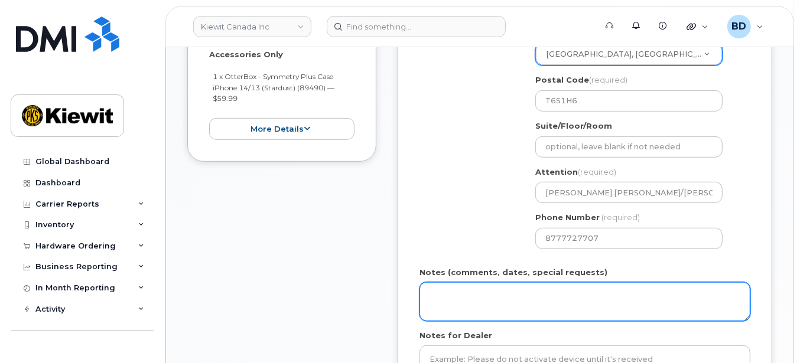
drag, startPoint x: 446, startPoint y: 307, endPoint x: 437, endPoint y: 297, distance: 13.4
click at [444, 304] on textarea "Notes (comments, dates, special requests)" at bounding box center [584, 301] width 331 height 39
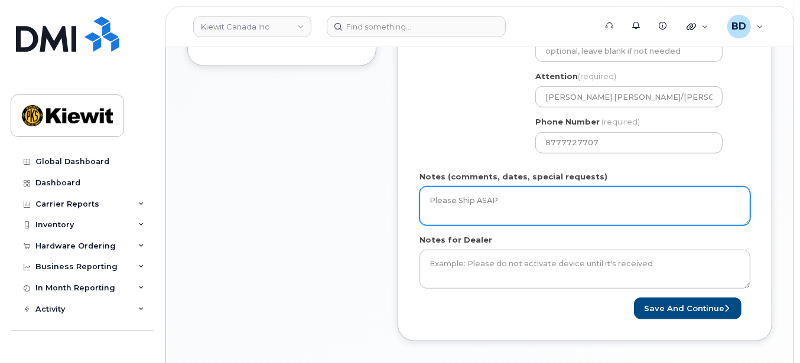
scroll to position [709, 0]
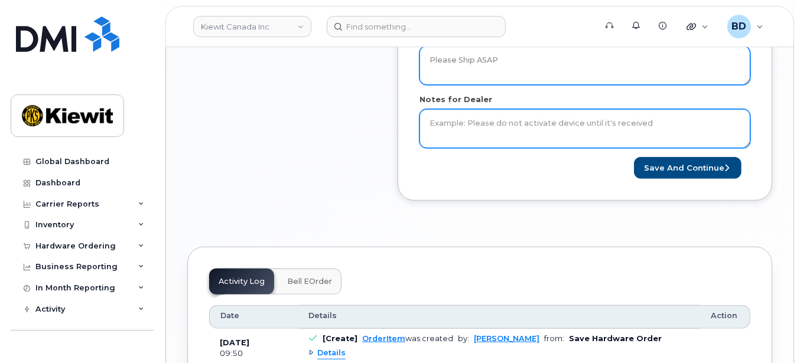
type textarea "Please Ship ASAP"
click at [453, 128] on textarea "Notes for Dealer" at bounding box center [584, 128] width 331 height 39
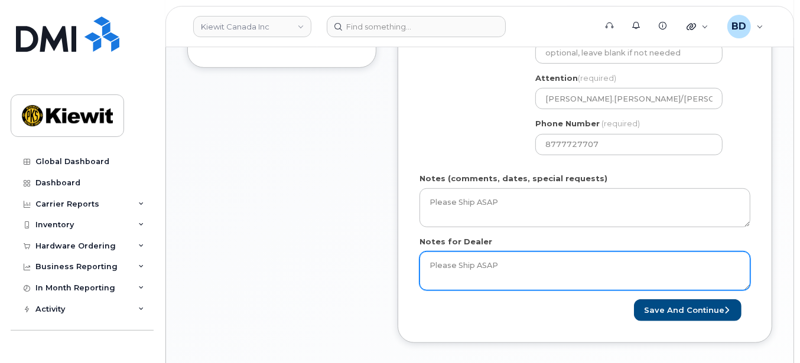
scroll to position [630, 0]
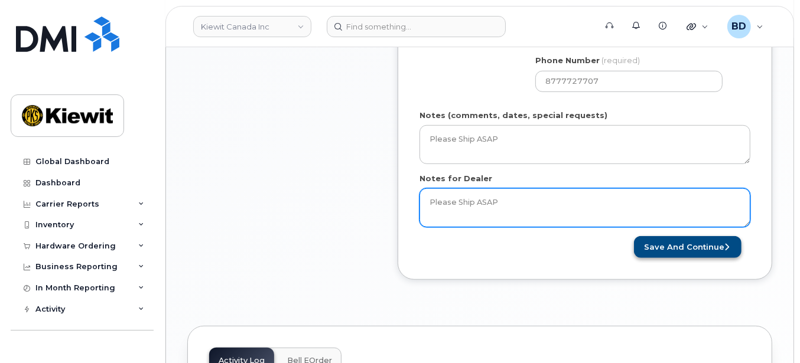
type textarea "Please Ship ASAP"
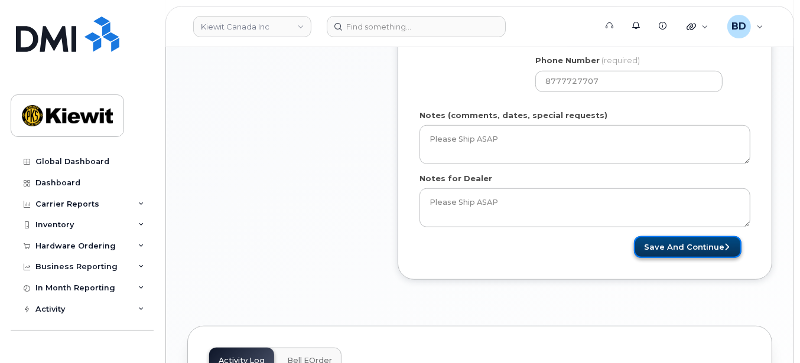
click at [712, 249] on button "Save and Continue" at bounding box center [688, 247] width 108 height 22
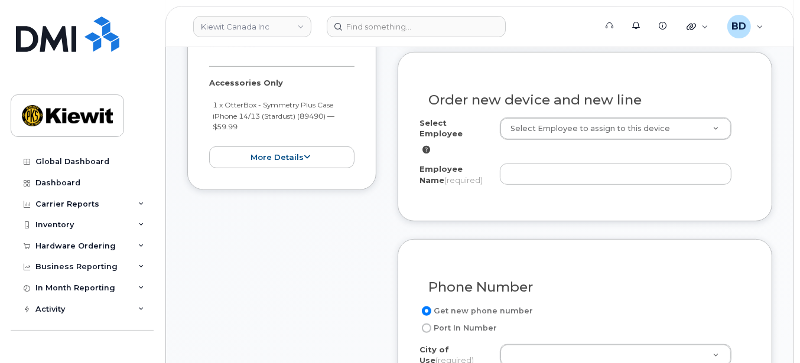
scroll to position [473, 0]
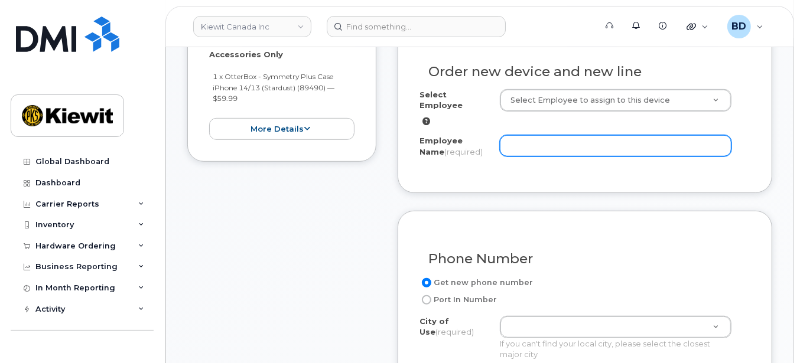
click at [551, 135] on input "Employee Name (required)" at bounding box center [616, 145] width 232 height 21
paste input "[PERSON_NAME]"
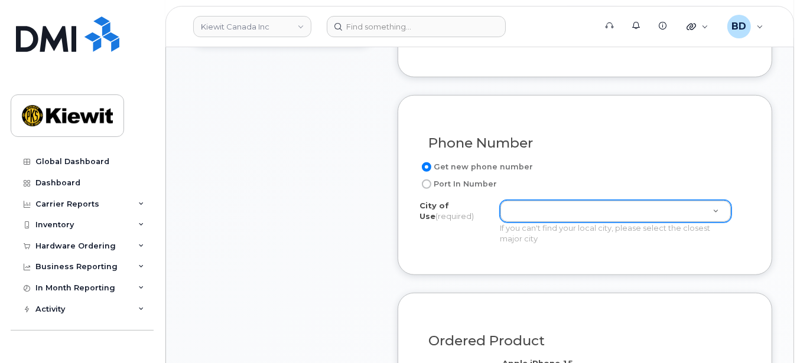
scroll to position [630, 0]
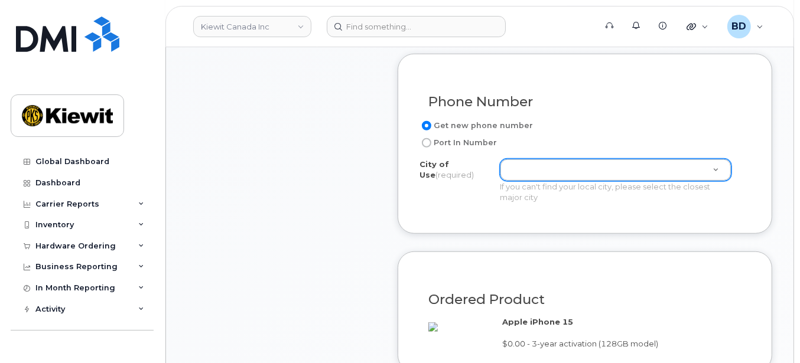
type input "[PERSON_NAME]"
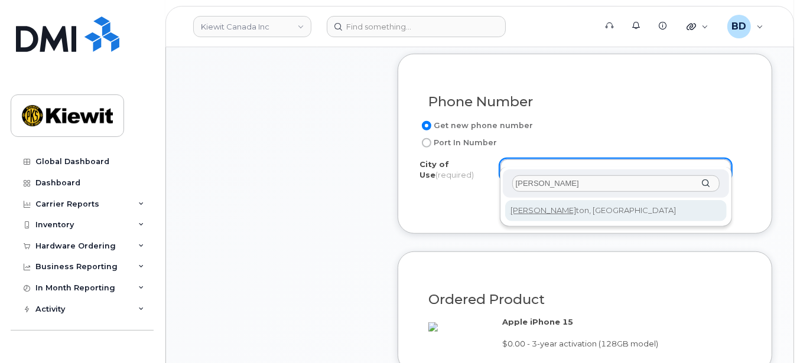
type input "[PERSON_NAME]"
type input "182"
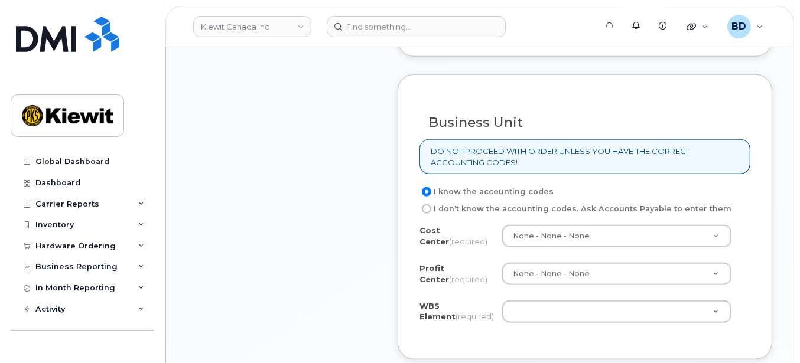
scroll to position [1024, 0]
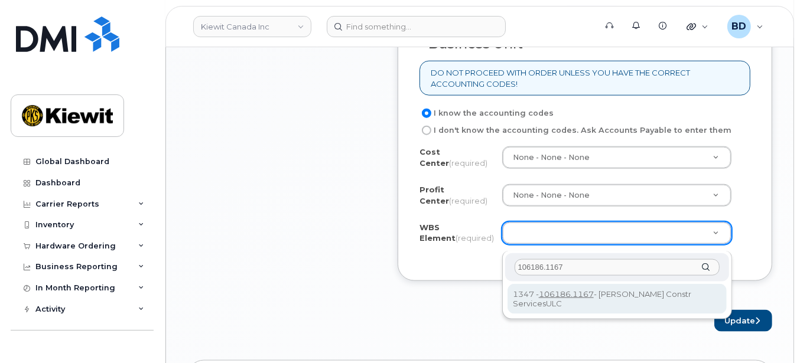
type input "106186.1167"
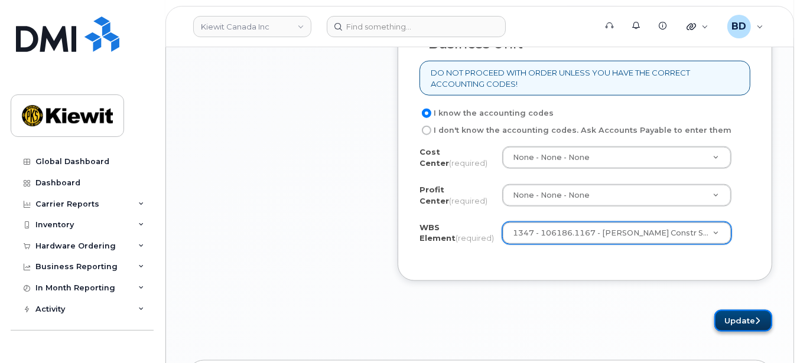
click at [731, 325] on button "Update" at bounding box center [743, 321] width 58 height 22
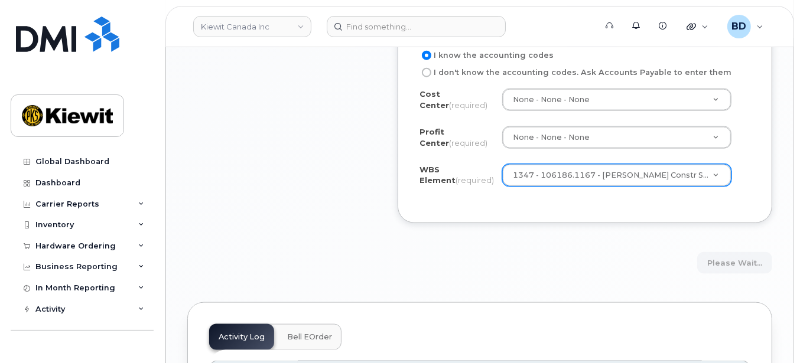
scroll to position [1102, 0]
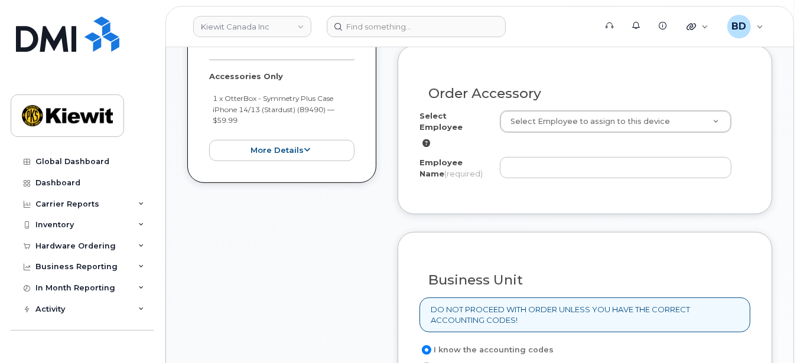
scroll to position [473, 0]
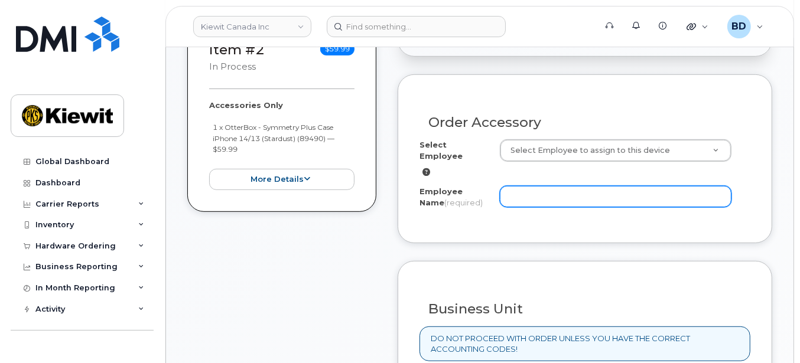
click at [527, 186] on input "Employee Name (required)" at bounding box center [616, 196] width 232 height 21
paste input "106186.1167"
type input "106186.1167"
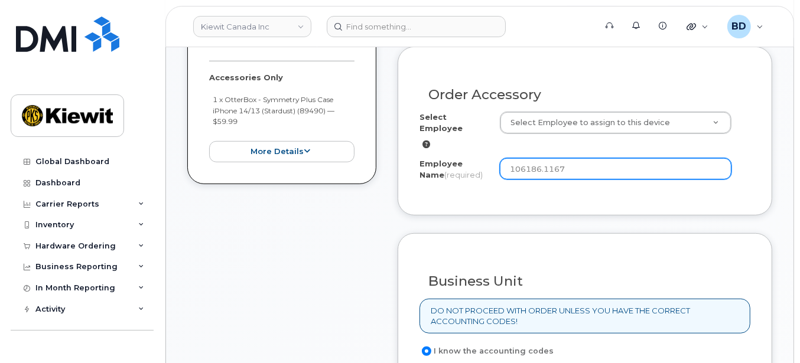
scroll to position [315, 0]
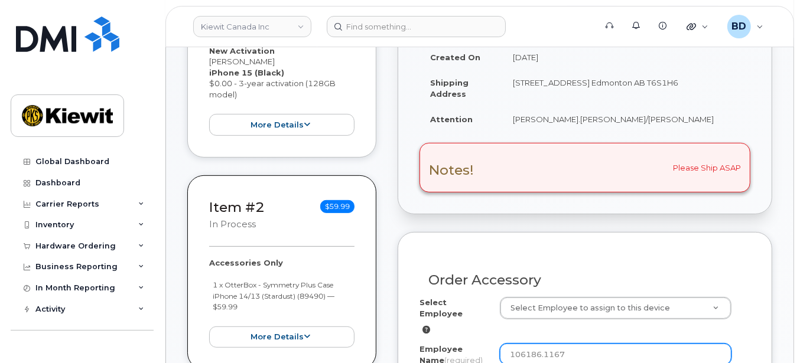
drag, startPoint x: 578, startPoint y: 337, endPoint x: 504, endPoint y: 337, distance: 73.8
click at [504, 344] on input "106186.1167" at bounding box center [616, 354] width 232 height 21
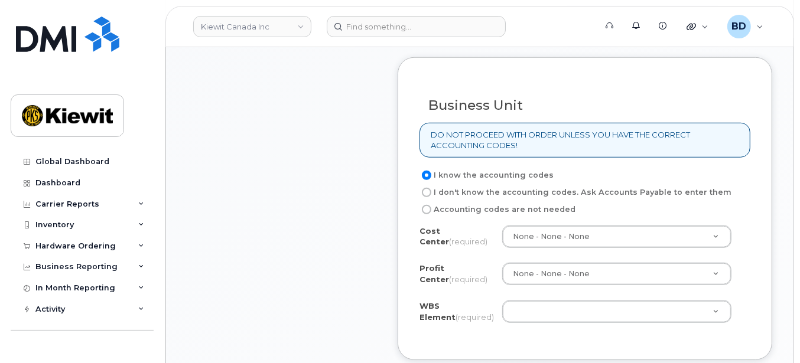
scroll to position [709, 0]
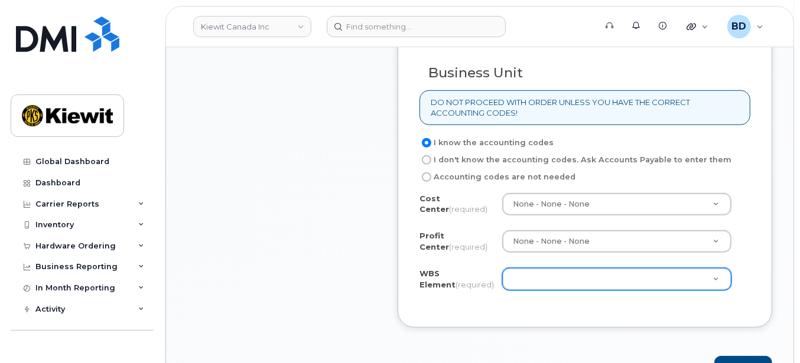
type input "[PERSON_NAME]"
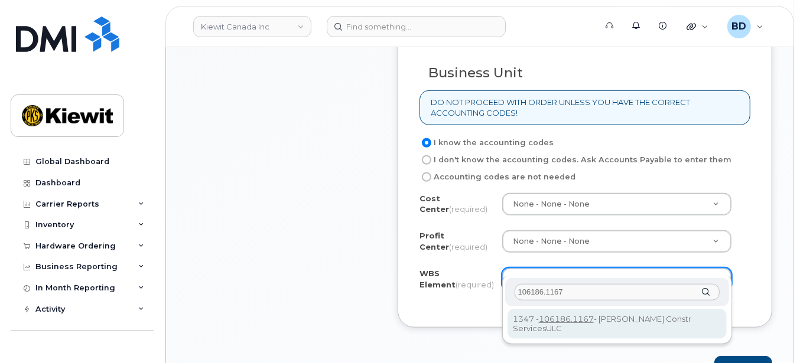
type input "106186.1167"
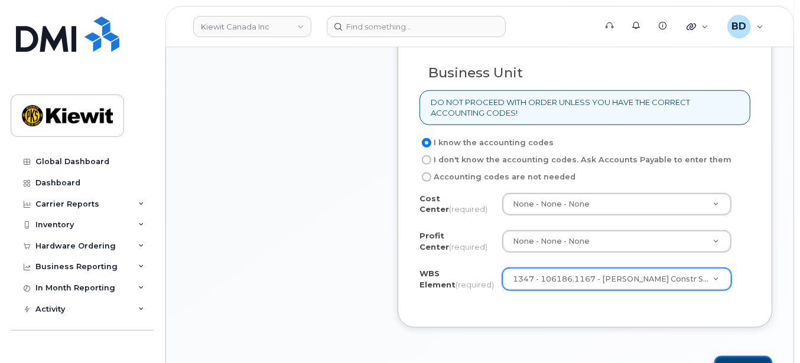
click at [734, 356] on button "Update" at bounding box center [743, 367] width 58 height 22
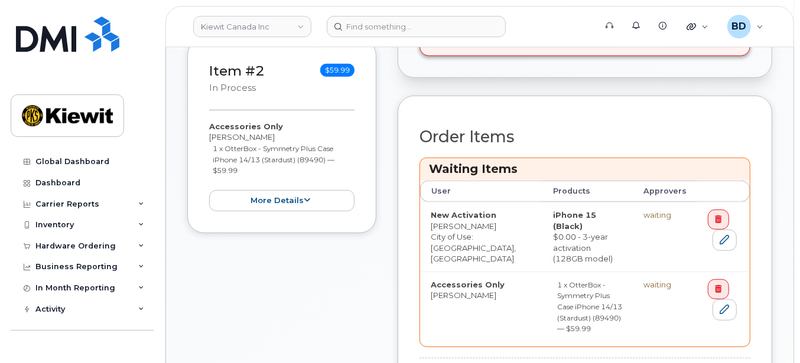
scroll to position [473, 0]
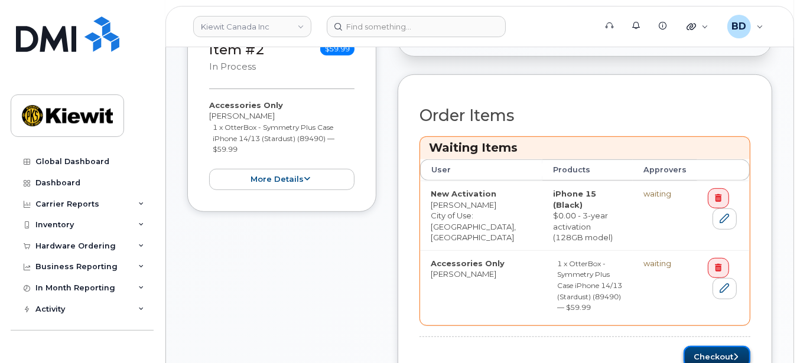
click at [705, 346] on button "Checkout" at bounding box center [716, 357] width 67 height 22
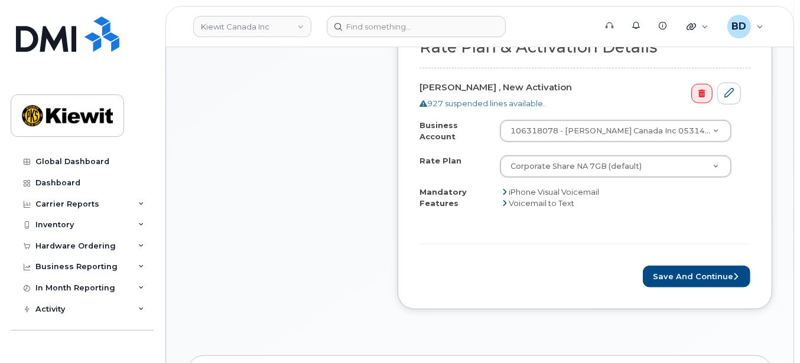
scroll to position [630, 0]
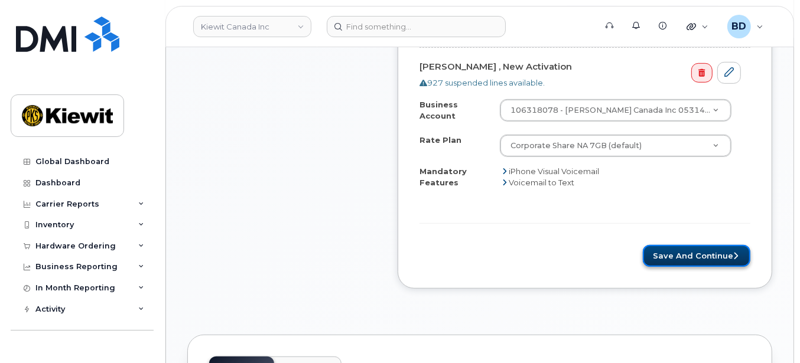
click at [689, 254] on button "Save and Continue" at bounding box center [697, 256] width 108 height 22
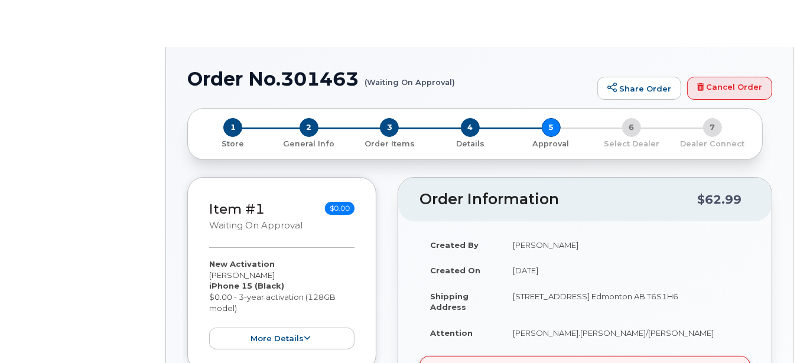
radio input "true"
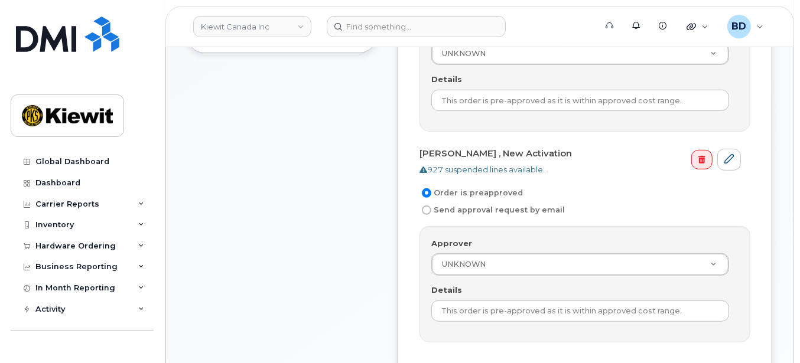
scroll to position [551, 0]
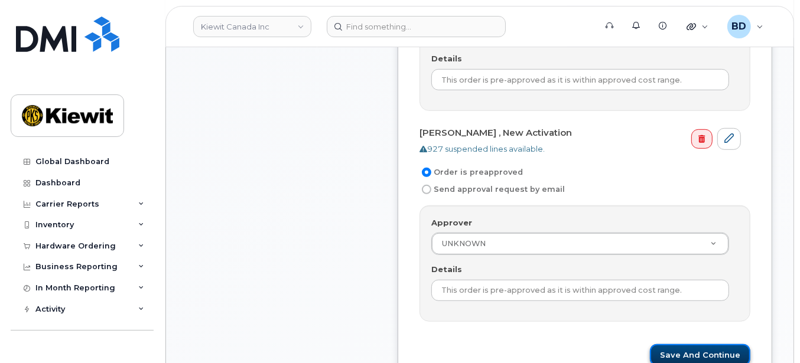
click at [695, 346] on button "Save and Continue" at bounding box center [700, 355] width 100 height 22
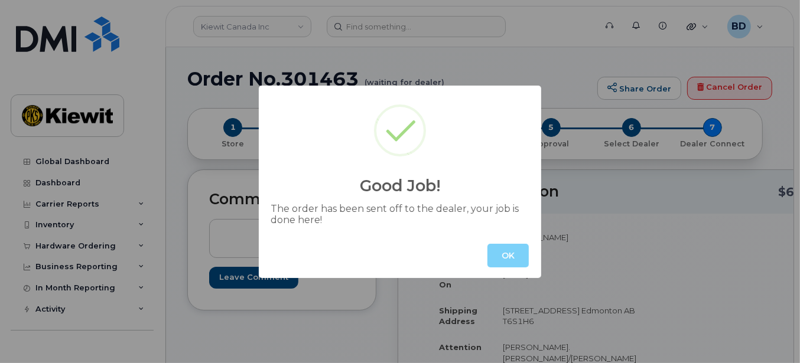
drag, startPoint x: 507, startPoint y: 256, endPoint x: 370, endPoint y: 160, distance: 167.5
click at [505, 255] on button "OK" at bounding box center [507, 256] width 41 height 24
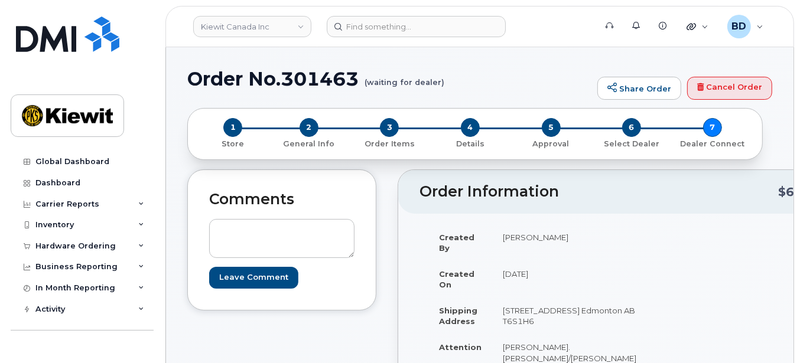
click at [316, 79] on h1 "Order No.301463 (waiting for dealer)" at bounding box center [389, 79] width 404 height 21
copy h1 "301463"
click at [271, 26] on link "Kiewit Canada Inc" at bounding box center [252, 26] width 118 height 21
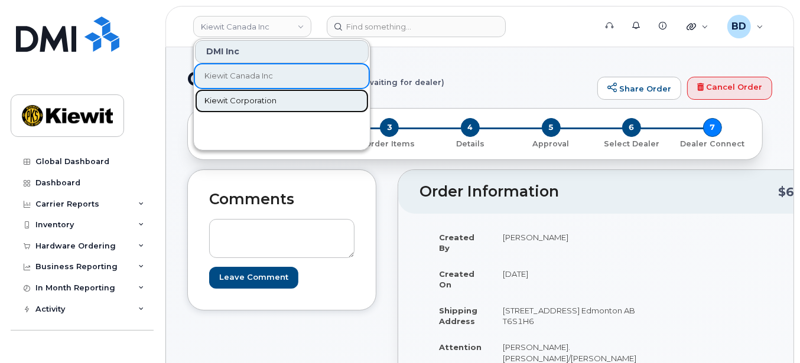
click at [255, 97] on span "Kiewit Corporation" at bounding box center [240, 101] width 72 height 12
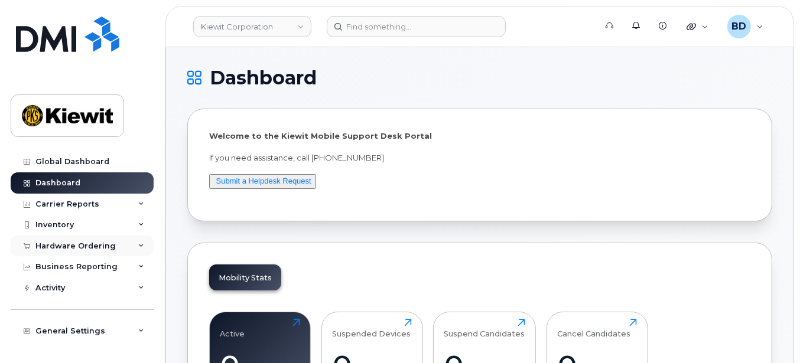
click at [95, 244] on div "Hardware Ordering" at bounding box center [75, 246] width 80 height 9
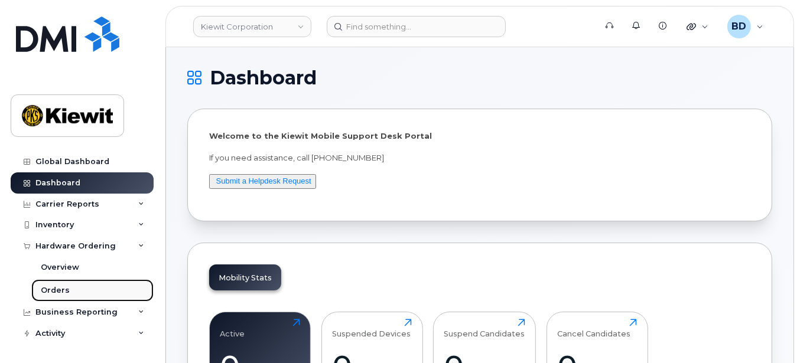
click at [93, 291] on link "Orders" at bounding box center [92, 290] width 122 height 22
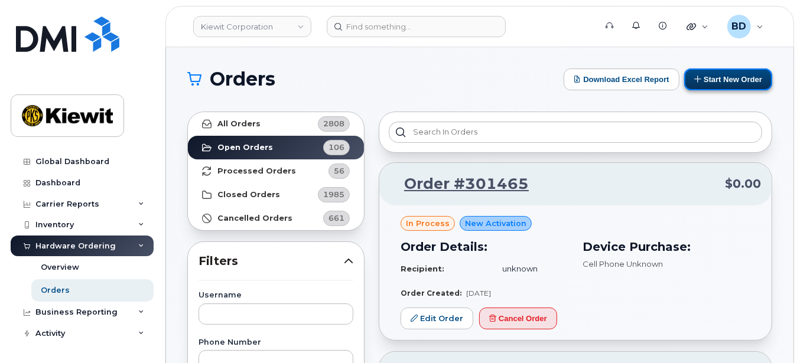
click at [731, 79] on button "Start New Order" at bounding box center [728, 80] width 88 height 22
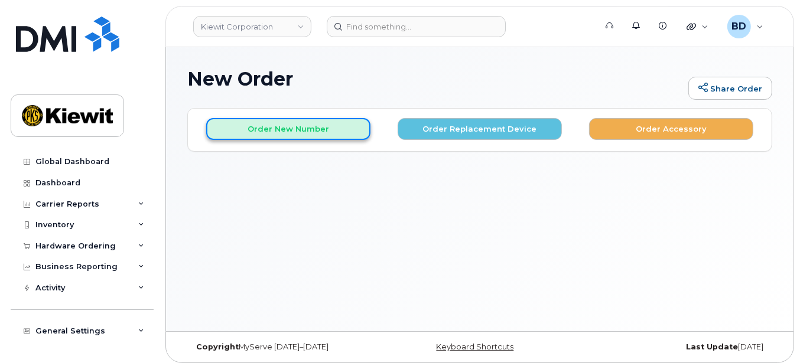
click at [253, 131] on button "Order New Number" at bounding box center [288, 129] width 164 height 22
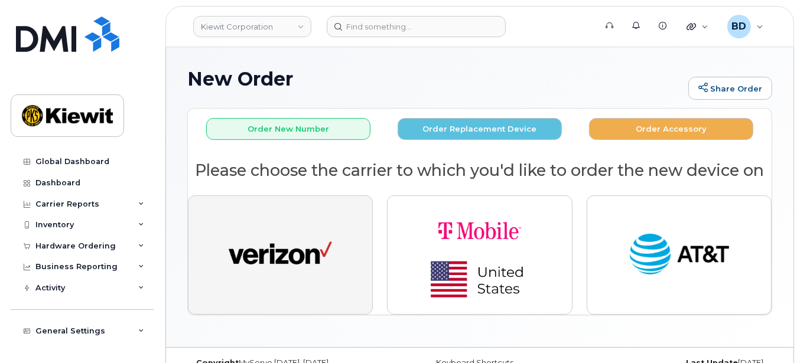
click at [336, 284] on button "button" at bounding box center [280, 255] width 185 height 119
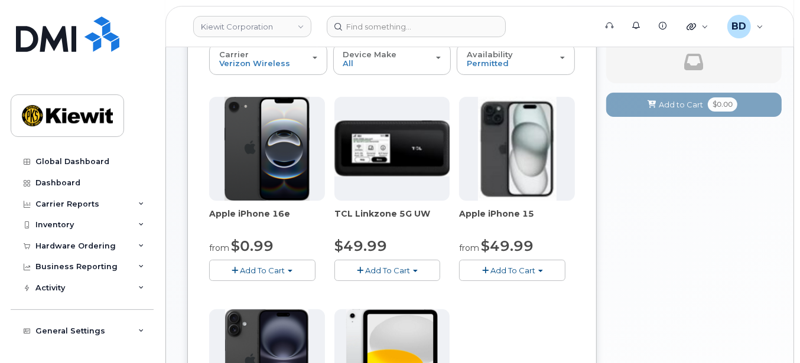
scroll to position [163, 0]
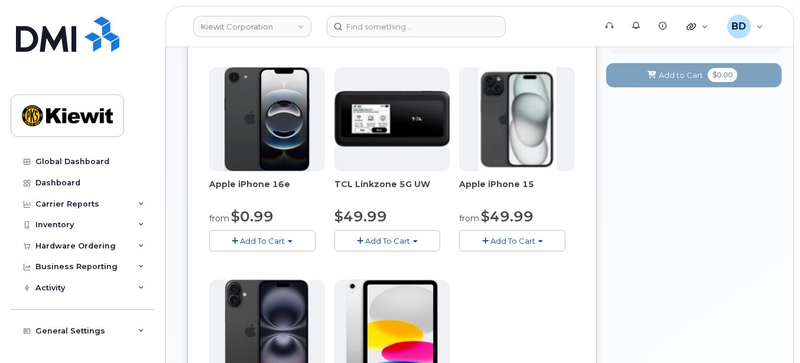
click at [494, 236] on span "Add To Cart" at bounding box center [512, 240] width 45 height 9
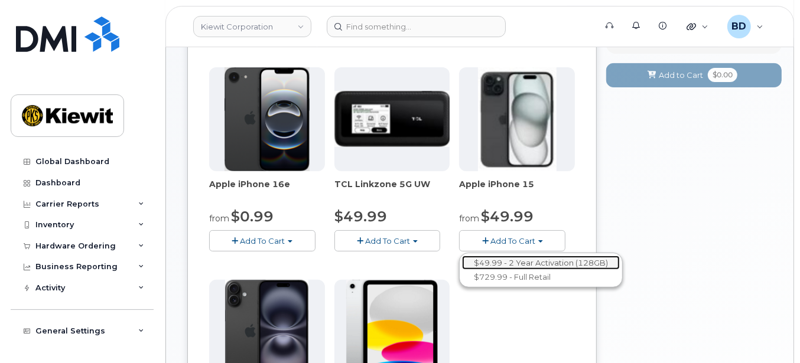
click at [514, 262] on link "$49.99 - 2 Year Activation (128GB)" at bounding box center [541, 263] width 158 height 15
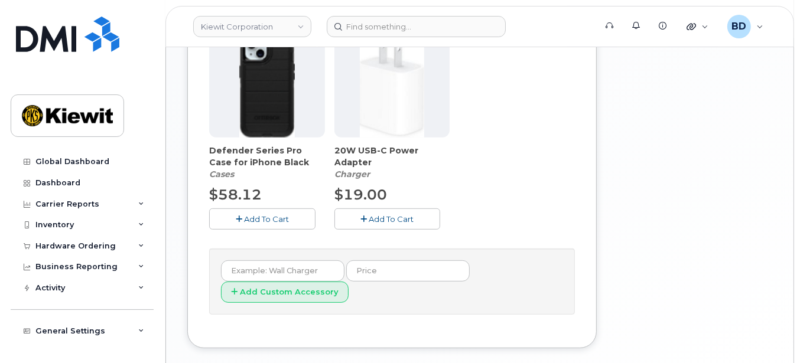
scroll to position [478, 0]
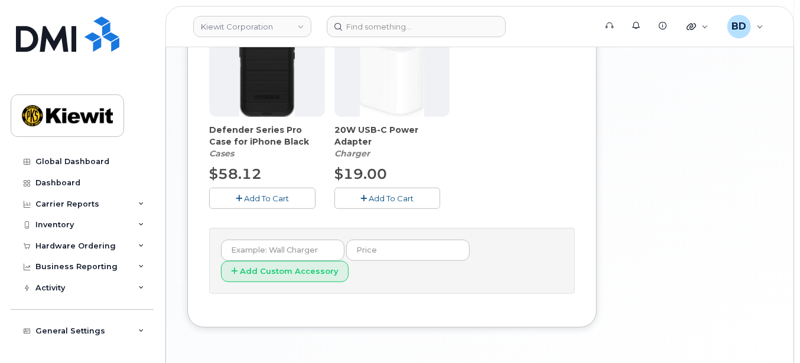
click at [276, 197] on span "Add To Cart" at bounding box center [266, 198] width 45 height 9
click at [371, 198] on span "Add To Cart" at bounding box center [391, 198] width 45 height 9
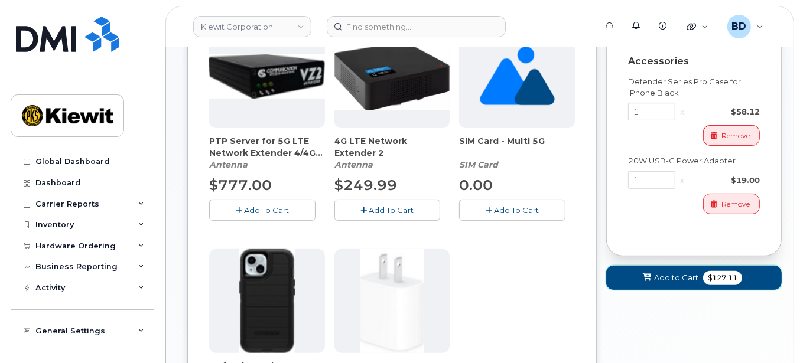
click at [638, 275] on button "Add to Cart $127.11" at bounding box center [693, 278] width 175 height 24
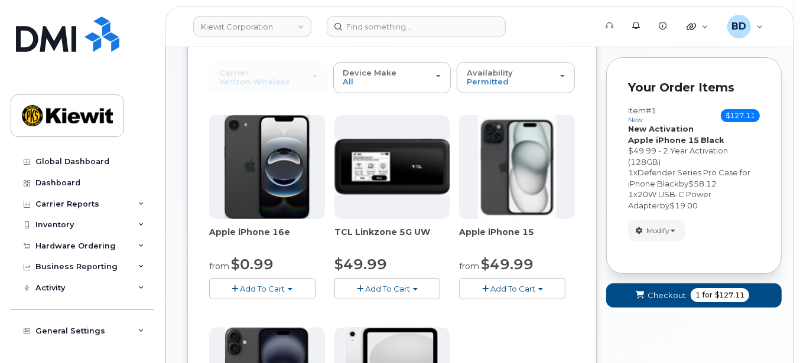
scroll to position [102, 0]
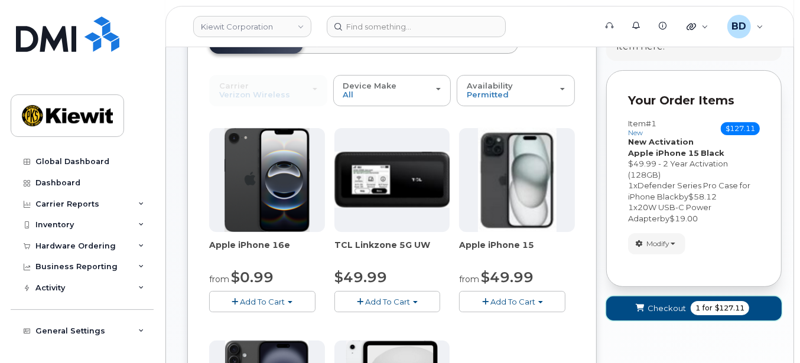
click at [651, 298] on button "Checkout 1 for $127.11" at bounding box center [693, 309] width 175 height 24
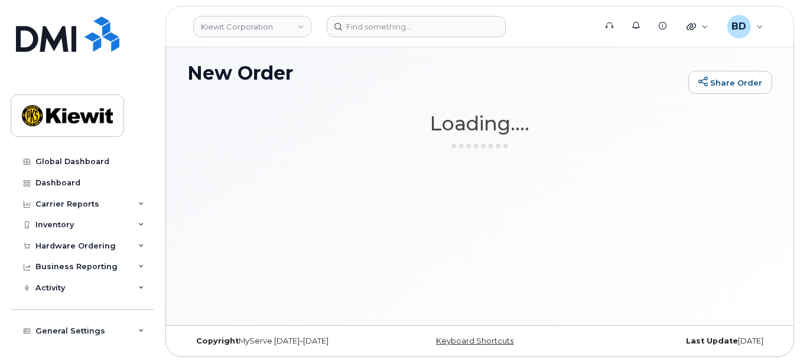
scroll to position [5, 0]
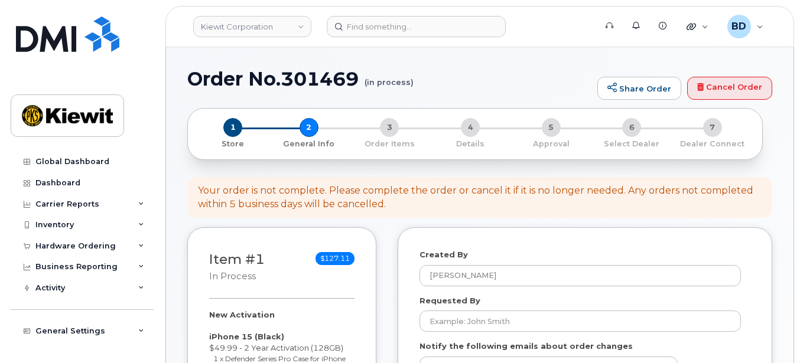
select select
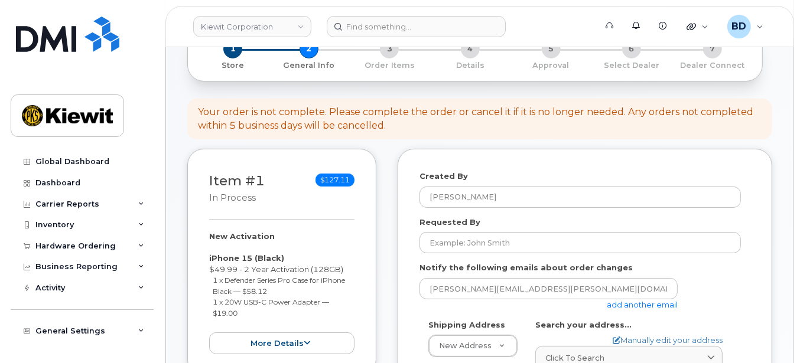
scroll to position [157, 0]
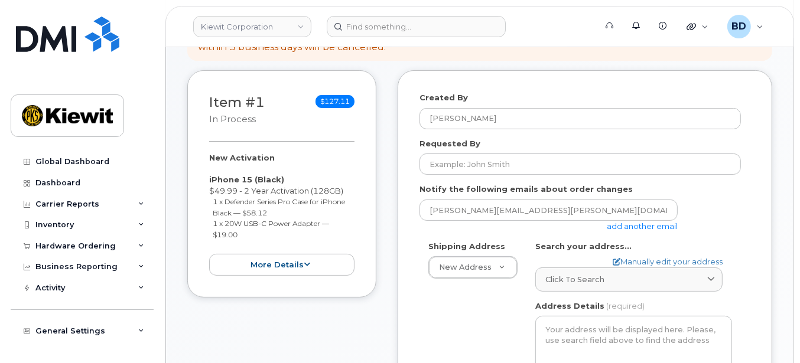
click at [636, 226] on link "add another email" at bounding box center [642, 226] width 71 height 9
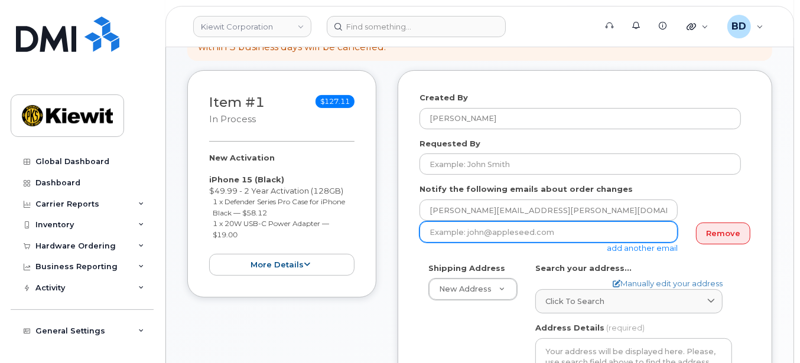
click at [466, 234] on input "email" at bounding box center [548, 232] width 258 height 21
paste input "[PERSON_NAME][EMAIL_ADDRESS][PERSON_NAME][PERSON_NAME][DOMAIN_NAME]"
type input "[PERSON_NAME][EMAIL_ADDRESS][PERSON_NAME][PERSON_NAME][DOMAIN_NAME]"
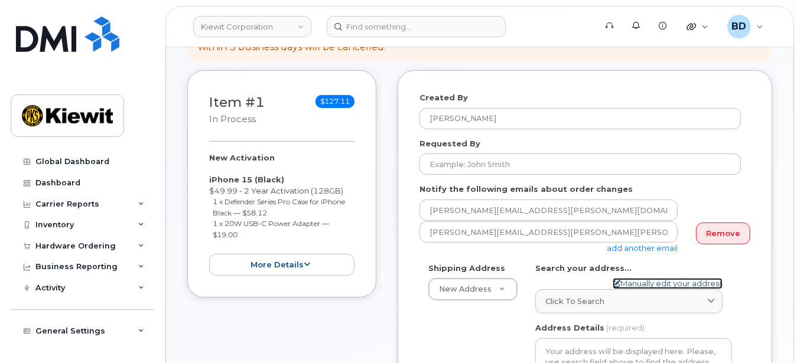
click at [639, 284] on link "Manually edit your address" at bounding box center [668, 283] width 110 height 11
select select
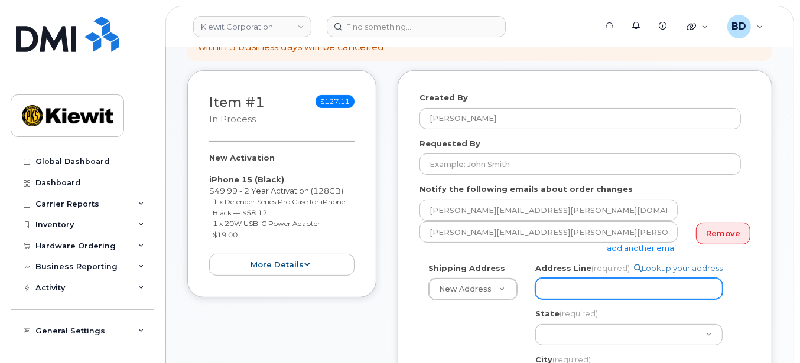
click at [555, 285] on input "Address Line (required)" at bounding box center [628, 288] width 187 height 21
paste input "[STREET_ADDRESS]"
select select
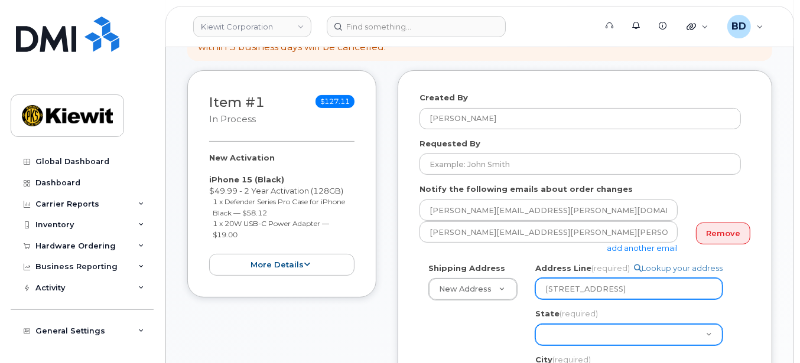
type input "[STREET_ADDRESS]"
click at [551, 326] on select "[US_STATE] [US_STATE] [US_STATE] [US_STATE] [US_STATE] [US_STATE] [US_STATE] [U…" at bounding box center [628, 334] width 187 height 21
select select "[GEOGRAPHIC_DATA]"
click at [555, 334] on select "[US_STATE] [US_STATE] [US_STATE] [US_STATE] [US_STATE] [US_STATE] [US_STATE] [U…" at bounding box center [628, 334] width 187 height 21
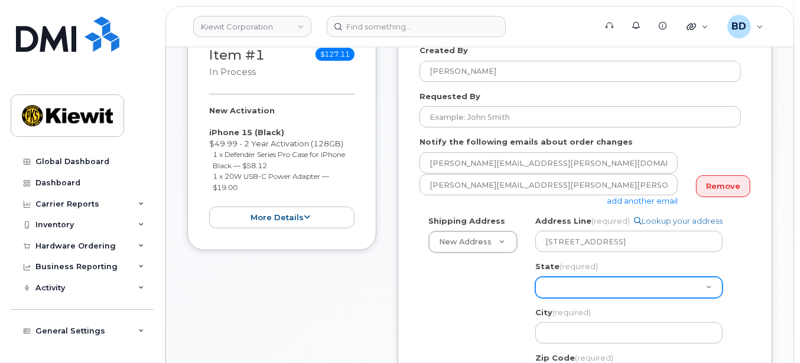
scroll to position [236, 0]
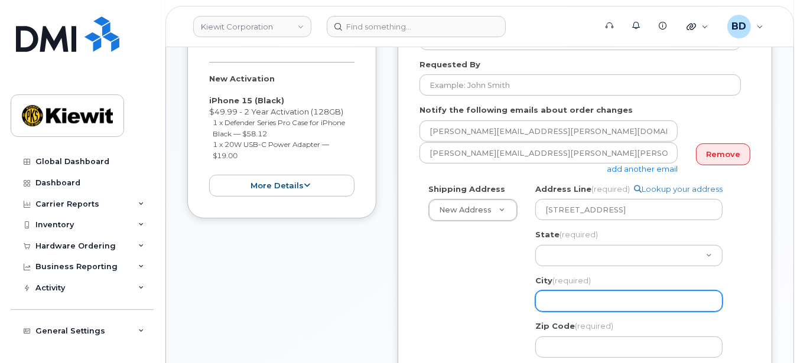
click at [555, 309] on input "City (required)" at bounding box center [628, 301] width 187 height 21
select select
type input "W"
select select
type input "We"
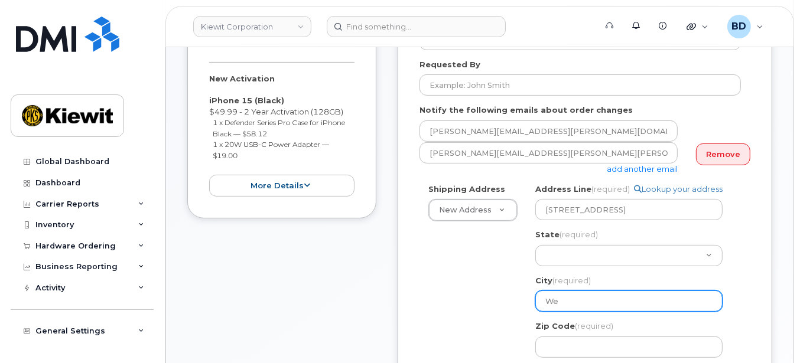
select select
type input "Wes"
select select
type input "West"
select select
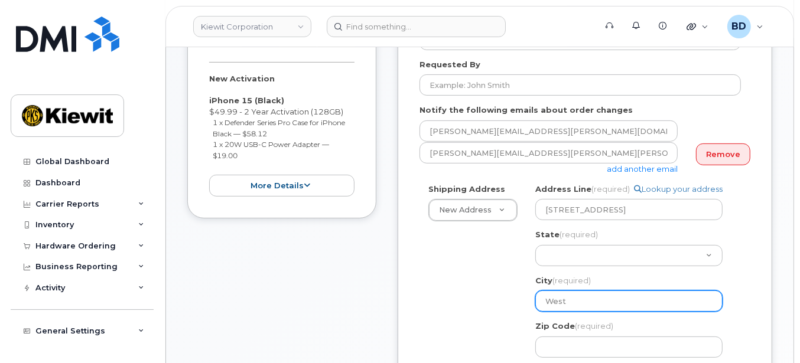
type input "Westl"
select select
type input "Westla"
select select
type input "Westlak"
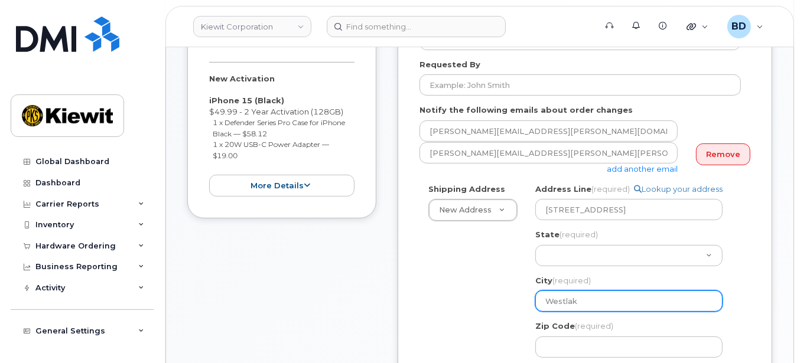
select select
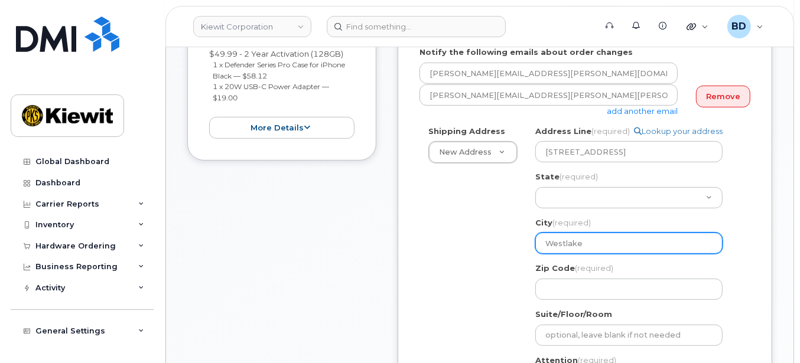
scroll to position [315, 0]
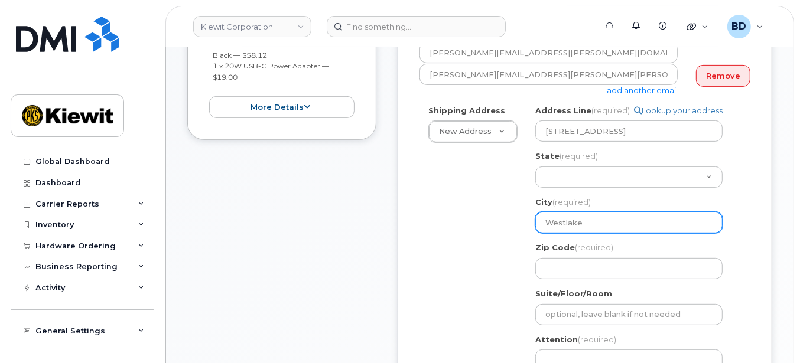
type input "Westlake"
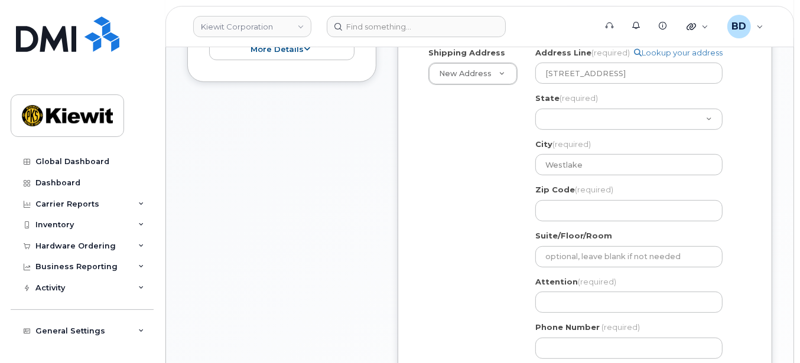
scroll to position [393, 0]
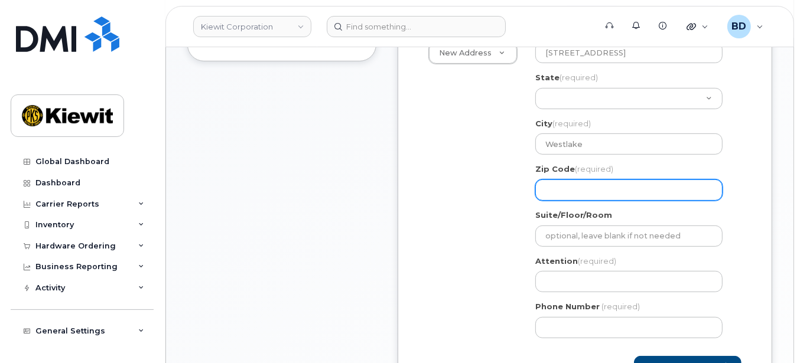
click at [556, 184] on input "Zip Code (required)" at bounding box center [628, 190] width 187 height 21
paste input "76262"
select select
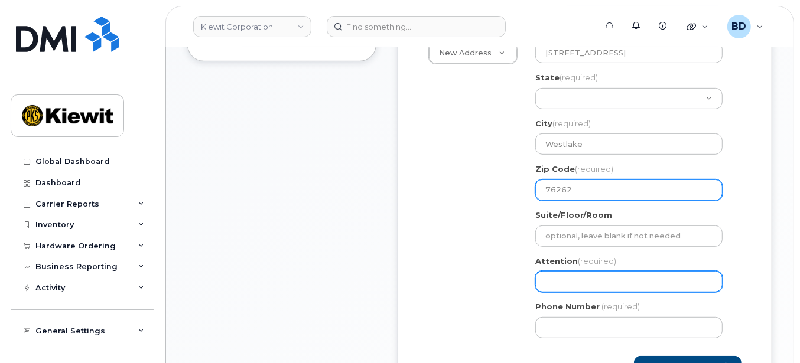
type input "76262"
drag, startPoint x: 549, startPoint y: 280, endPoint x: 541, endPoint y: 276, distance: 9.0
click at [549, 280] on input "Attention (required)" at bounding box center [628, 281] width 187 height 21
click at [549, 278] on input "Attention (required)" at bounding box center [628, 281] width 187 height 21
paste input "Scott.Patterson"
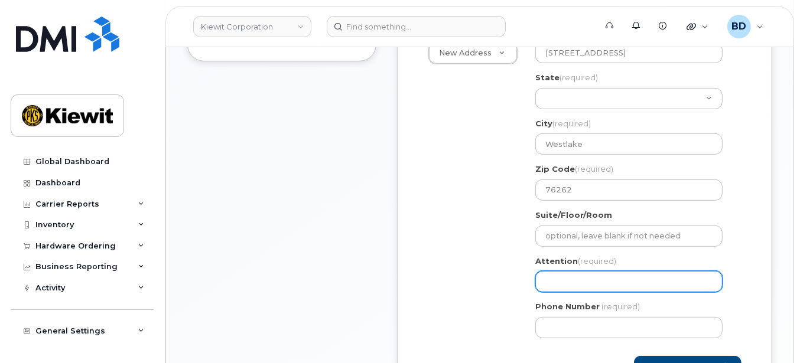
select select
type input "Scott.Patterson"
select select
type input "Scott.Patterson/"
click at [617, 285] on input "Scott.Patterson/" at bounding box center [628, 281] width 187 height 21
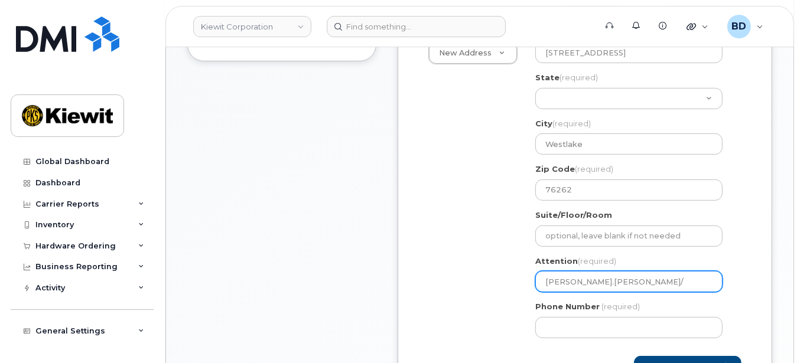
paste input "[PERSON_NAME]"
select select
click at [606, 281] on input "[PERSON_NAME].[PERSON_NAME]/[PERSON_NAME]" at bounding box center [628, 281] width 187 height 21
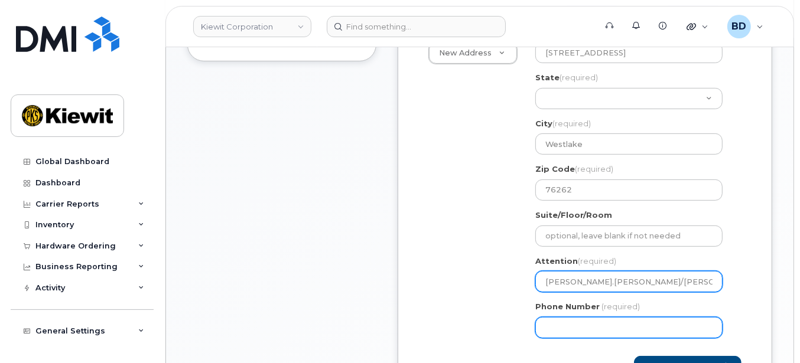
type input "[PERSON_NAME].[PERSON_NAME]/[PERSON_NAME]"
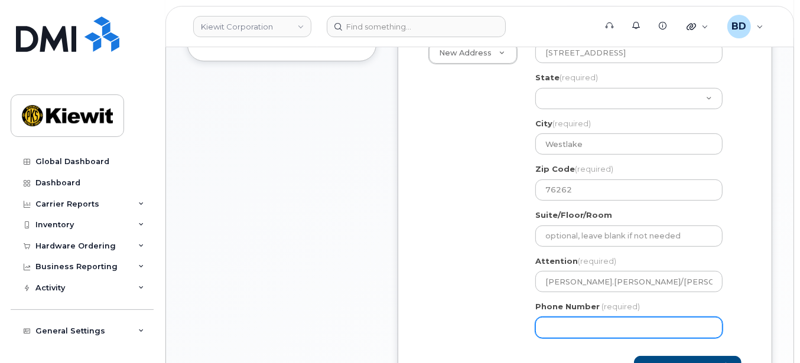
click at [554, 325] on input "Phone Number" at bounding box center [628, 327] width 187 height 21
type input "877"
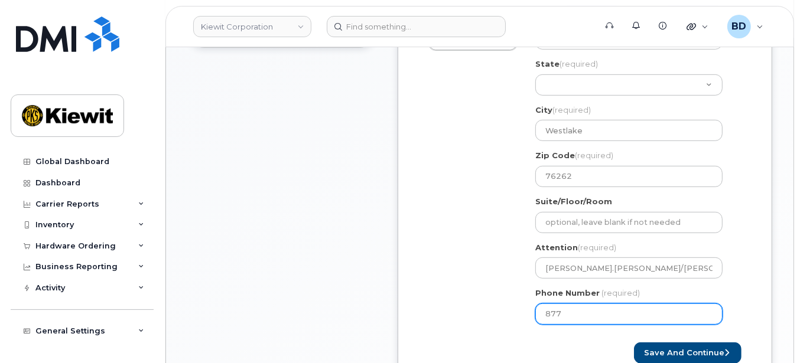
click at [563, 308] on input "877" at bounding box center [628, 314] width 187 height 21
type input "877772770"
select select
type input "8777727707"
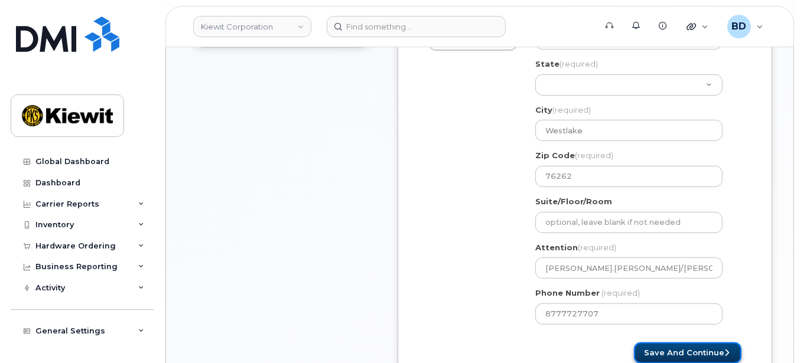
click at [673, 347] on button "Save and Continue" at bounding box center [688, 354] width 108 height 22
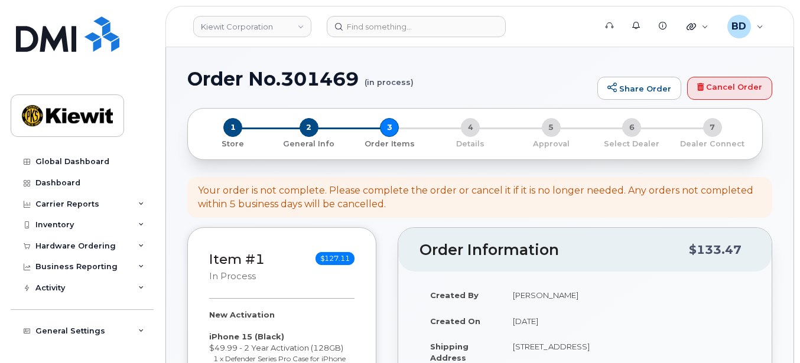
select select
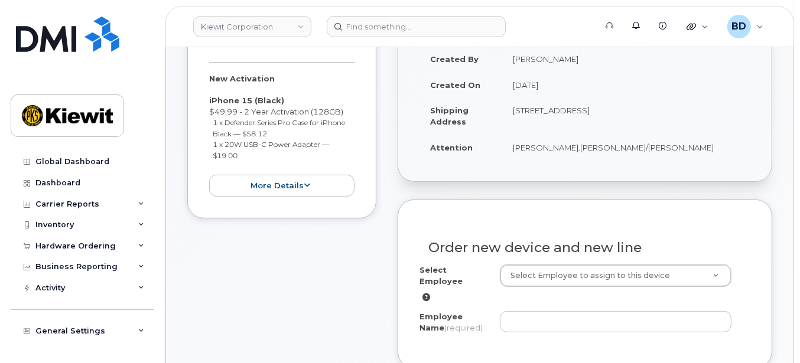
scroll to position [315, 0]
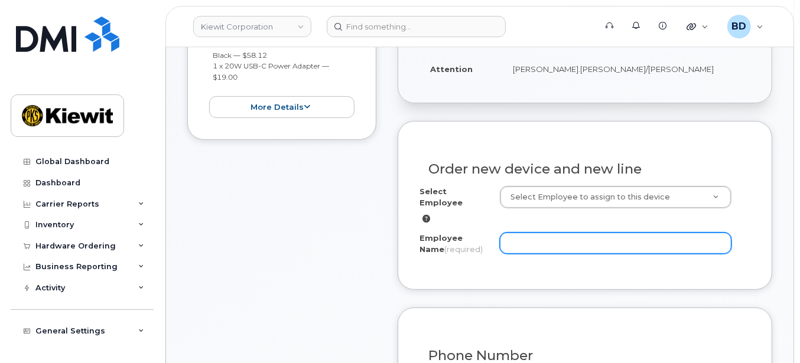
click at [521, 233] on input "Employee Name (required)" at bounding box center [616, 243] width 232 height 21
paste input "[PERSON_NAME]"
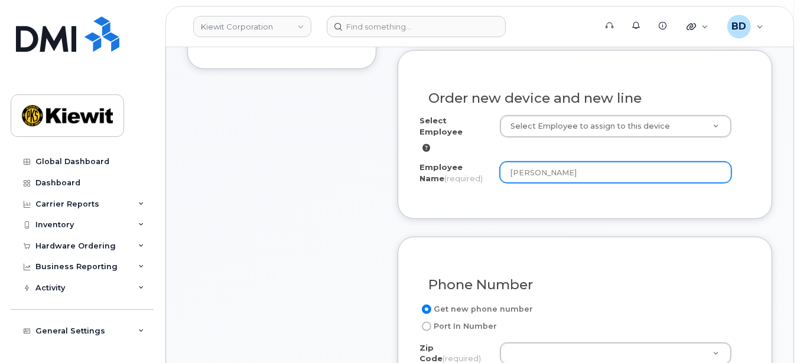
scroll to position [551, 0]
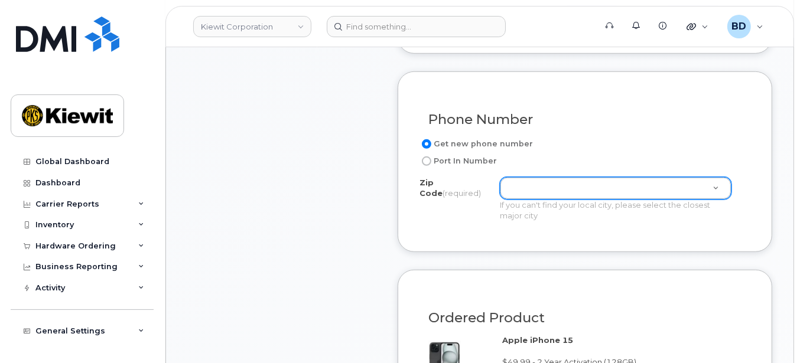
type input "[PERSON_NAME]"
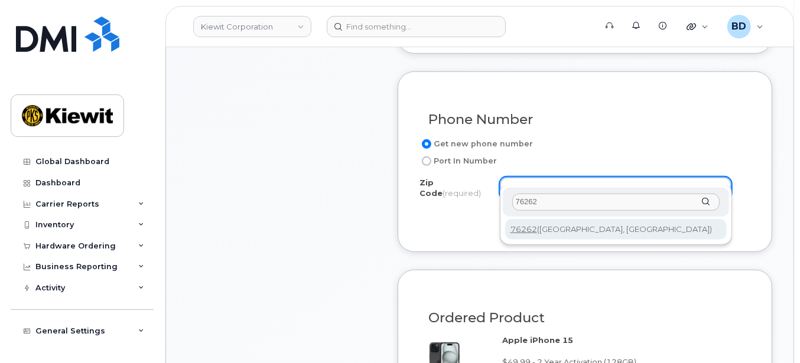
type input "76262"
type input "76262 ([GEOGRAPHIC_DATA], [GEOGRAPHIC_DATA])"
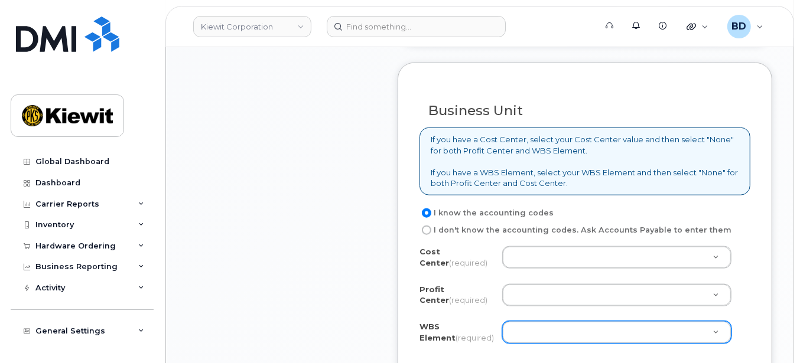
scroll to position [945, 0]
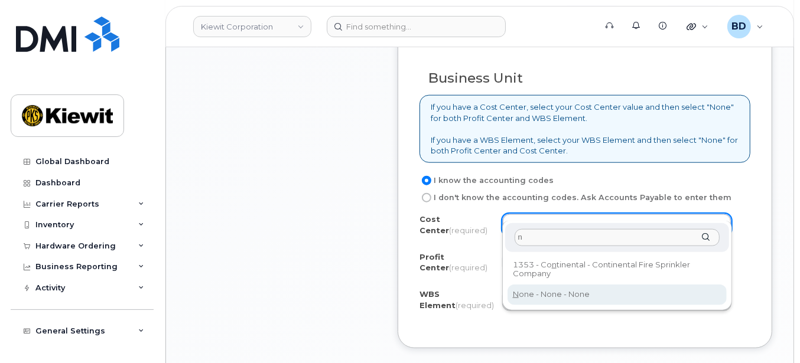
type input "n"
type input "None"
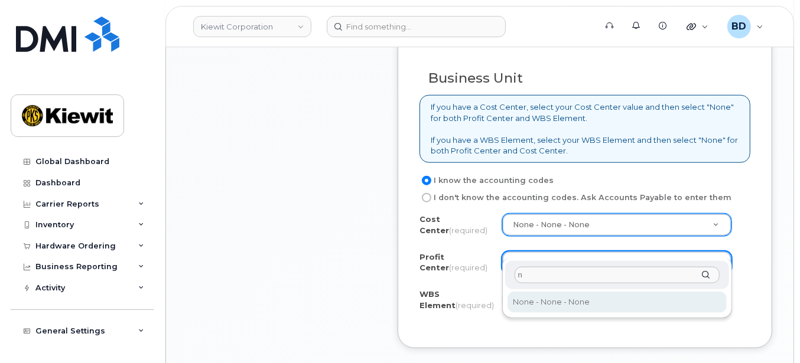
type input "n"
select select "None"
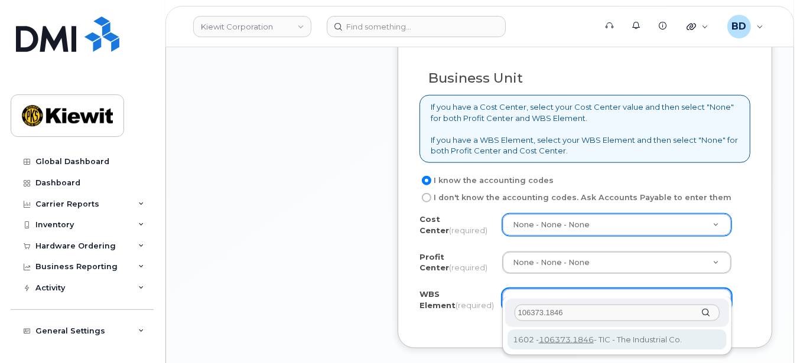
type input "106373.1846"
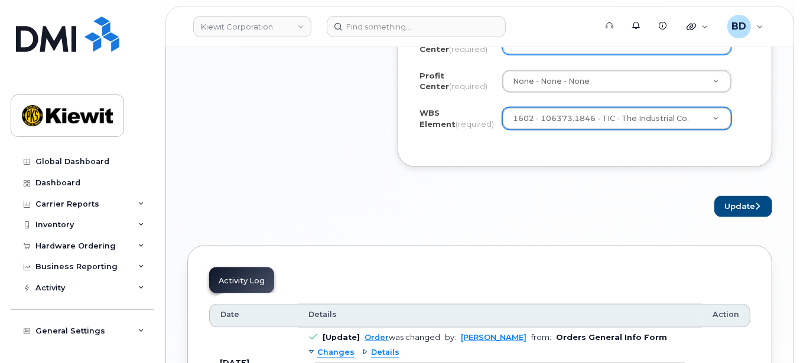
scroll to position [1181, 0]
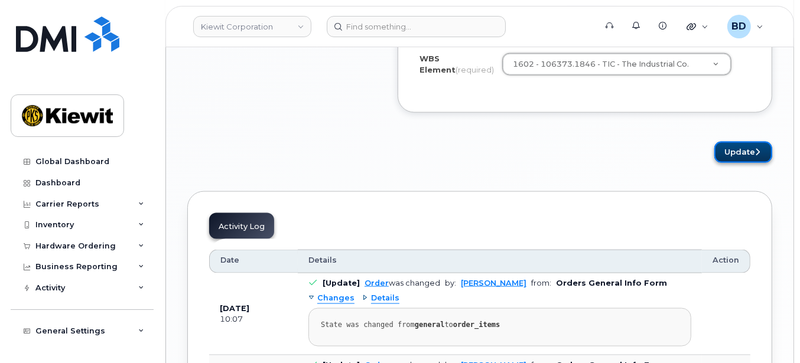
click at [740, 142] on button "Update" at bounding box center [743, 153] width 58 height 22
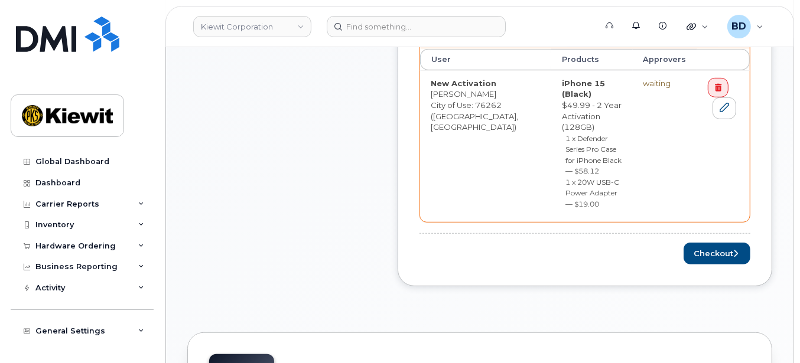
scroll to position [551, 0]
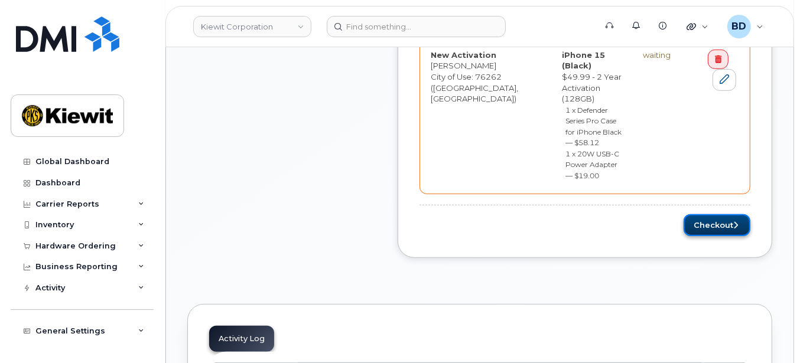
click at [712, 214] on button "Checkout" at bounding box center [716, 225] width 67 height 22
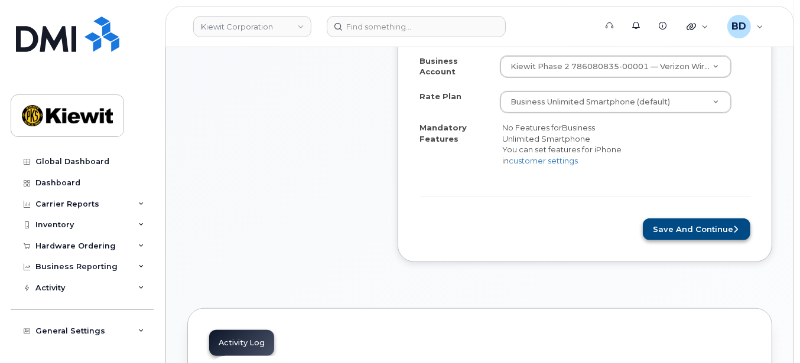
scroll to position [473, 0]
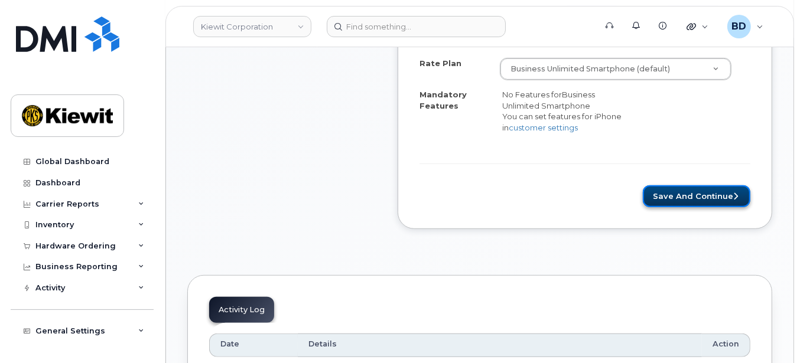
click at [694, 190] on button "Save and Continue" at bounding box center [697, 196] width 108 height 22
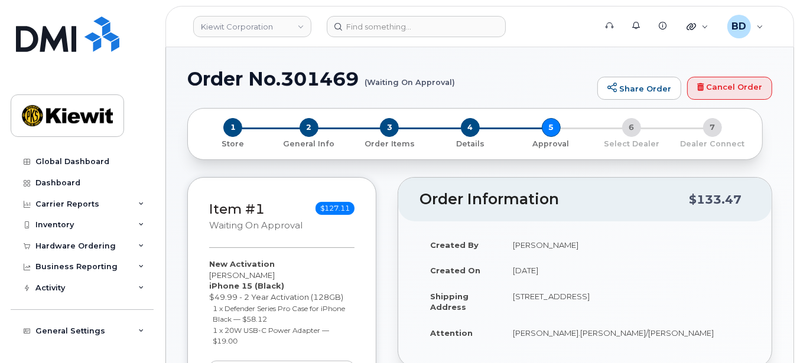
scroll to position [236, 0]
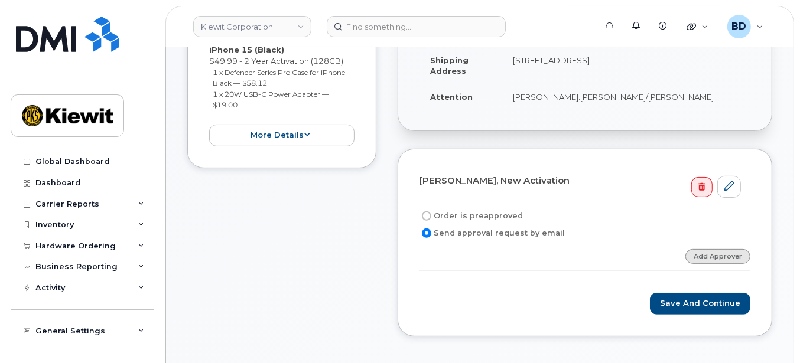
click at [720, 255] on link "Add Approver" at bounding box center [717, 256] width 65 height 15
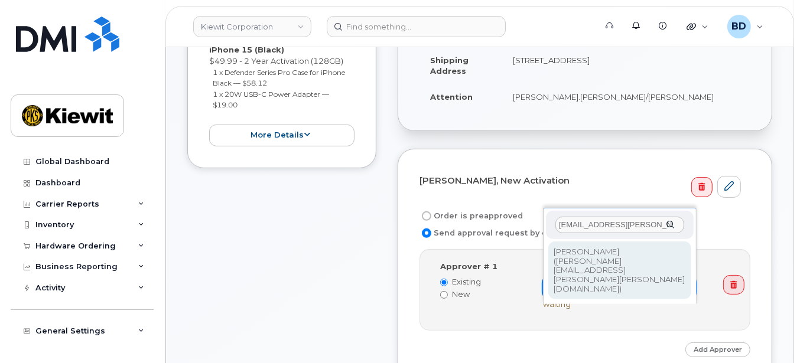
type input "[EMAIL_ADDRESS][PERSON_NAME][PERSON_NAME][DOMAIN_NAME]"
type input "2146672"
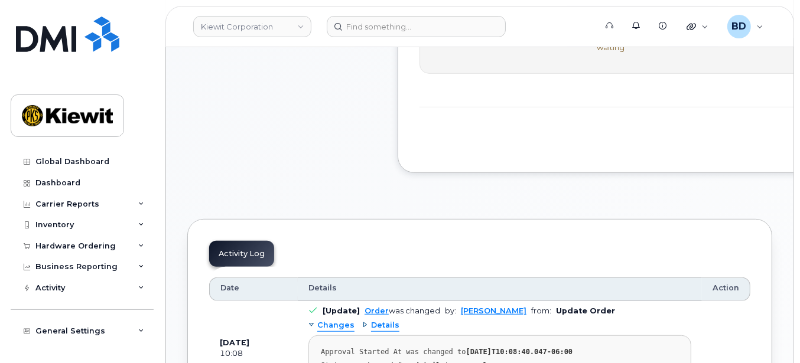
scroll to position [393, 0]
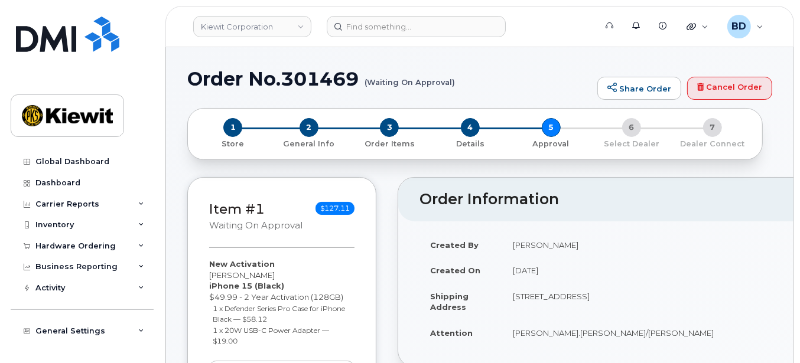
click at [321, 81] on h1 "Order No.301469 (Waiting On Approval)" at bounding box center [389, 79] width 404 height 21
copy h1 "301469"
